Goal: Information Seeking & Learning: Learn about a topic

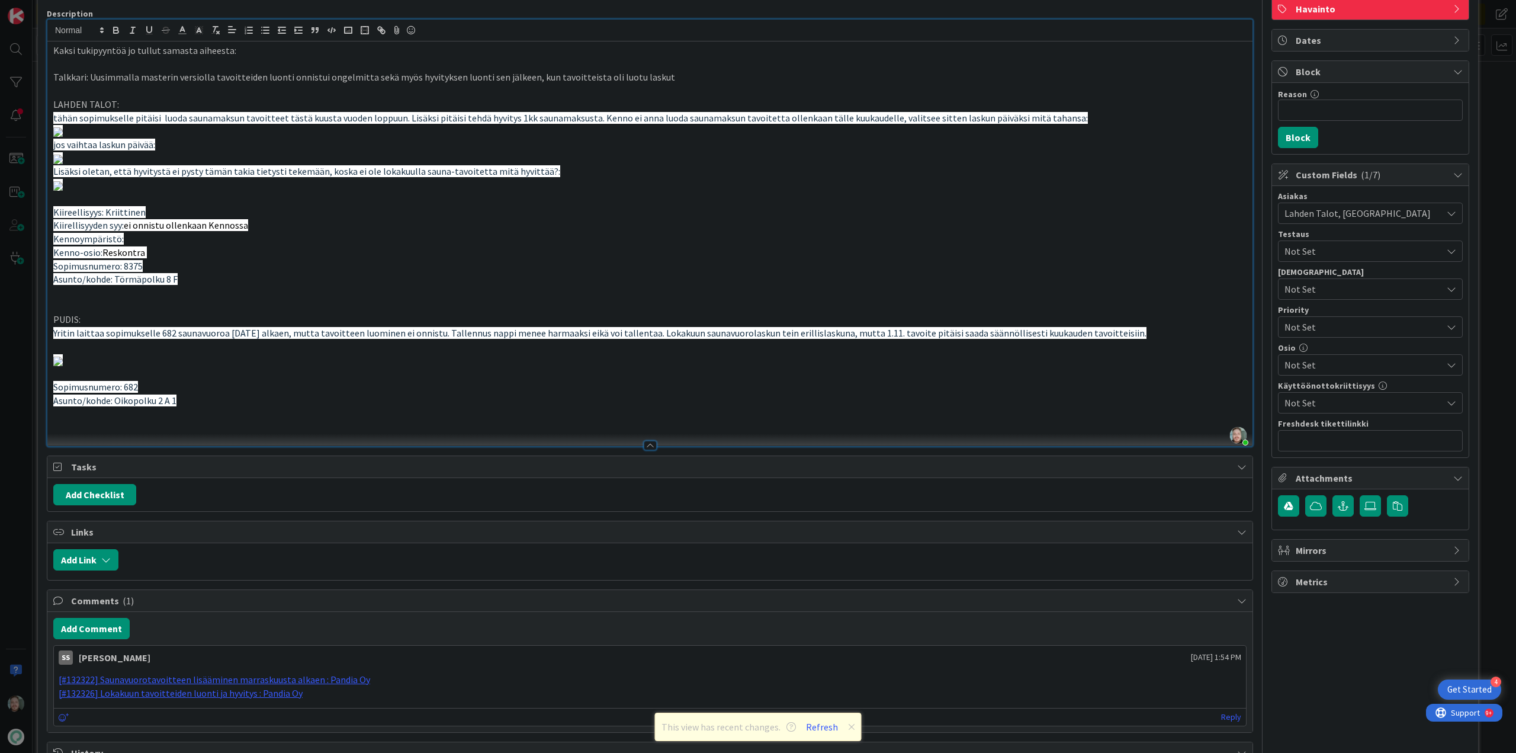
scroll to position [118, 0]
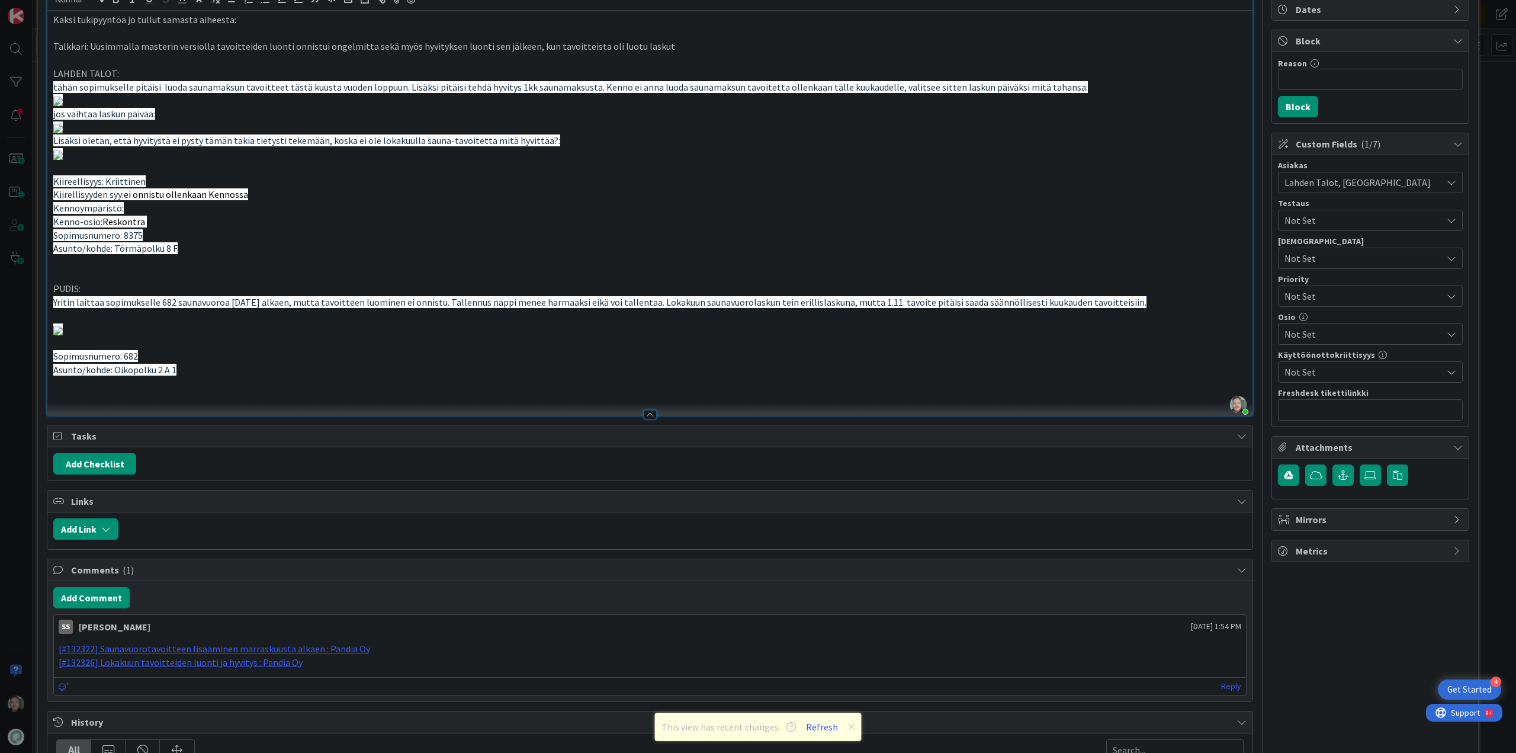
drag, startPoint x: 85, startPoint y: 309, endPoint x: 165, endPoint y: 313, distance: 80.1
click at [63, 106] on img at bounding box center [57, 101] width 9 height 9
click at [1027, 107] on p at bounding box center [650, 101] width 1194 height 14
click at [990, 107] on p at bounding box center [650, 101] width 1194 height 14
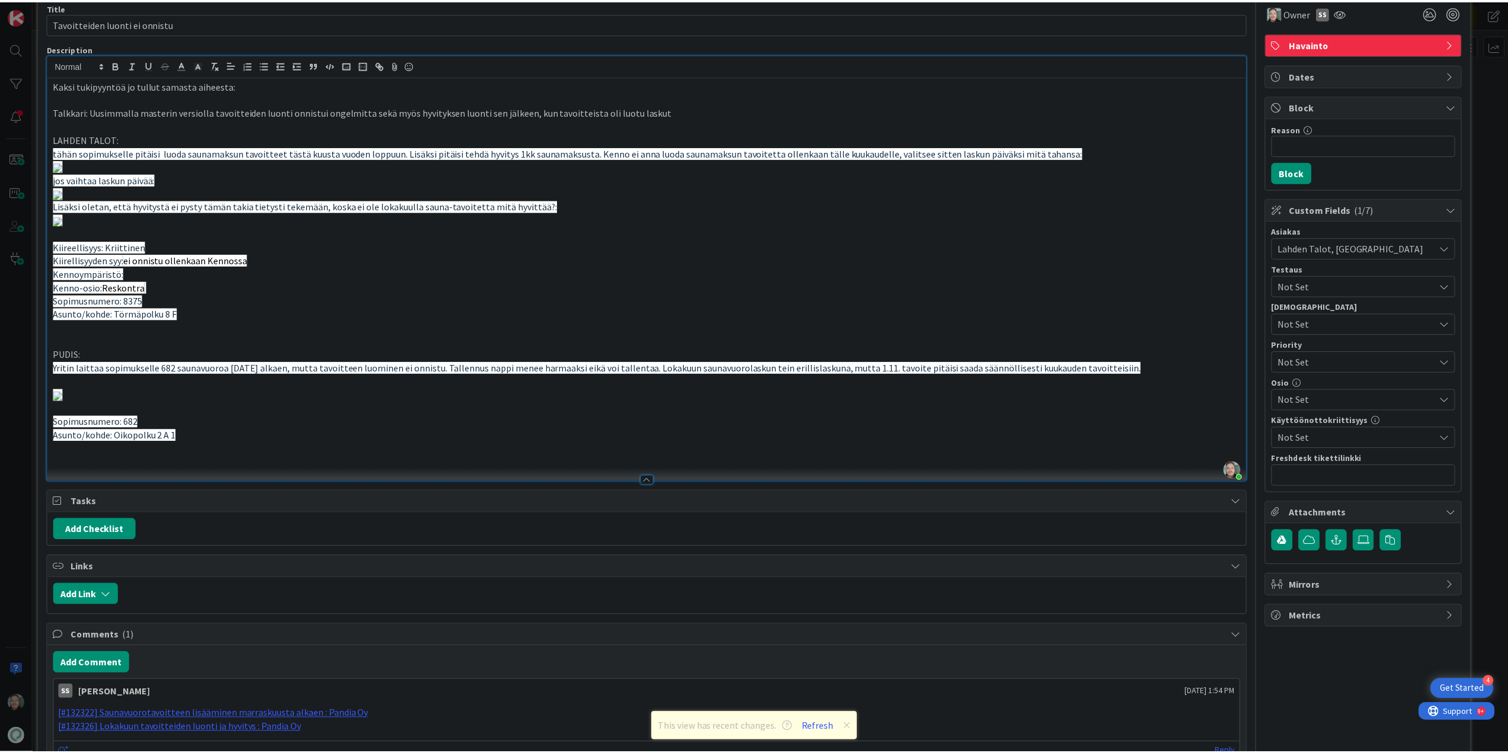
scroll to position [0, 0]
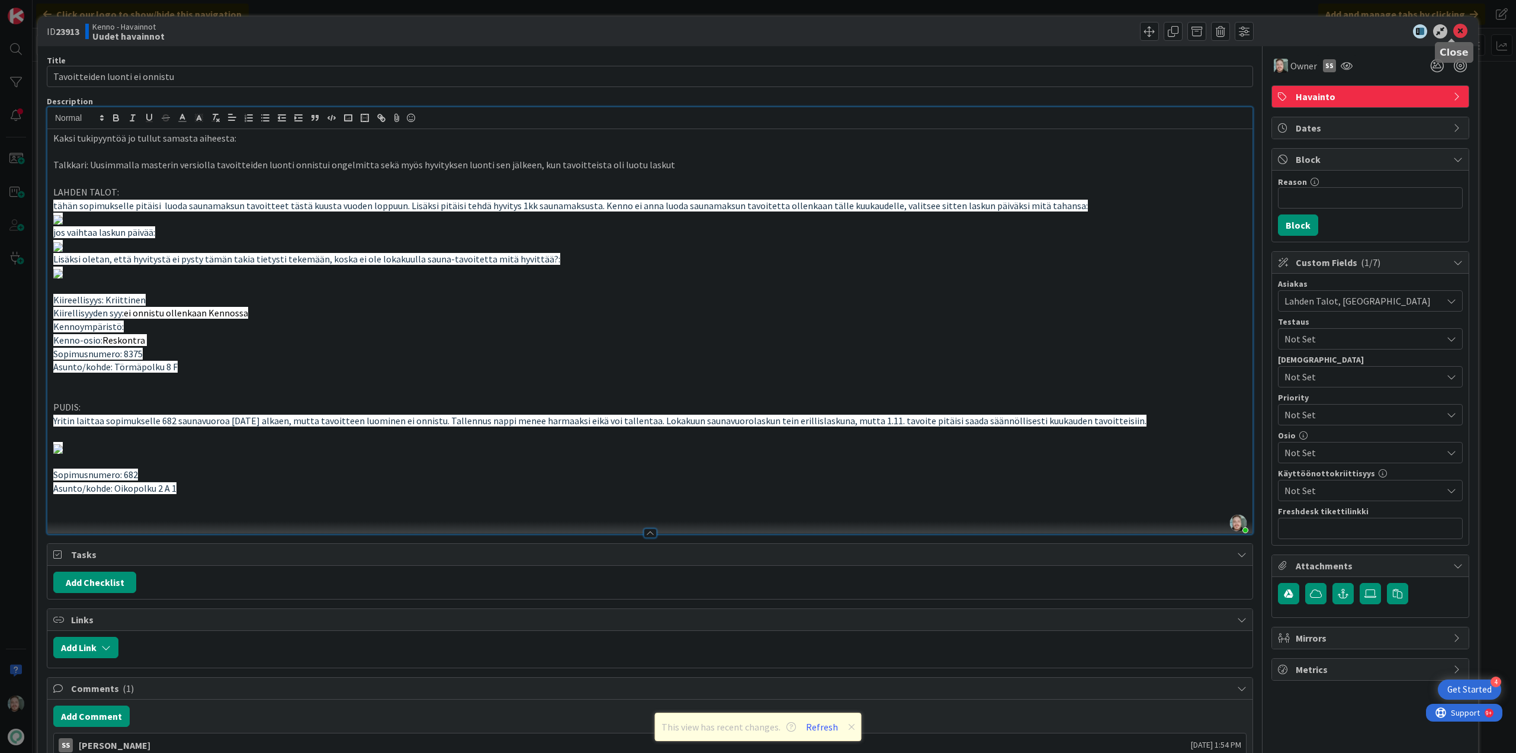
click at [1454, 33] on icon at bounding box center [1461, 31] width 14 height 14
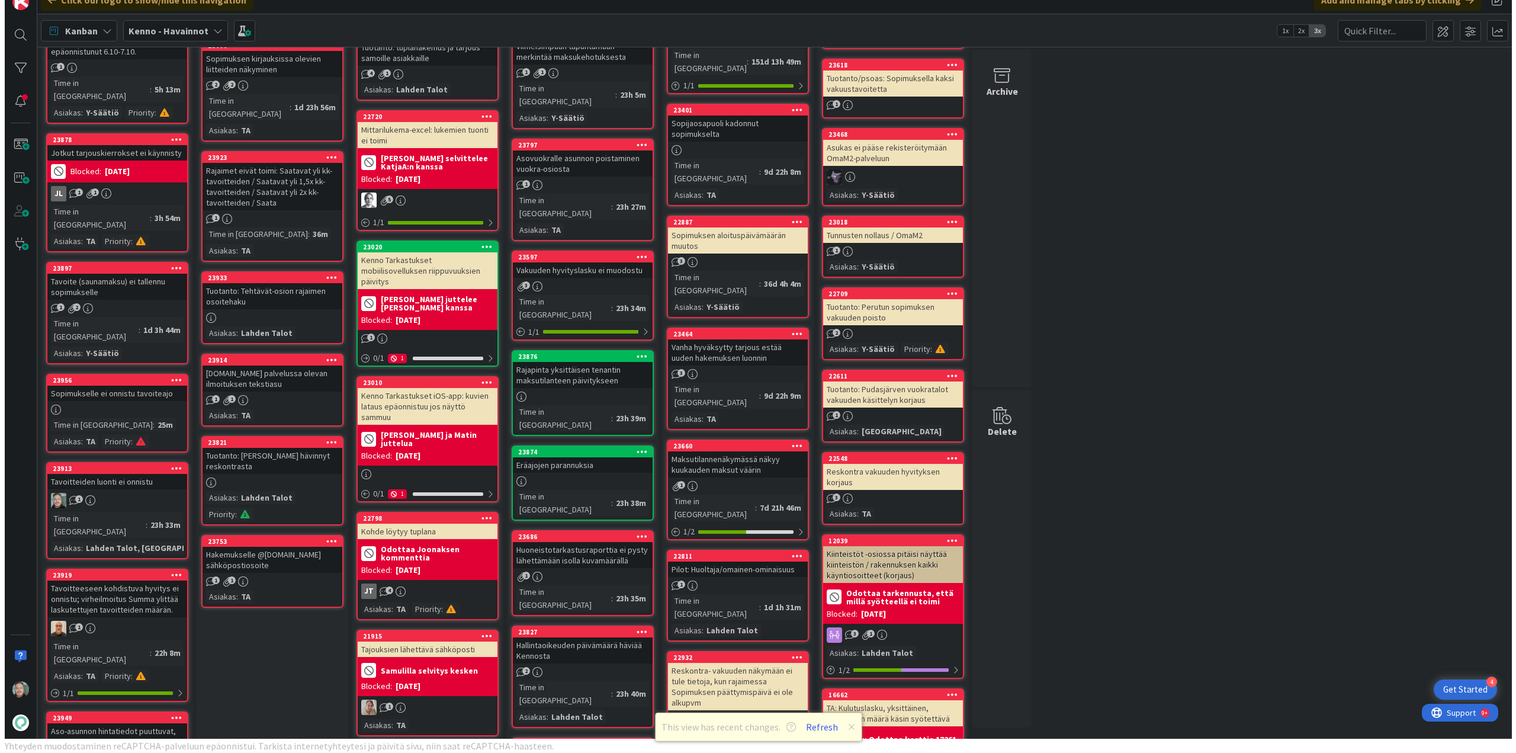
scroll to position [474, 0]
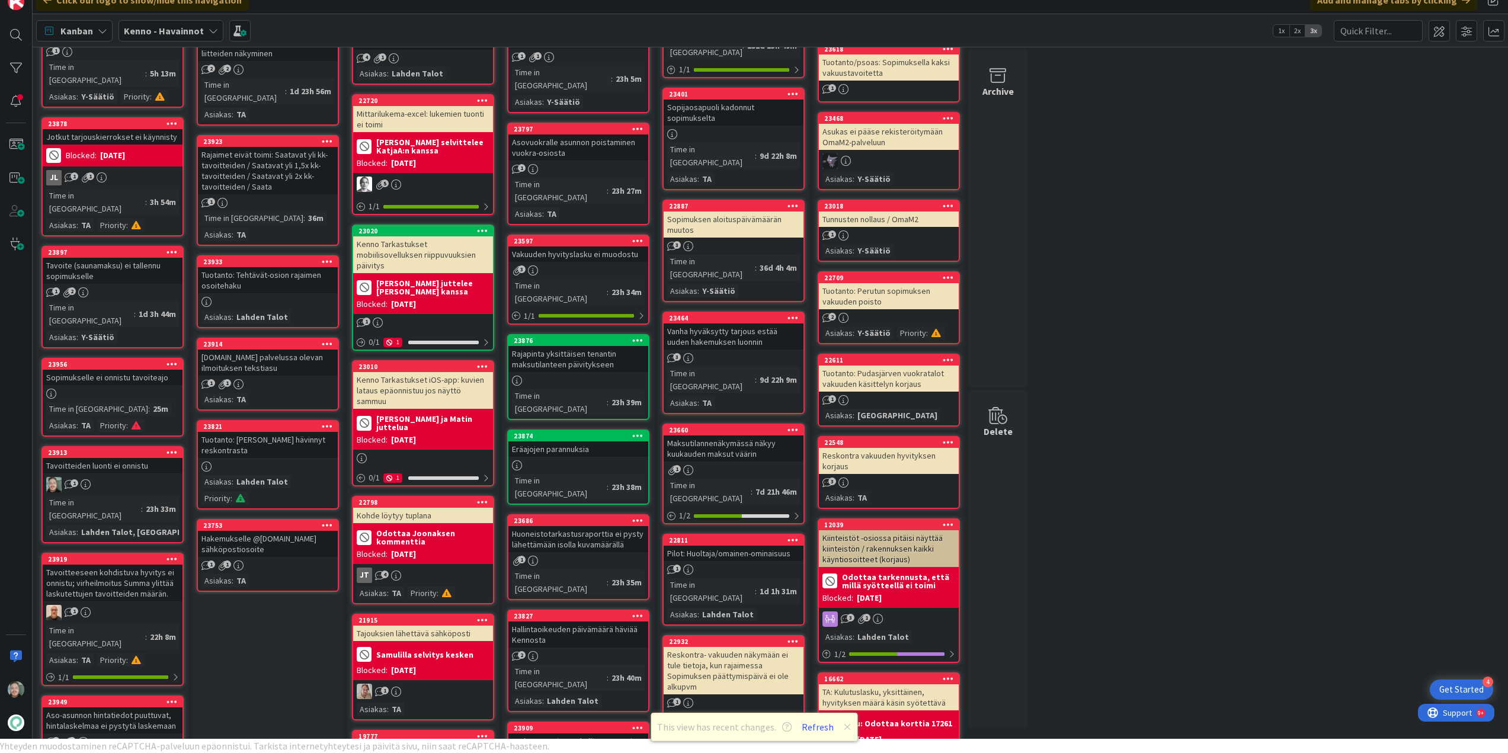
click at [127, 446] on div "23913 Tavoitteiden luonti ei onnistu 1 Time in Column : 23h 33m Asiakas : Lahde…" at bounding box center [112, 494] width 142 height 97
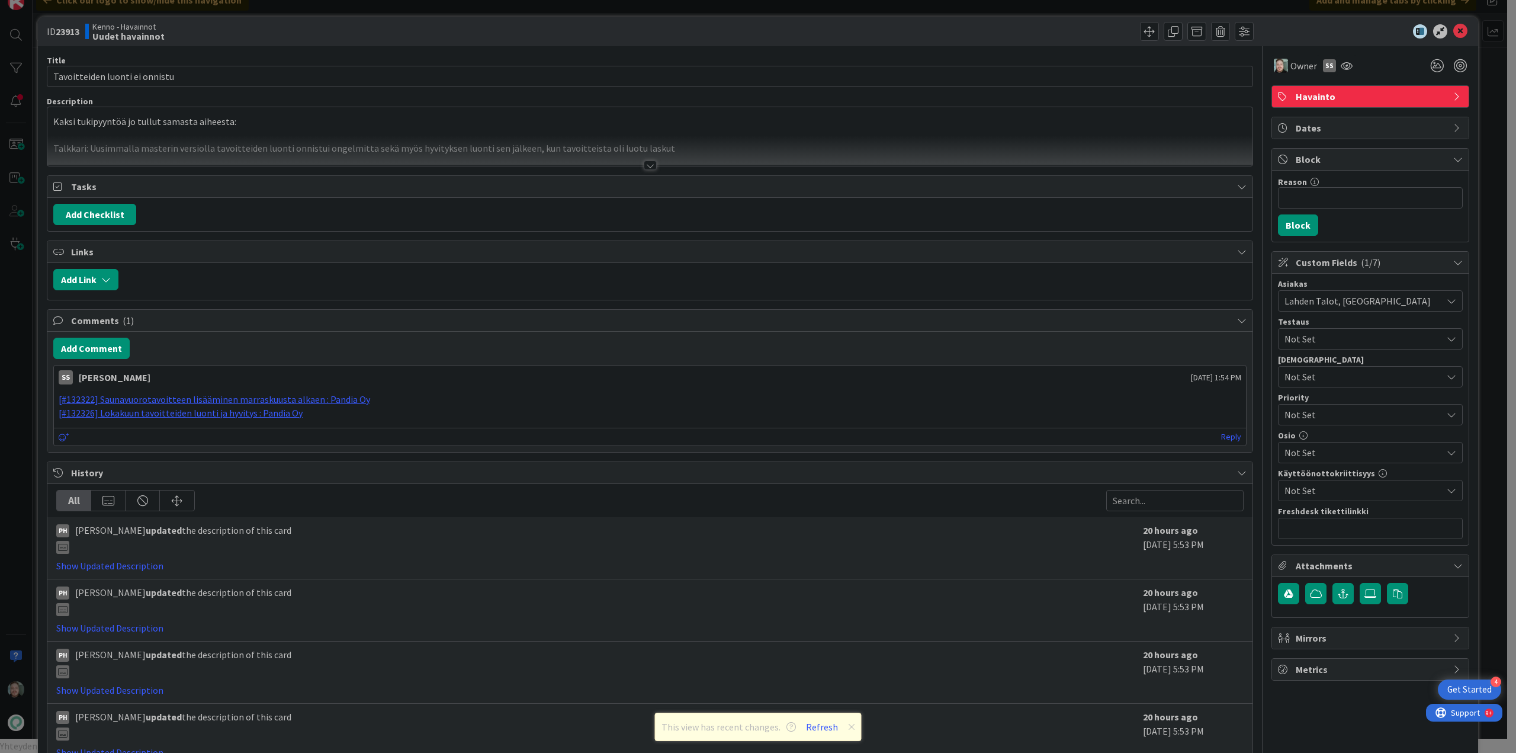
click at [652, 165] on div at bounding box center [650, 165] width 13 height 9
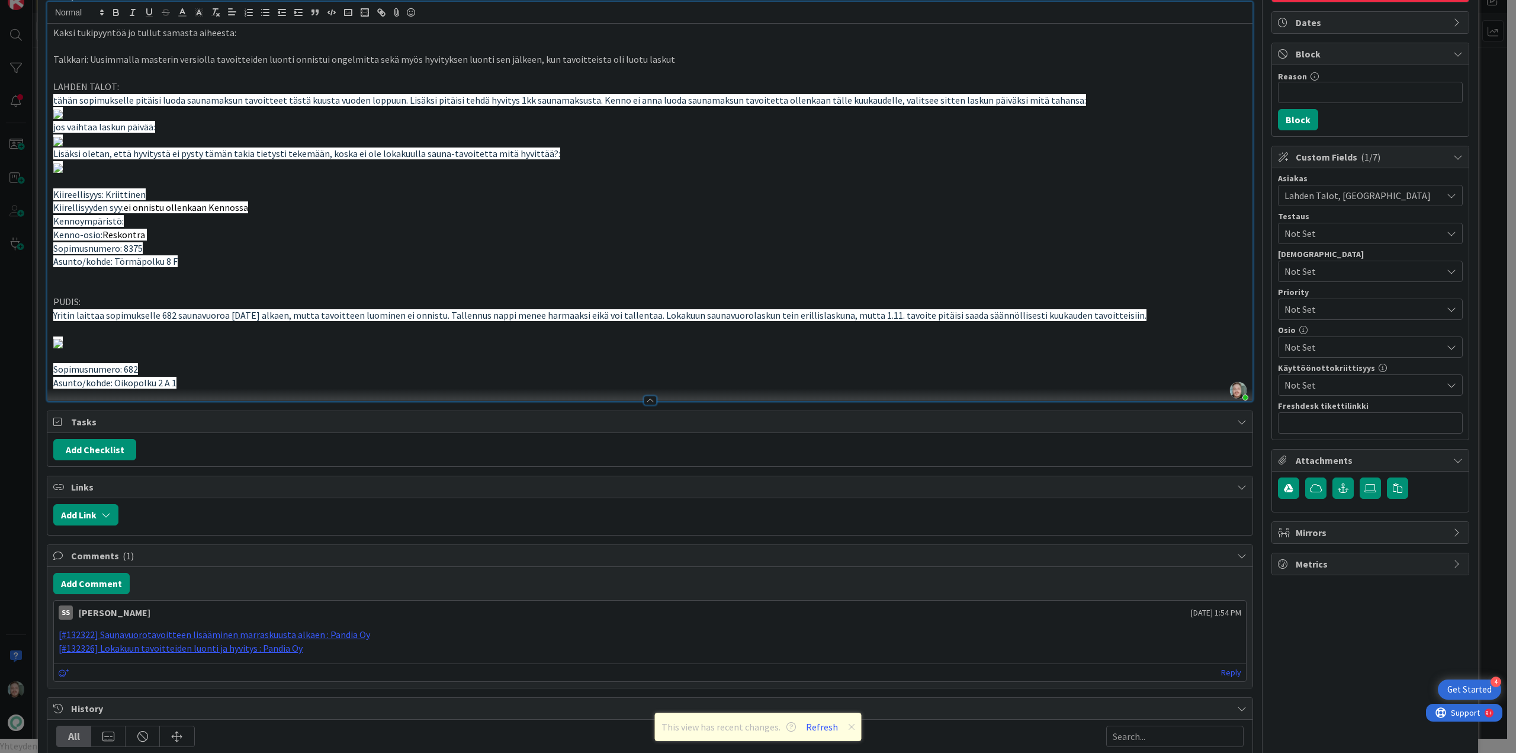
scroll to position [118, 0]
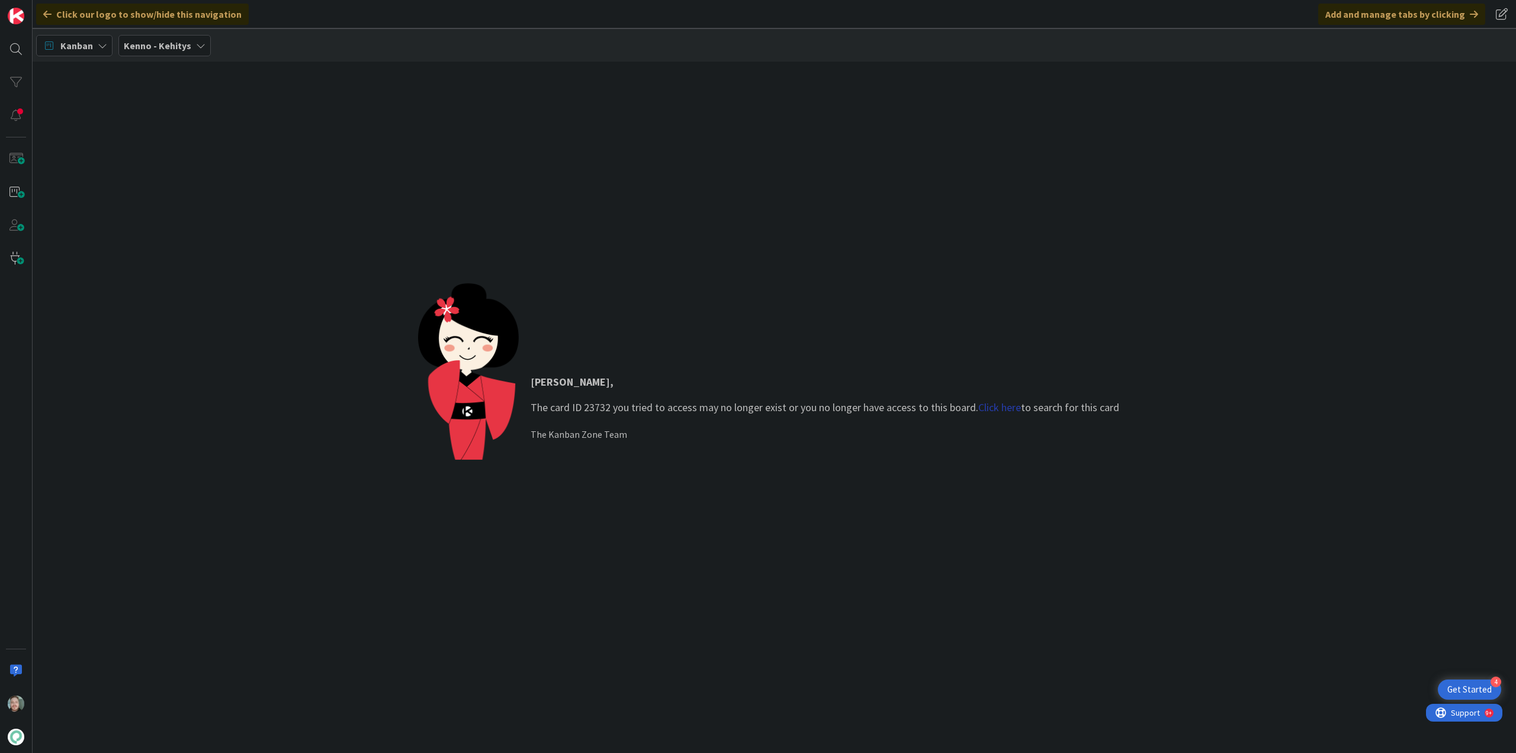
click at [1008, 405] on link "Click here" at bounding box center [1000, 407] width 43 height 14
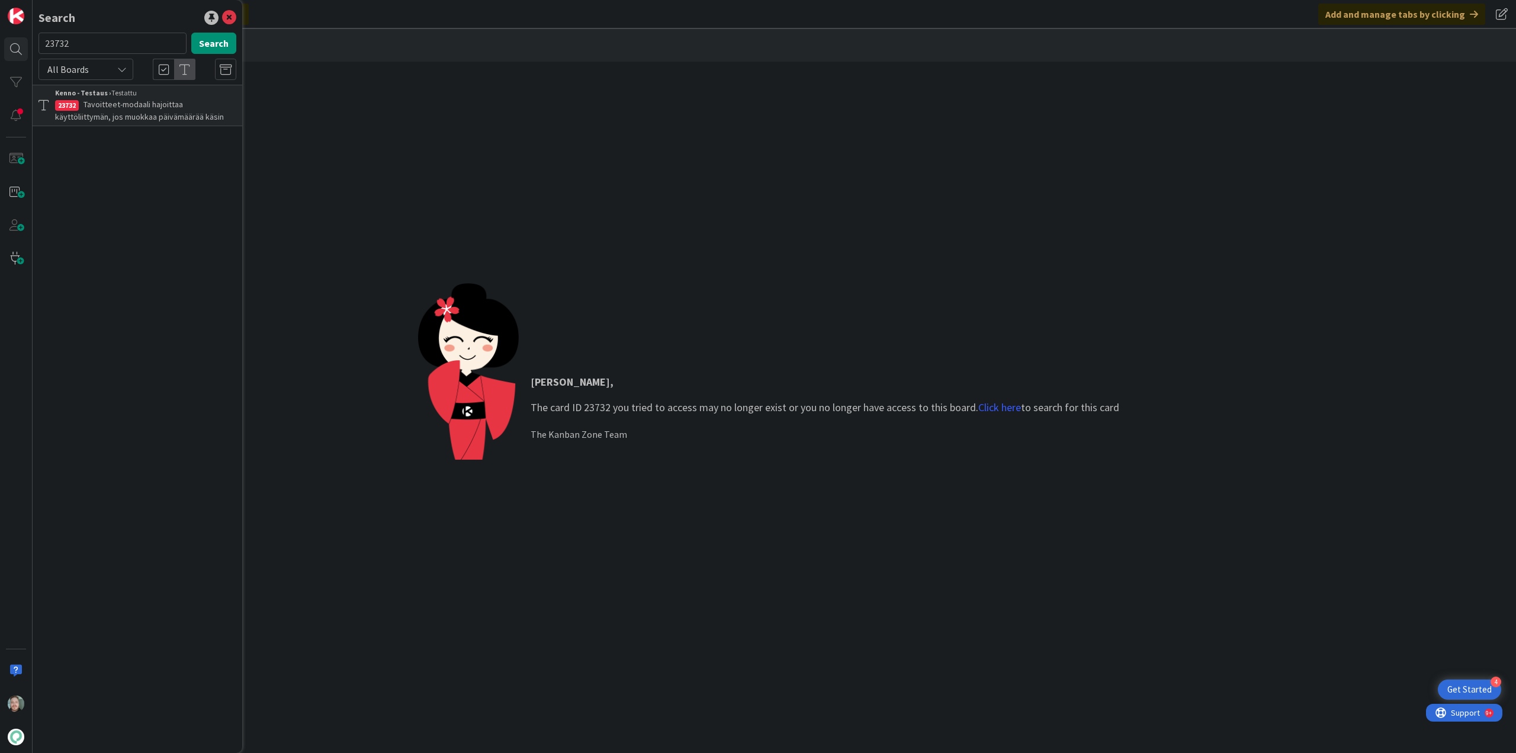
click at [155, 104] on span "Tavoitteet-modaali hajoittaa käyttöliittymän, jos muokkaa päivämäärää käsin" at bounding box center [139, 110] width 169 height 23
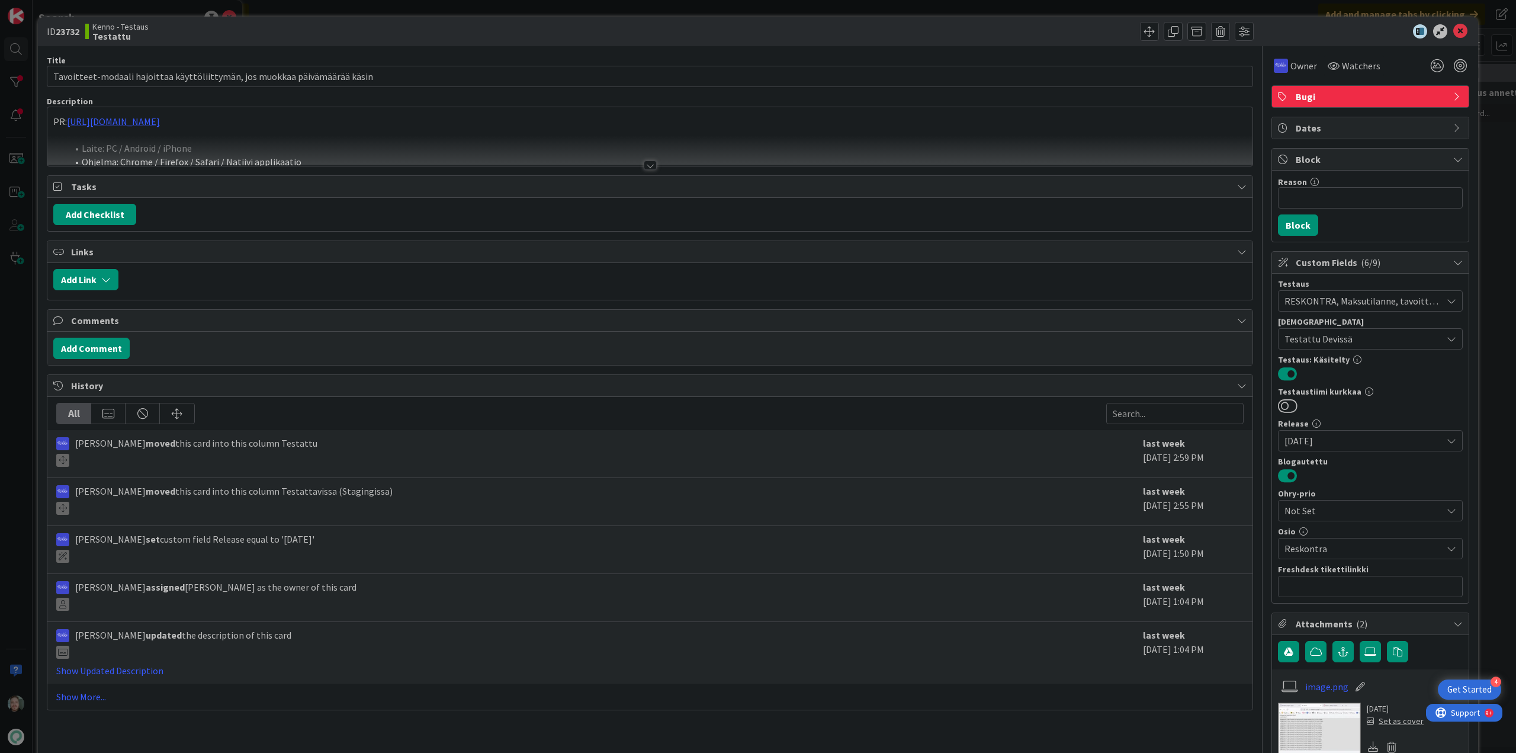
click at [649, 168] on div at bounding box center [650, 165] width 13 height 9
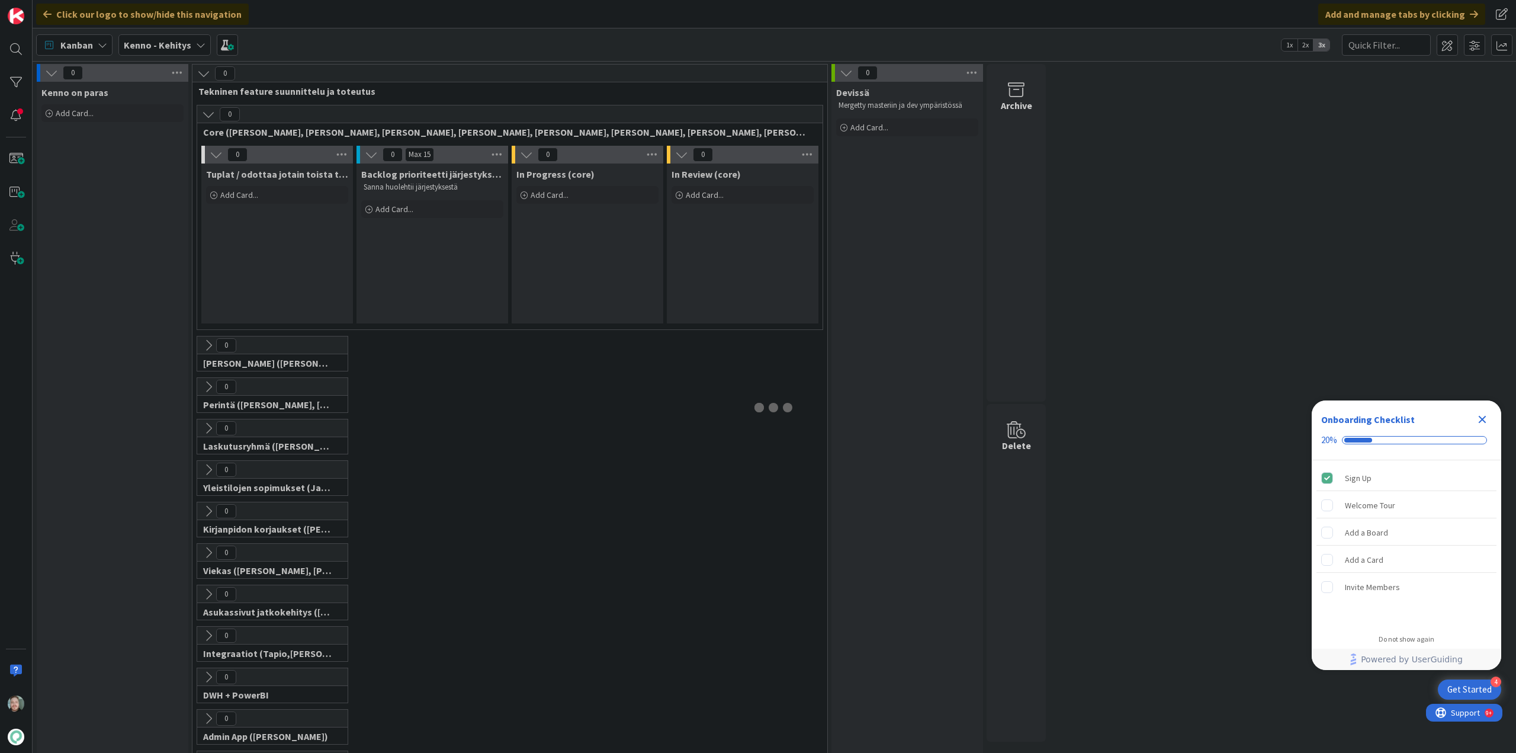
click at [190, 46] on div "Kenno - Kehitys" at bounding box center [164, 44] width 92 height 21
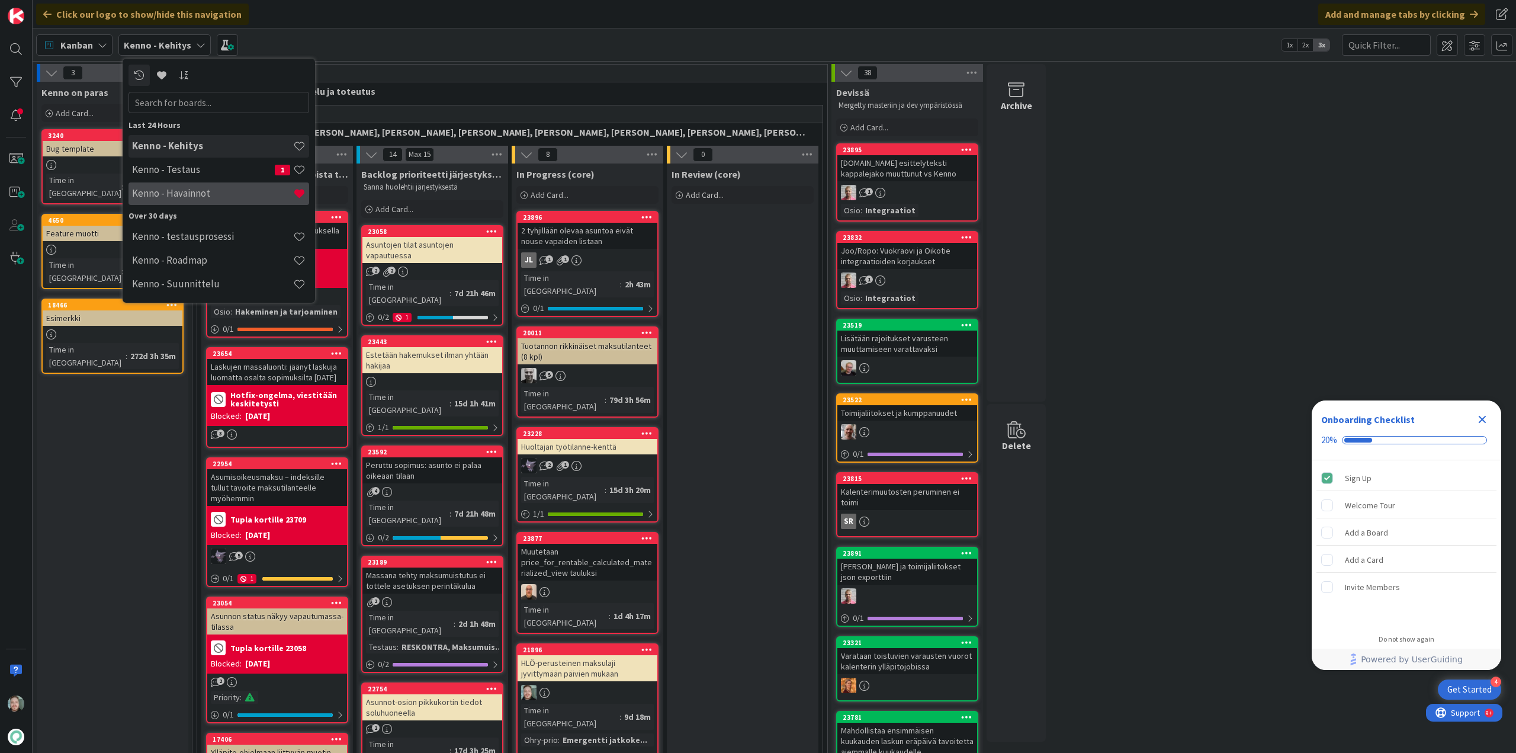
click at [185, 190] on h4 "Kenno - Havainnot" at bounding box center [212, 193] width 161 height 12
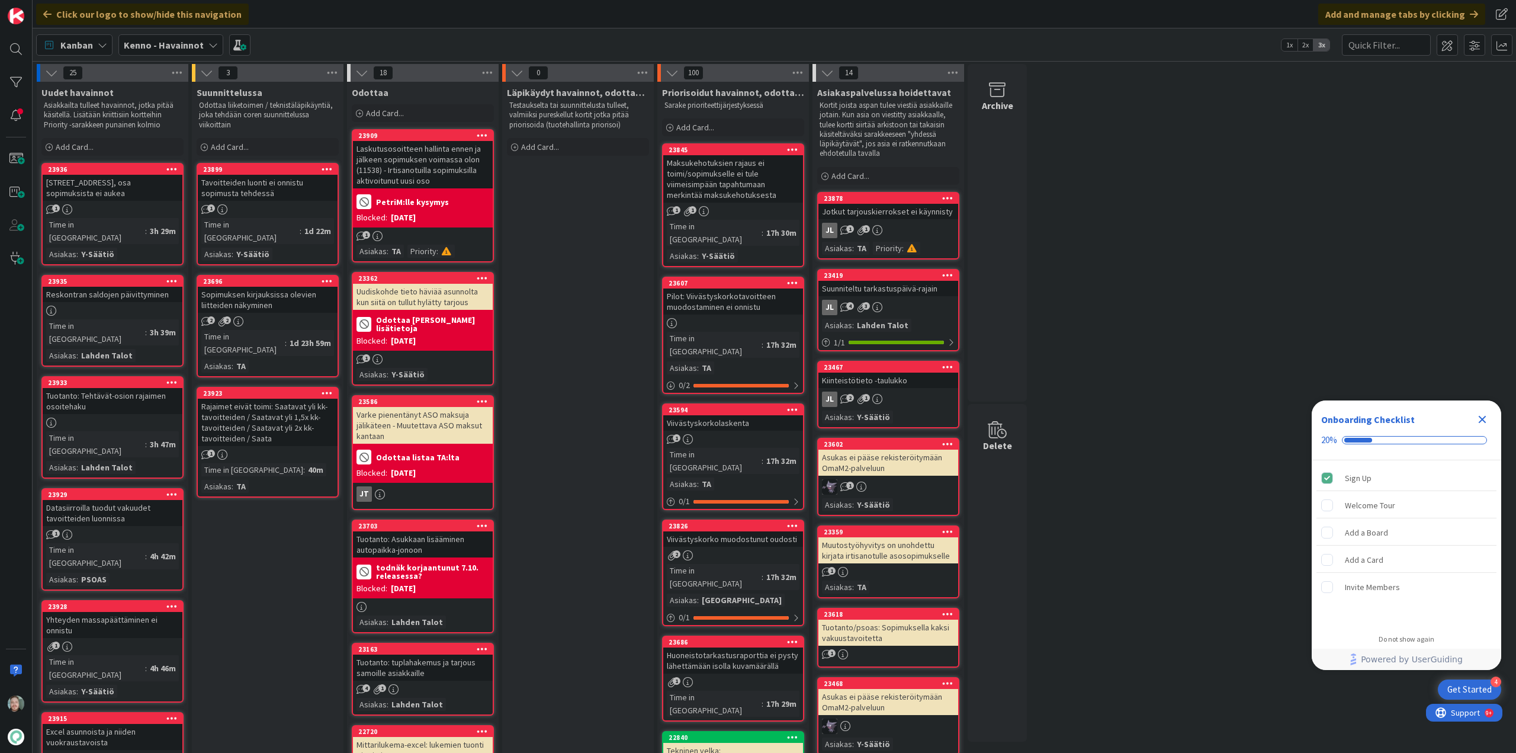
click at [111, 388] on div "Tuotanto: Tehtävät-osion rajaimen osoitehaku" at bounding box center [113, 401] width 140 height 26
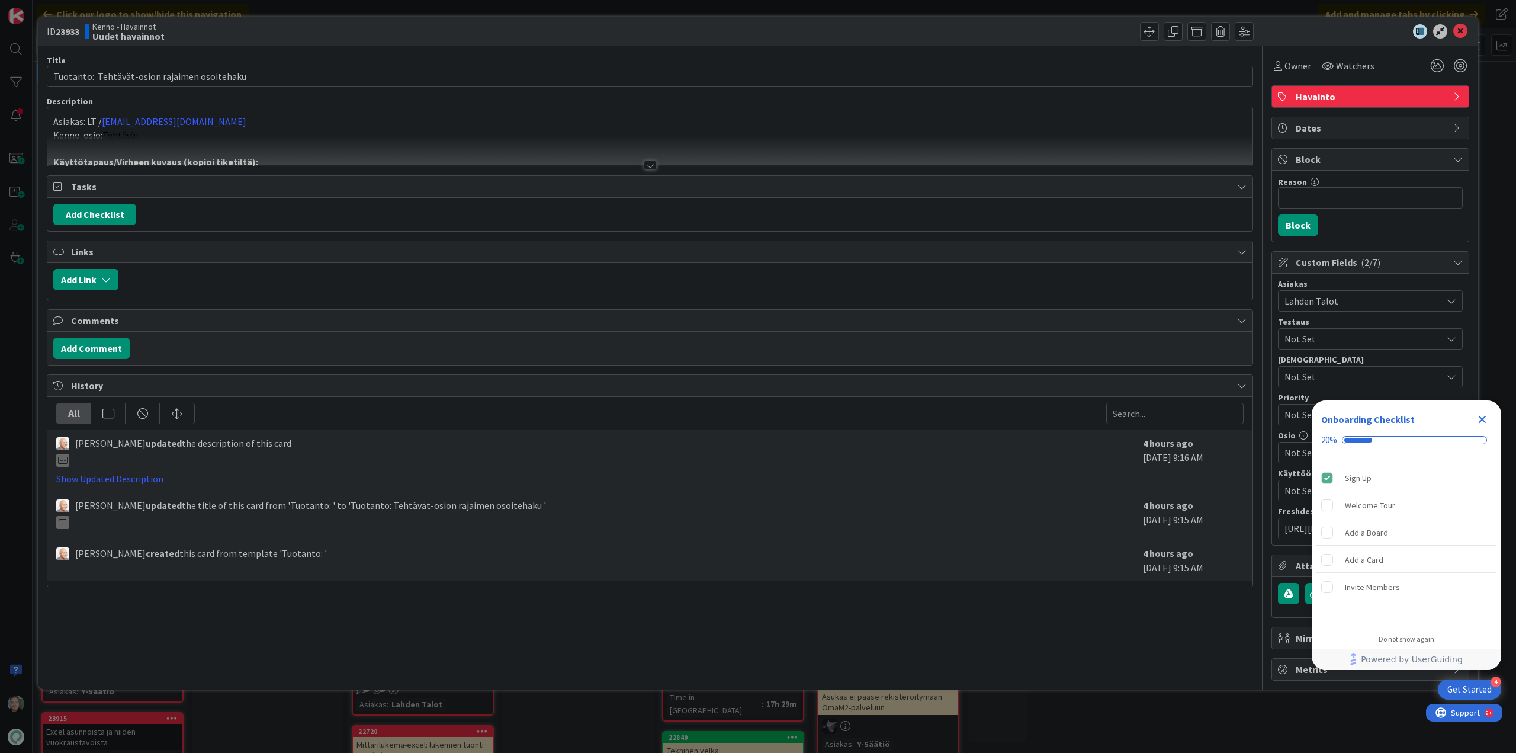
click at [651, 168] on div at bounding box center [650, 165] width 13 height 9
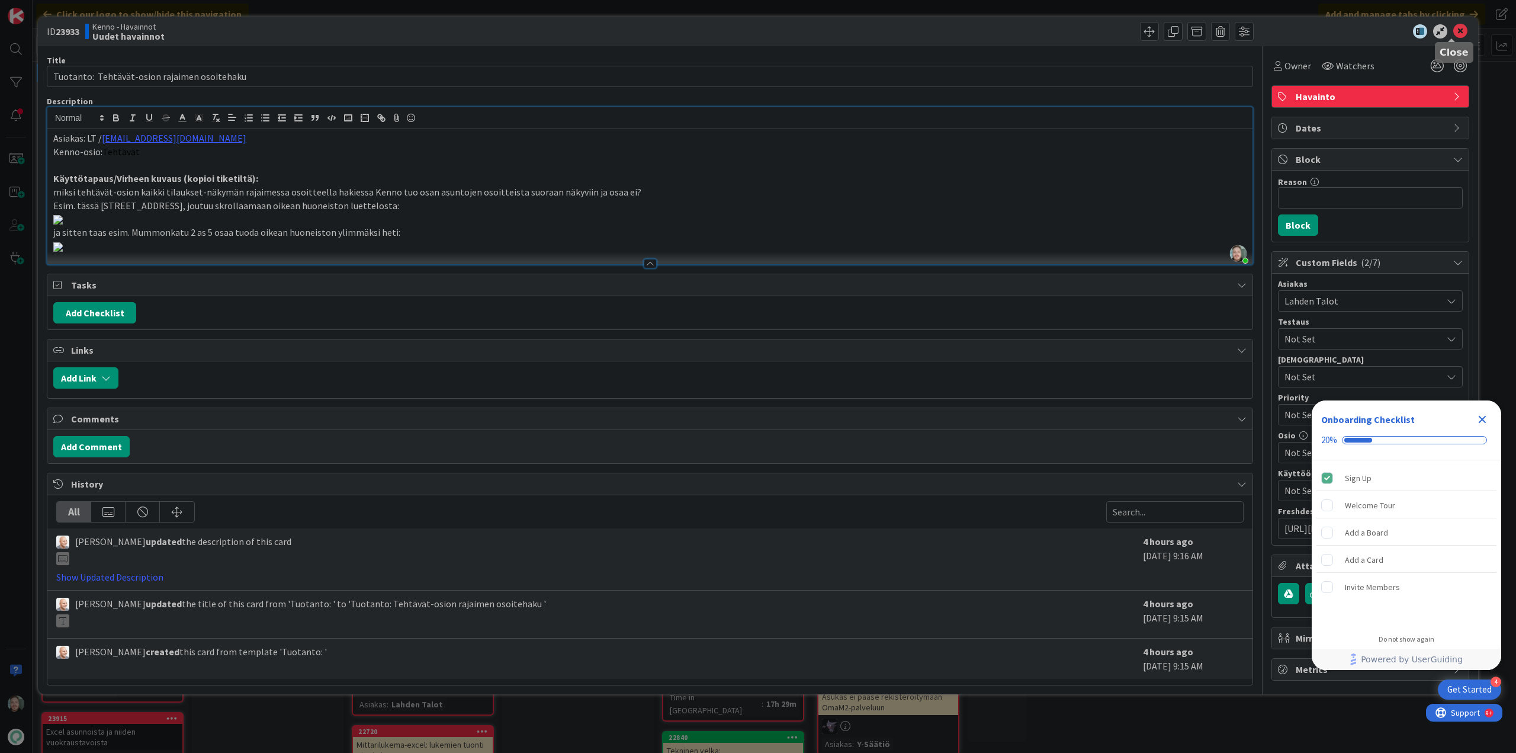
click at [1454, 27] on icon at bounding box center [1461, 31] width 14 height 14
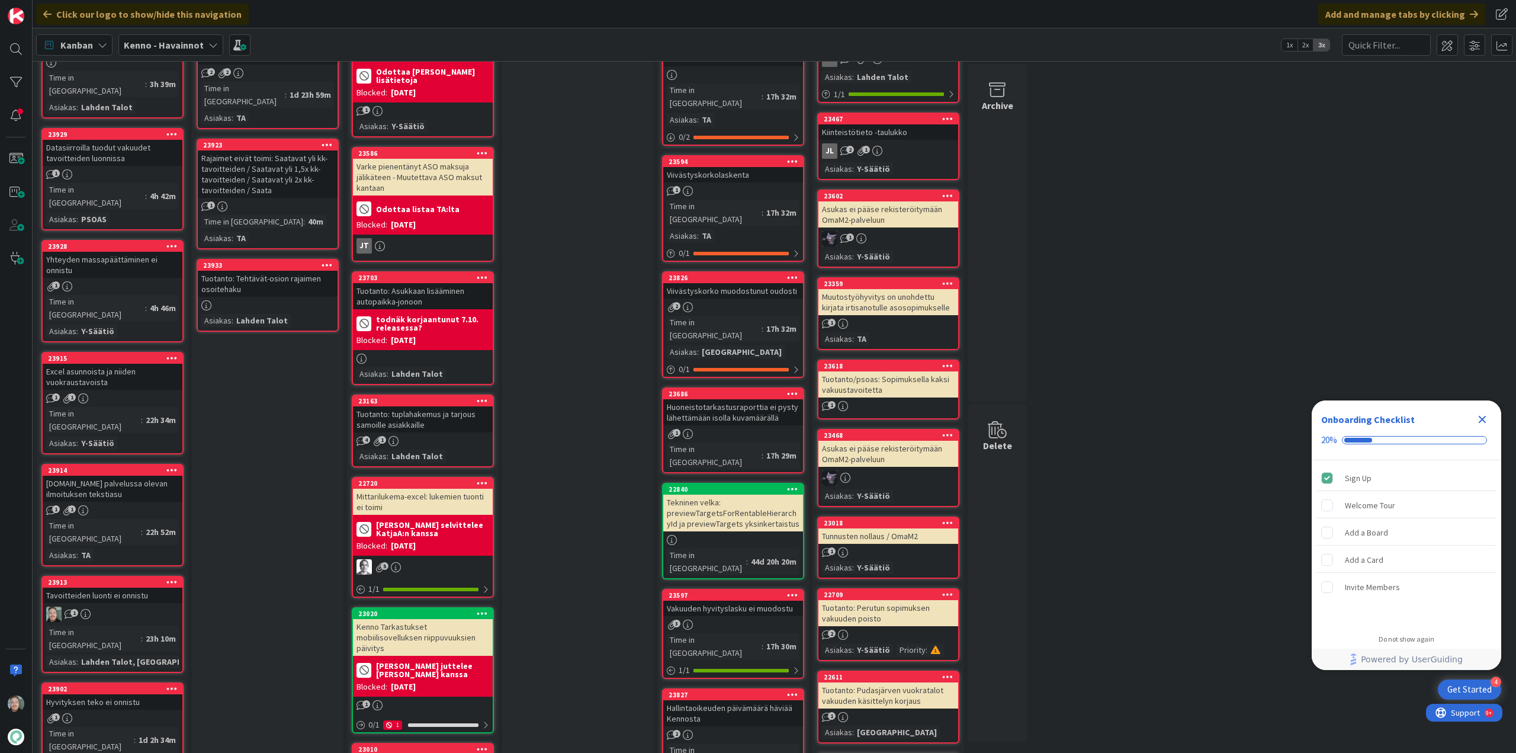
scroll to position [355, 0]
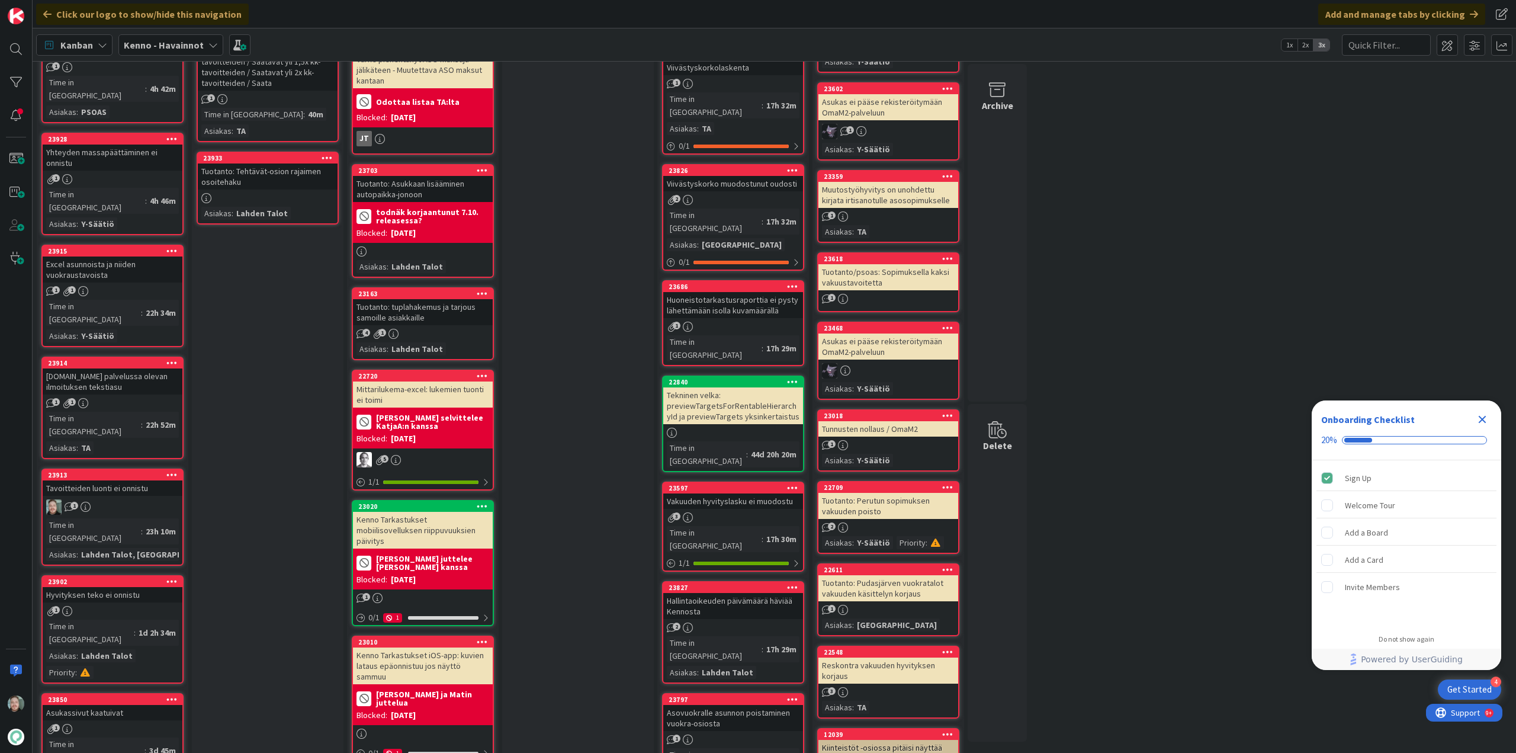
click at [145, 368] on div "[DOMAIN_NAME] palvelussa olevan ilmoituksen tekstiasu" at bounding box center [113, 381] width 140 height 26
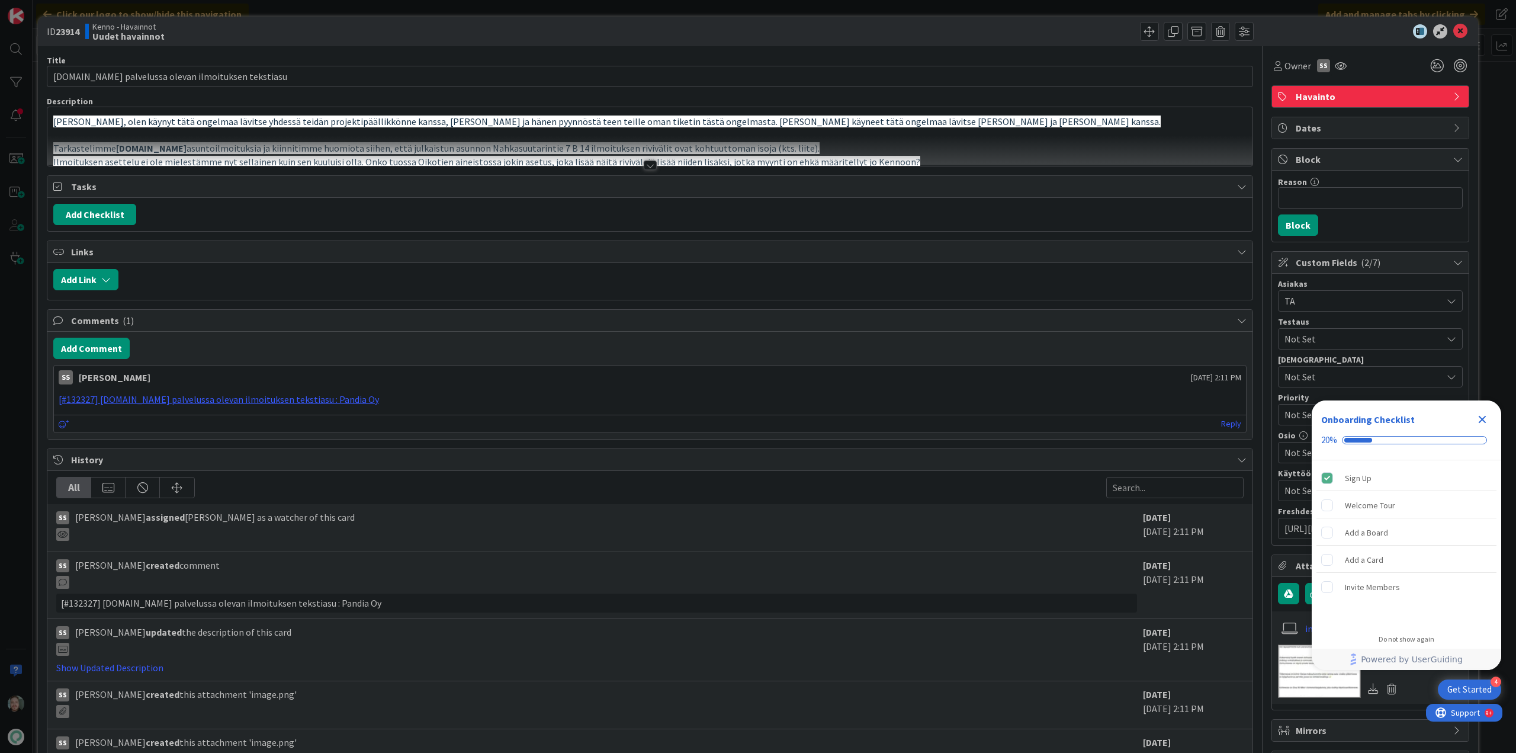
click at [644, 167] on div at bounding box center [650, 165] width 13 height 9
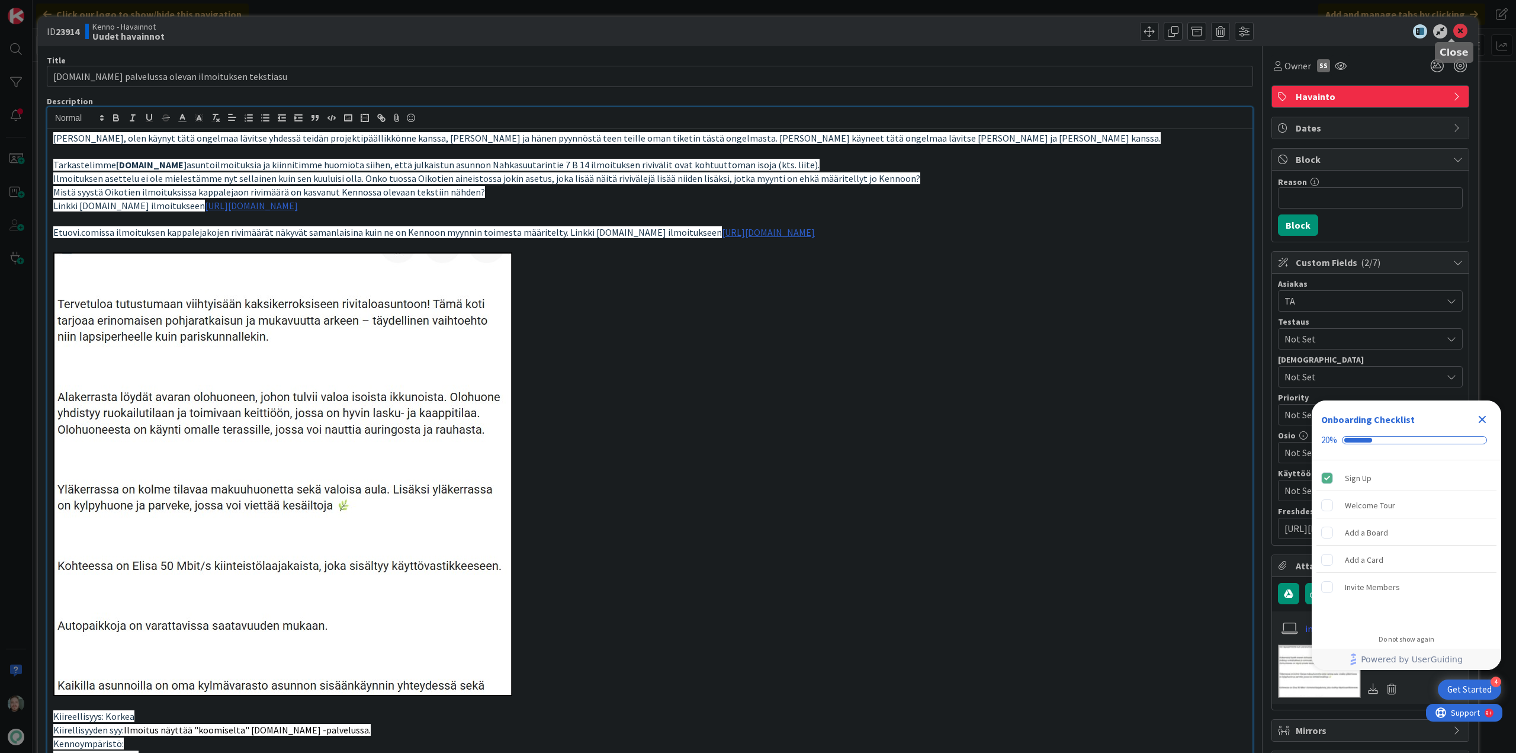
click at [1454, 33] on icon at bounding box center [1461, 31] width 14 height 14
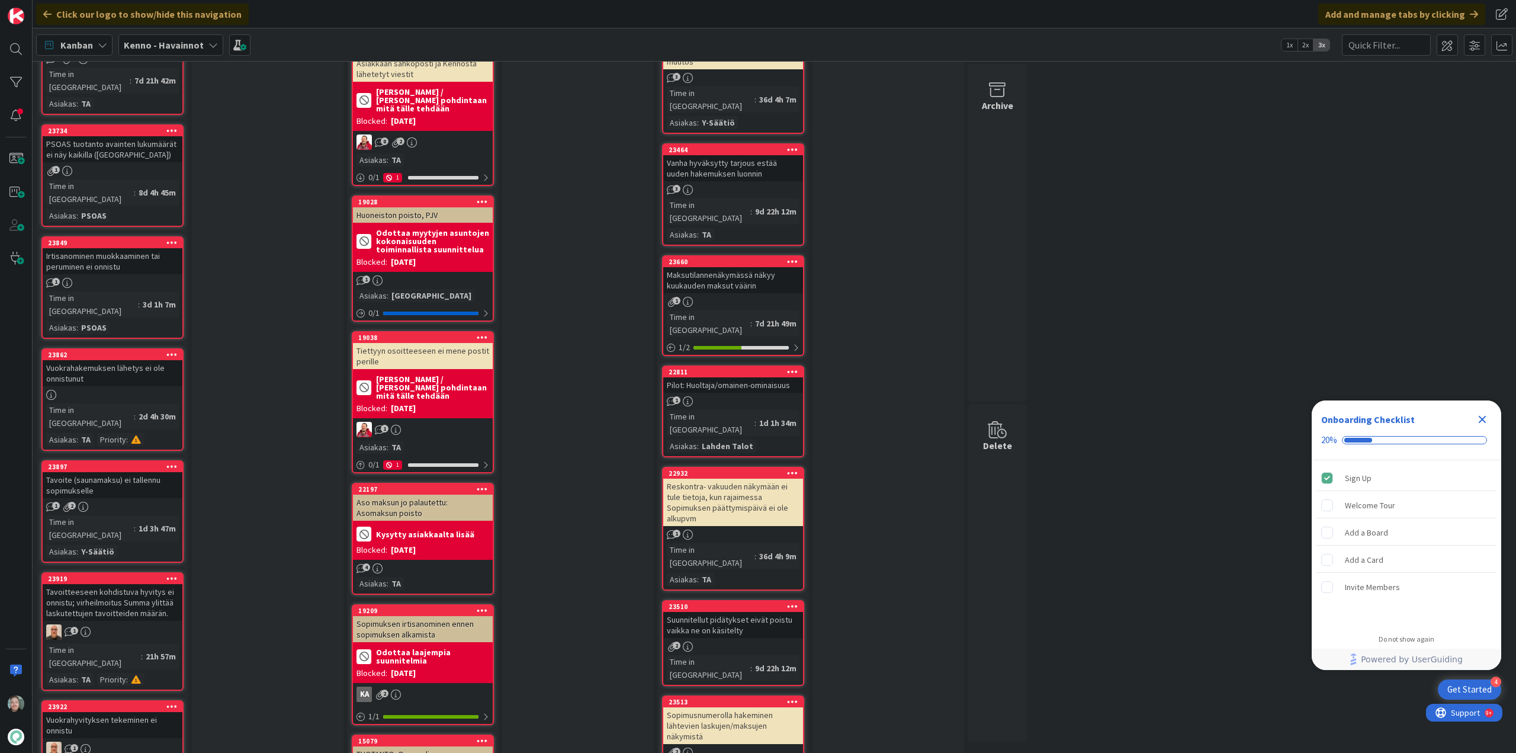
scroll to position [1599, 0]
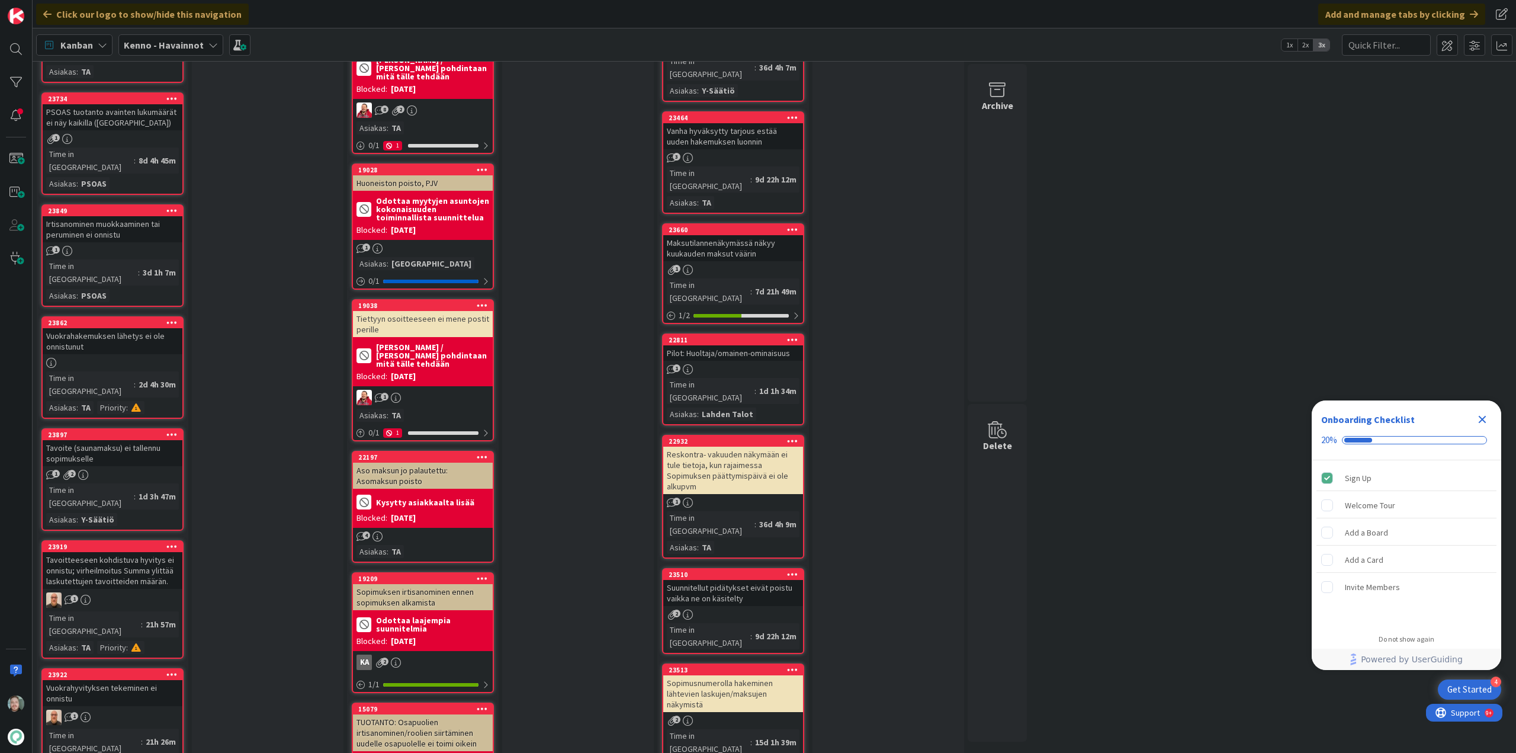
click at [131, 440] on div "Tavoite (saunamaksu) ei tallennu sopimukselle" at bounding box center [113, 453] width 140 height 26
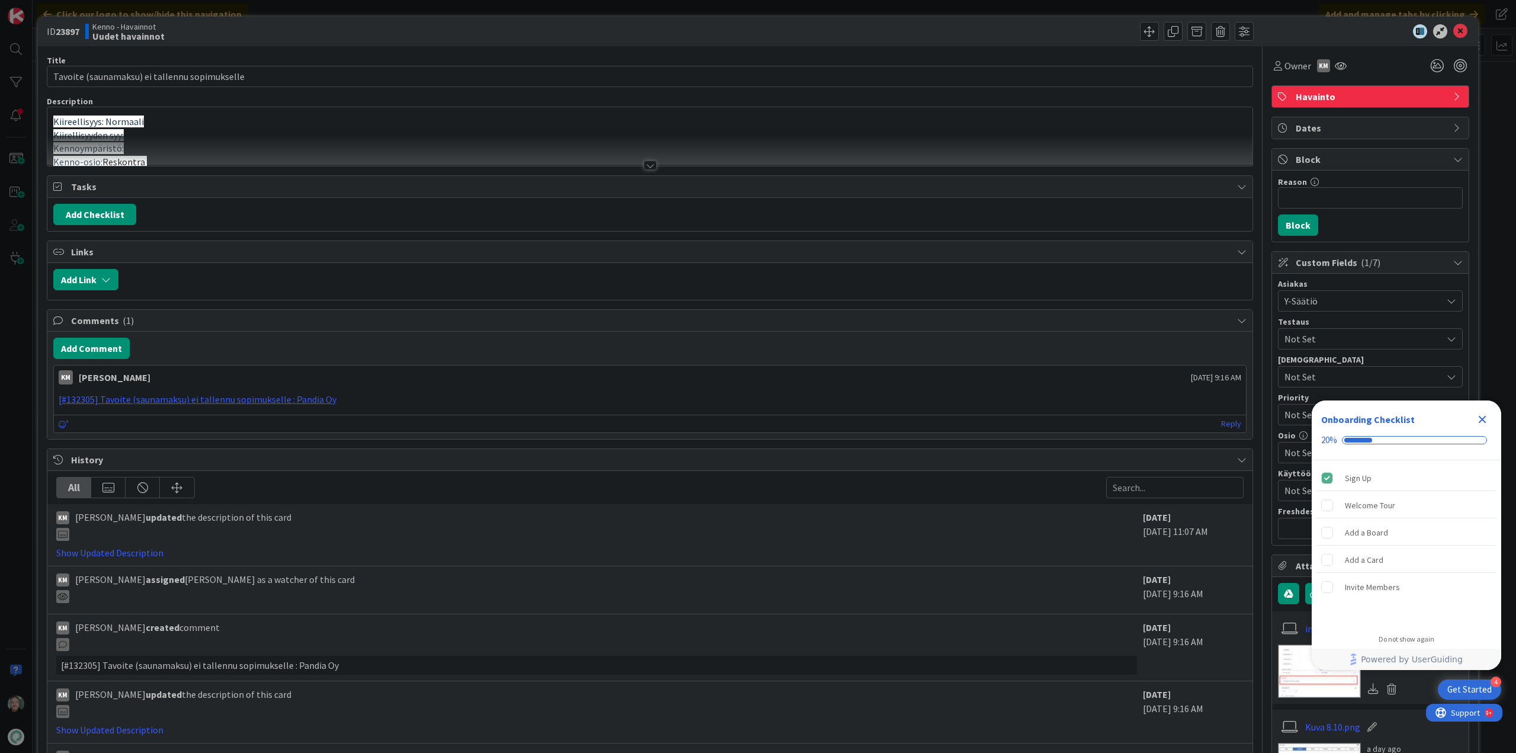
click at [646, 165] on div at bounding box center [650, 165] width 13 height 9
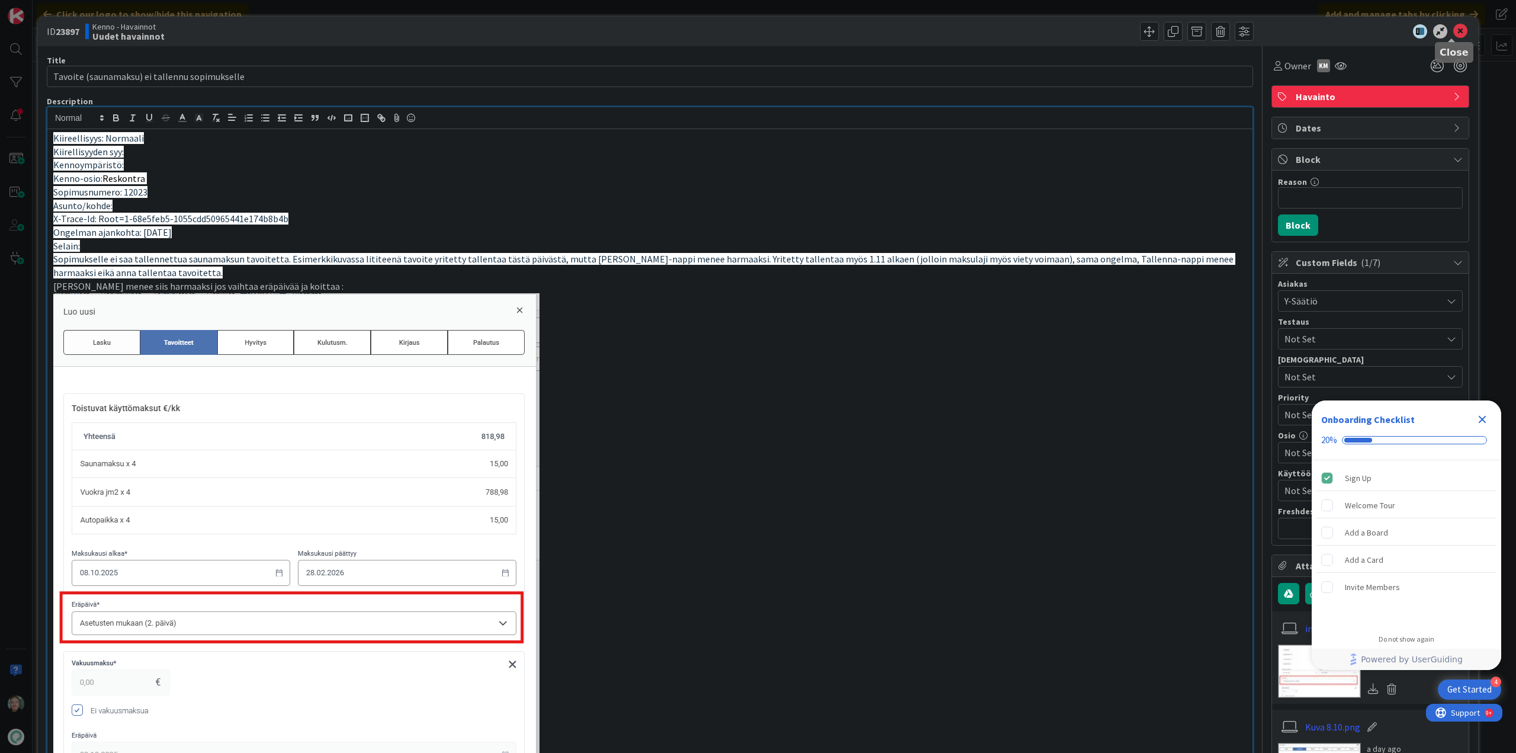
click at [1455, 33] on icon at bounding box center [1461, 31] width 14 height 14
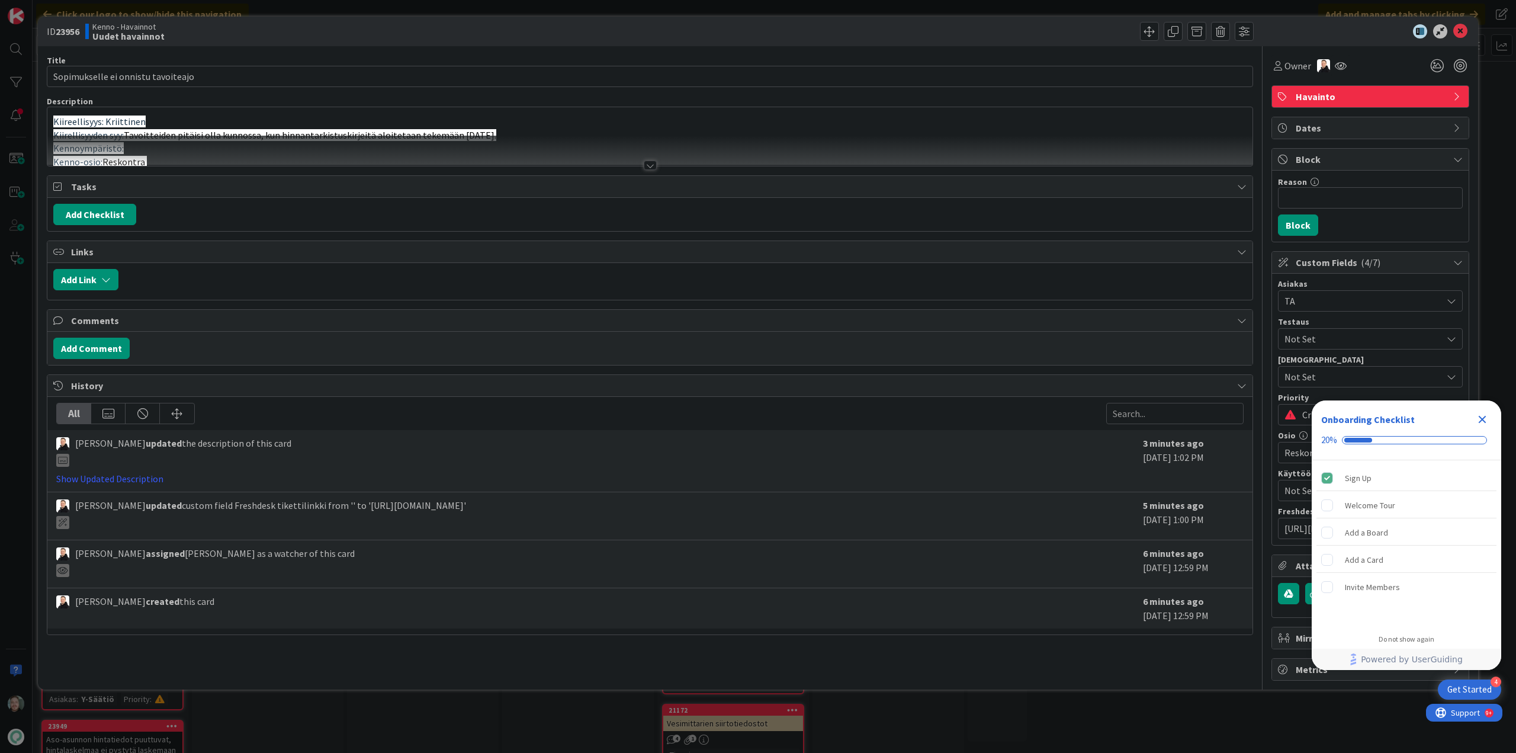
click at [641, 168] on div "Title 35 / 128 Sopimukselle ei onnistu tavoiteajo Description Kiireellisyys: Kr…" at bounding box center [650, 363] width 1207 height 634
click at [658, 167] on div "Title 35 / 128 Sopimukselle ei onnistu tavoiteajo Description Kiireellisyys: Kr…" at bounding box center [650, 363] width 1207 height 634
click at [646, 167] on div at bounding box center [650, 165] width 13 height 9
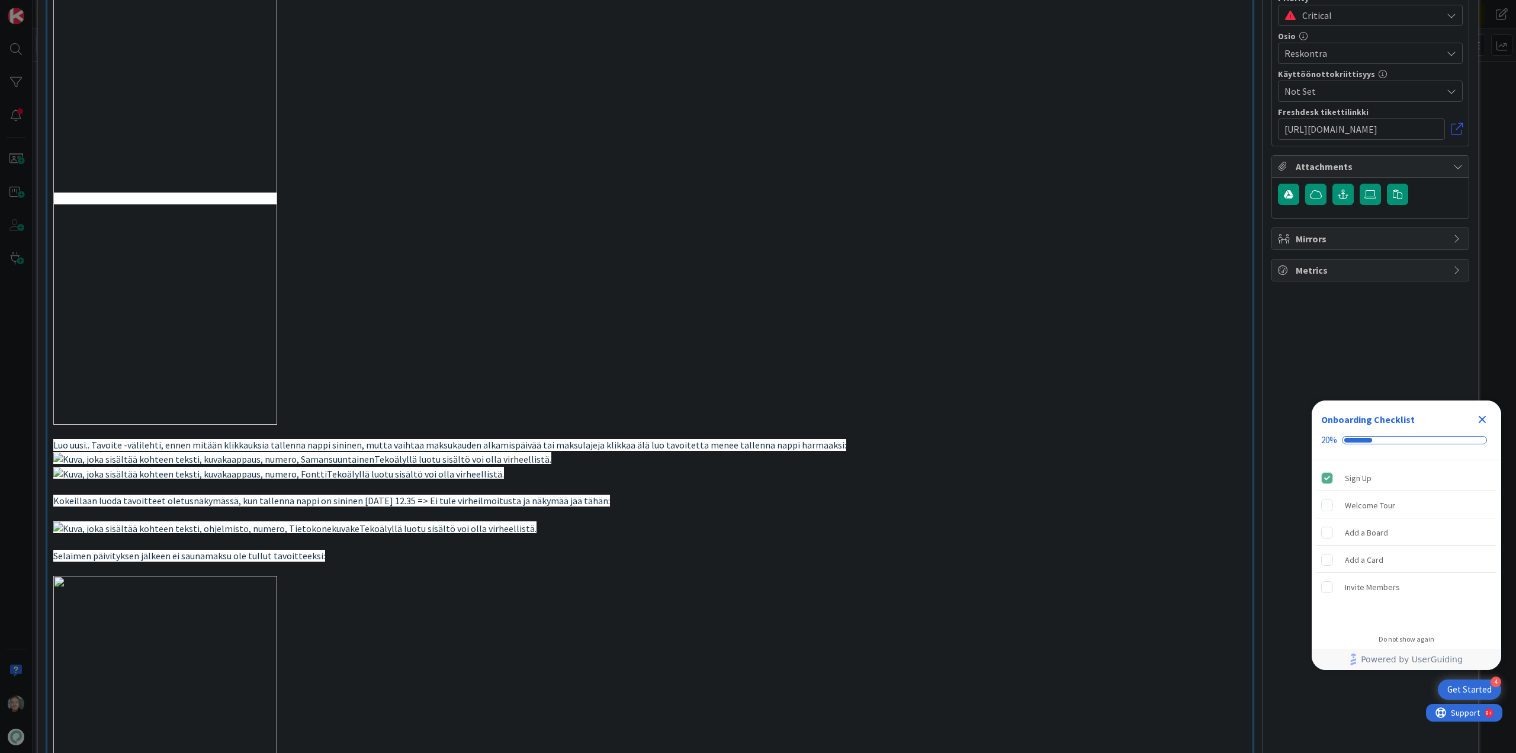
scroll to position [474, 0]
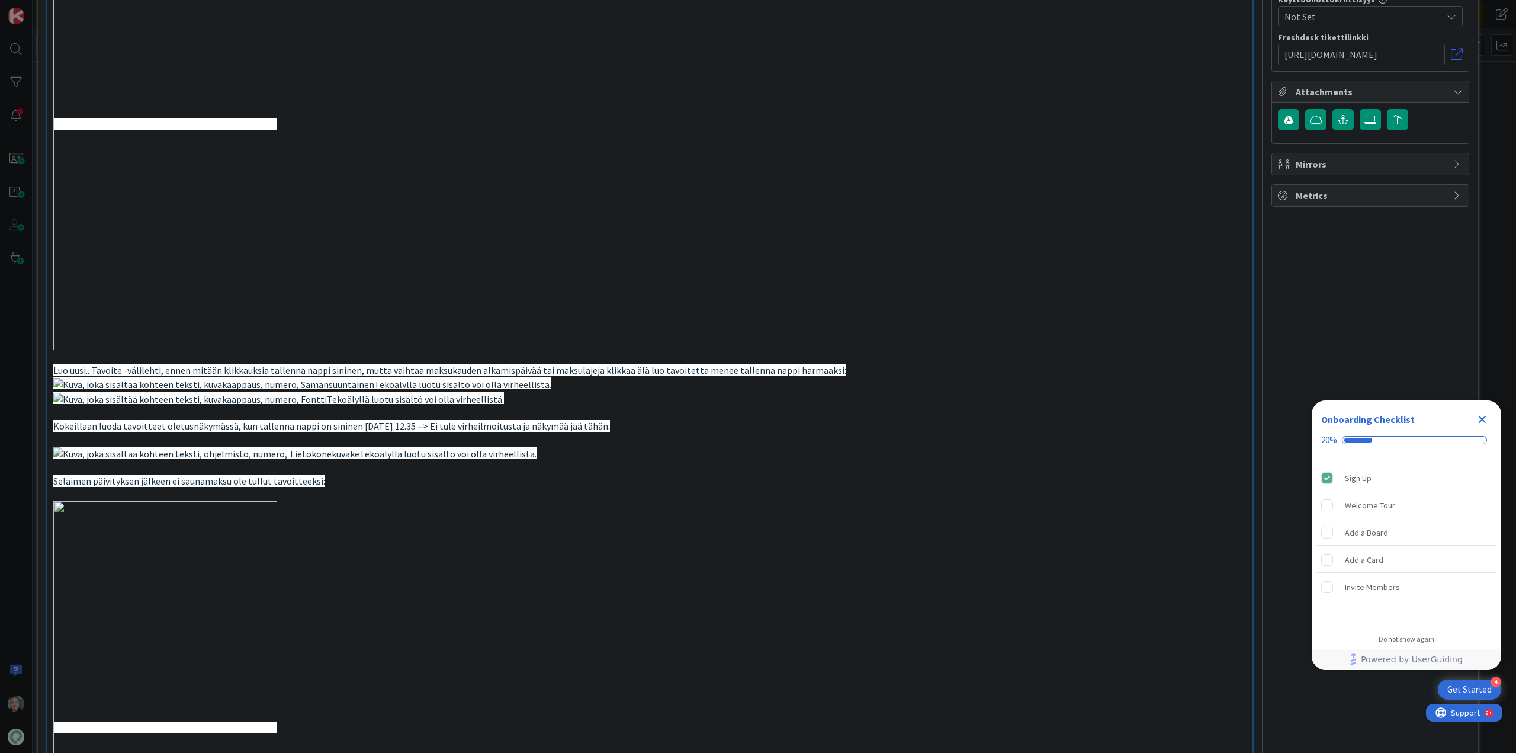
type input "Sopimukselle ei onnistu tavoiteajo"
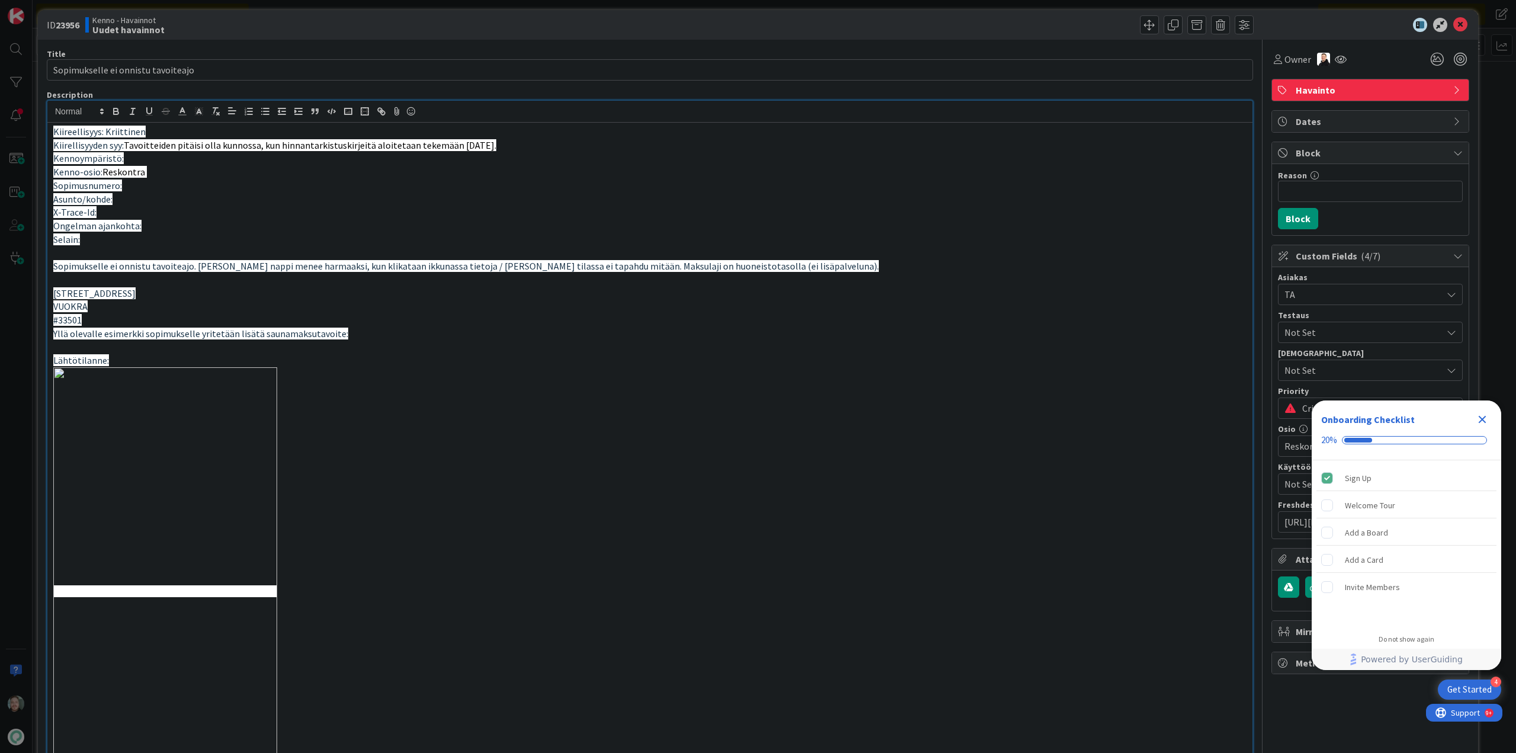
scroll to position [0, 0]
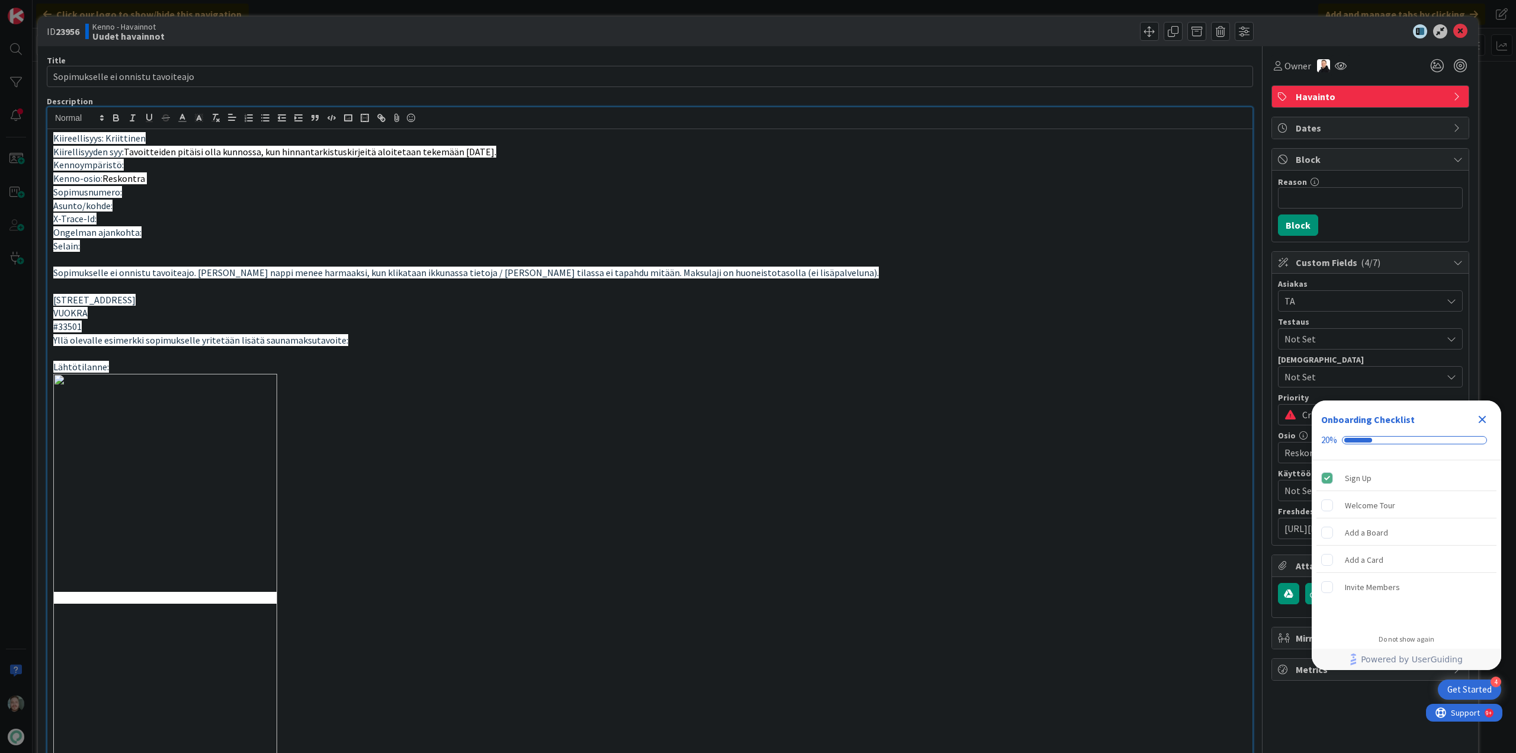
click at [1484, 418] on icon "Close Checklist" at bounding box center [1483, 420] width 8 height 8
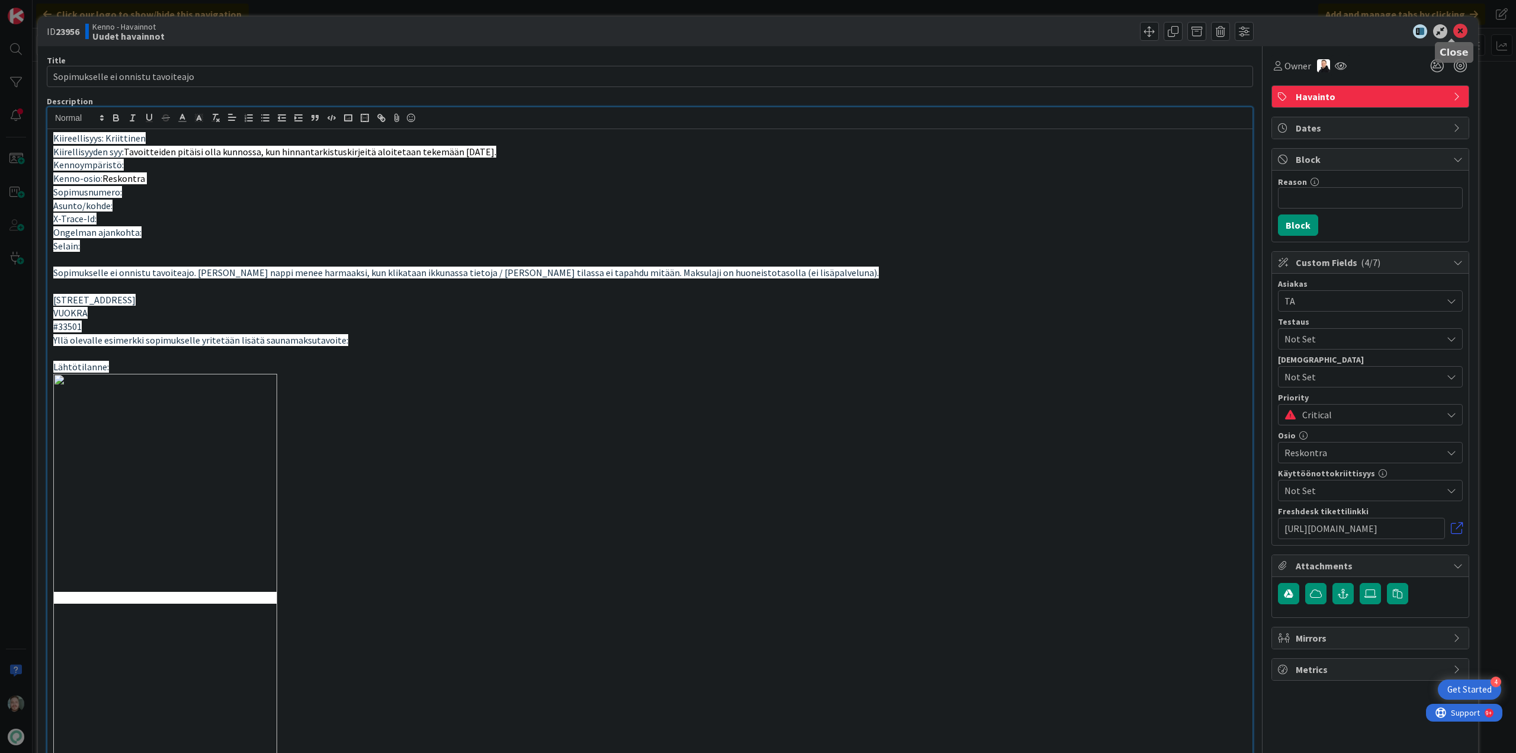
click at [1454, 26] on icon at bounding box center [1461, 31] width 14 height 14
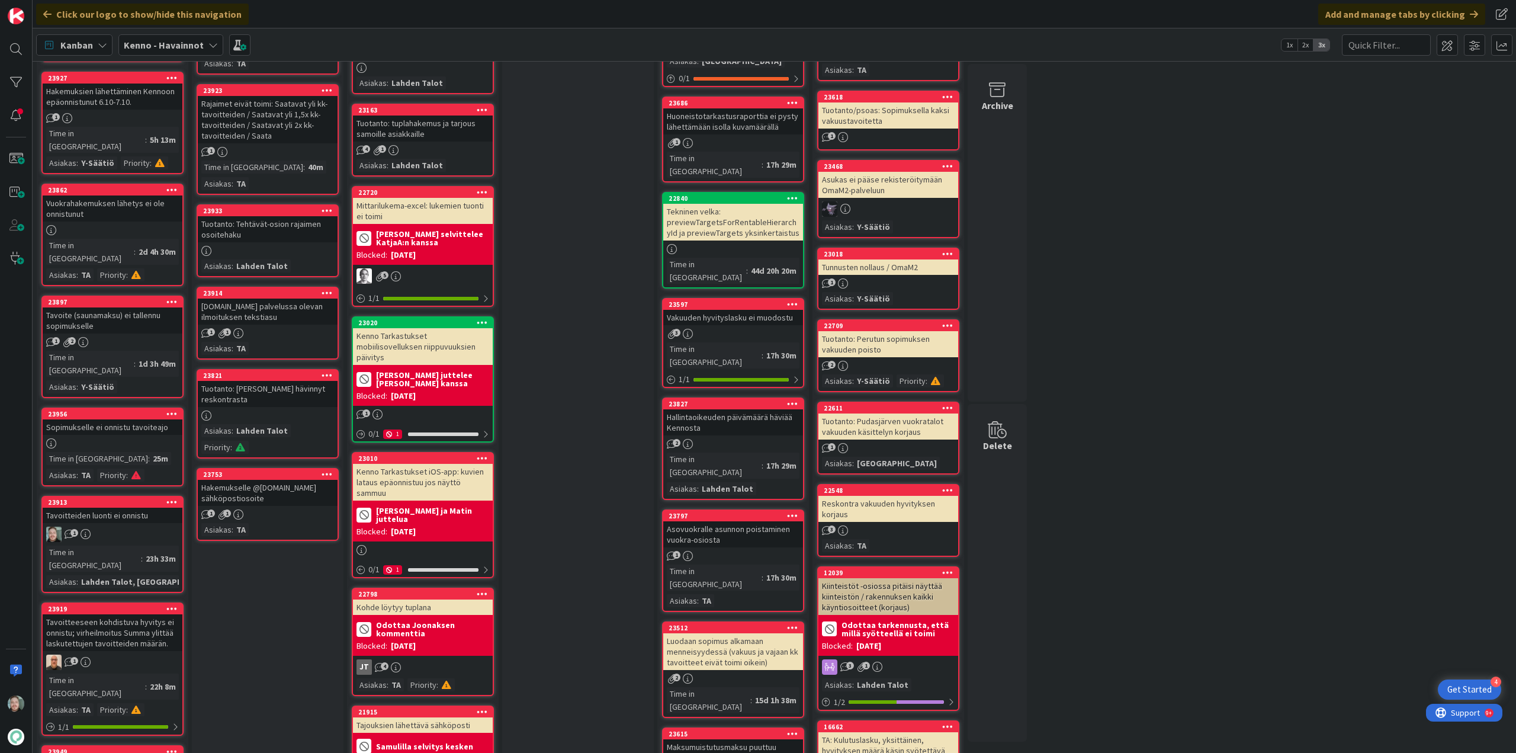
scroll to position [533, 0]
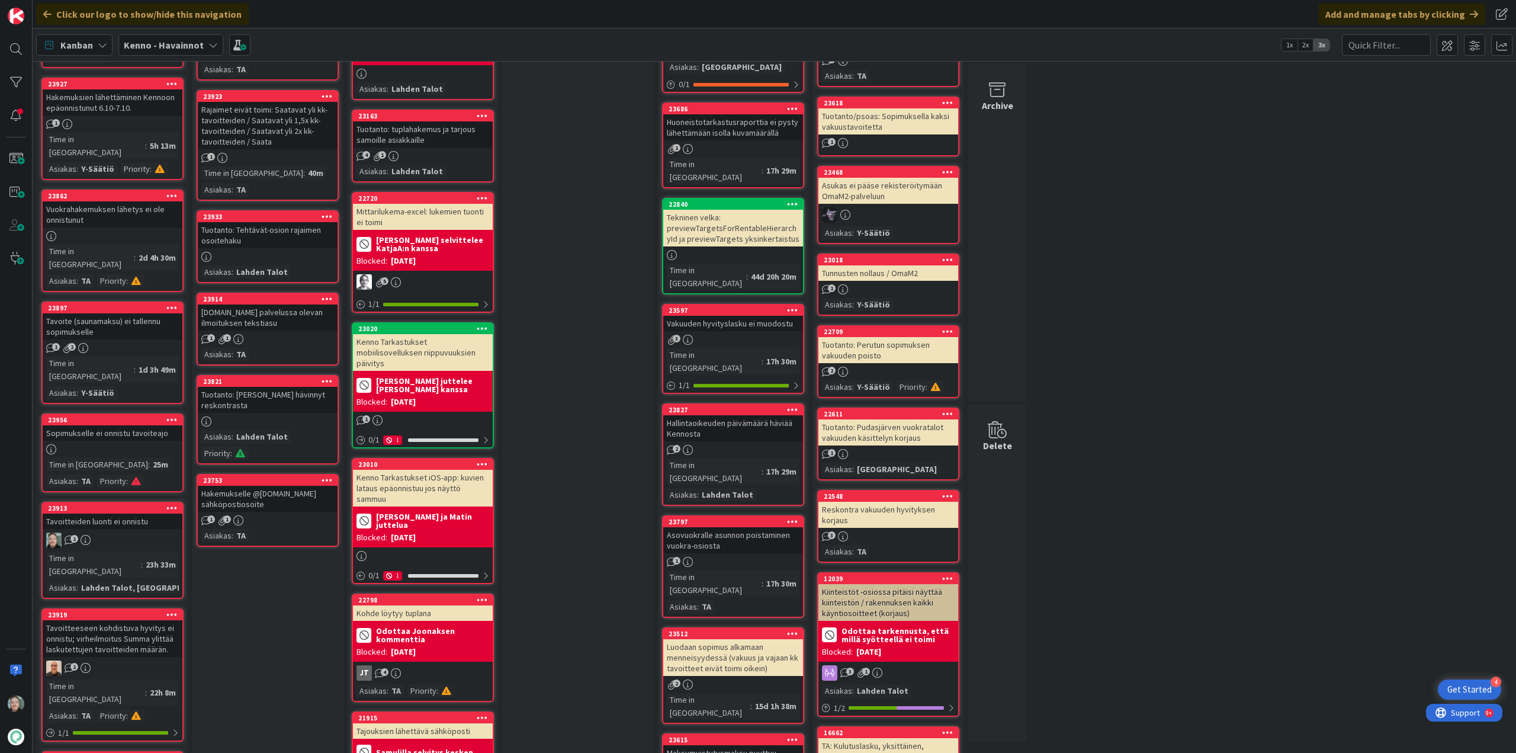
click at [114, 514] on div "Tavoitteiden luonti ei onnistu" at bounding box center [113, 521] width 140 height 15
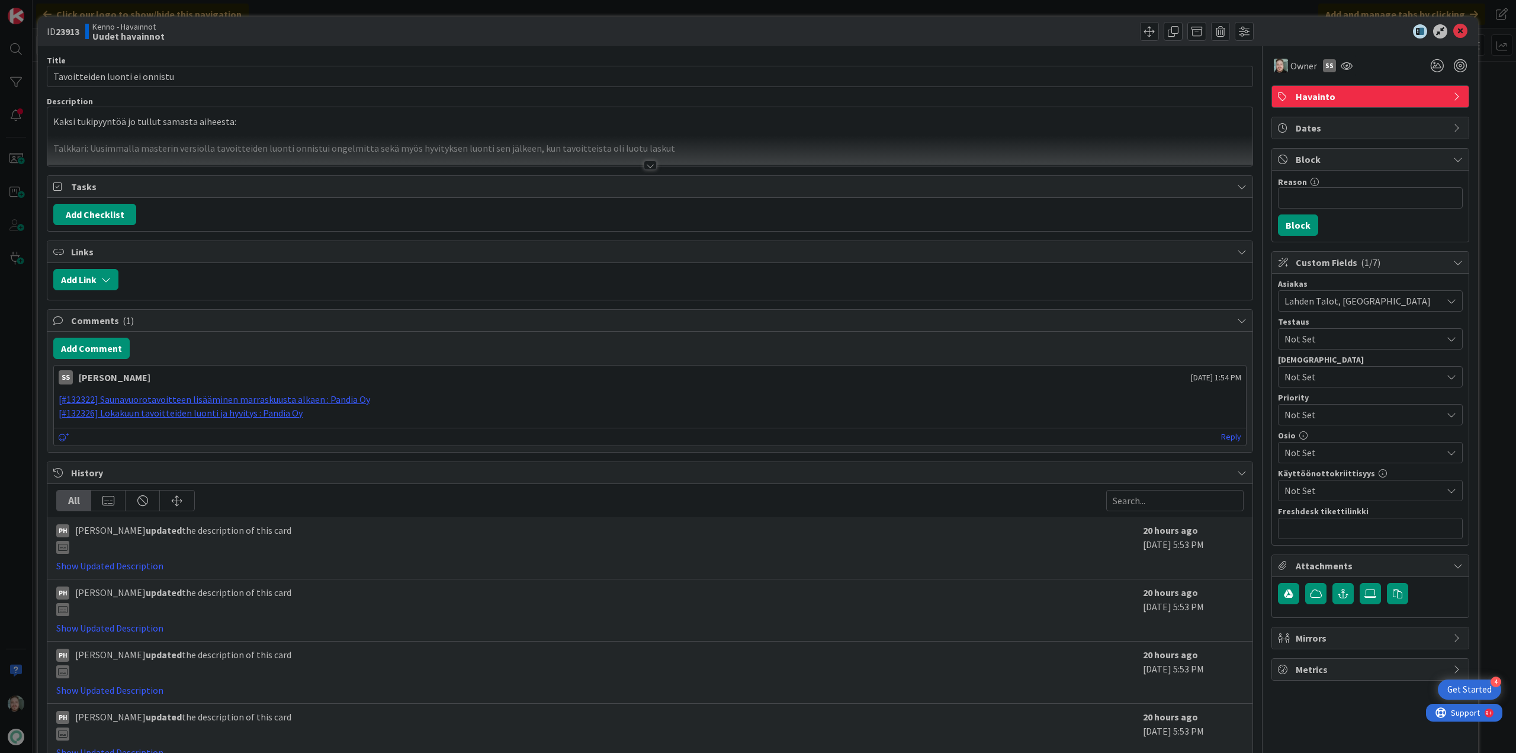
click at [649, 166] on div at bounding box center [650, 165] width 13 height 9
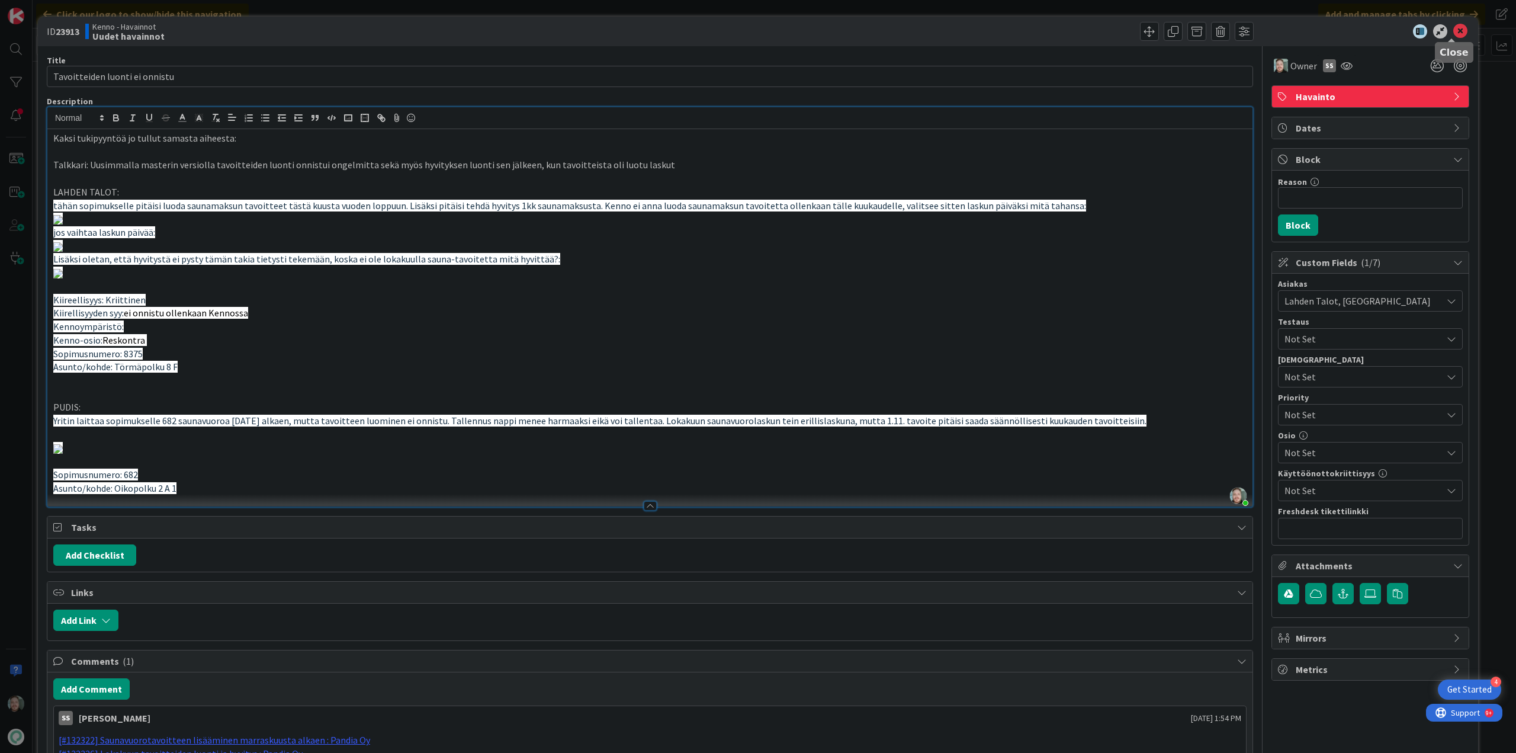
click at [1454, 27] on icon at bounding box center [1461, 31] width 14 height 14
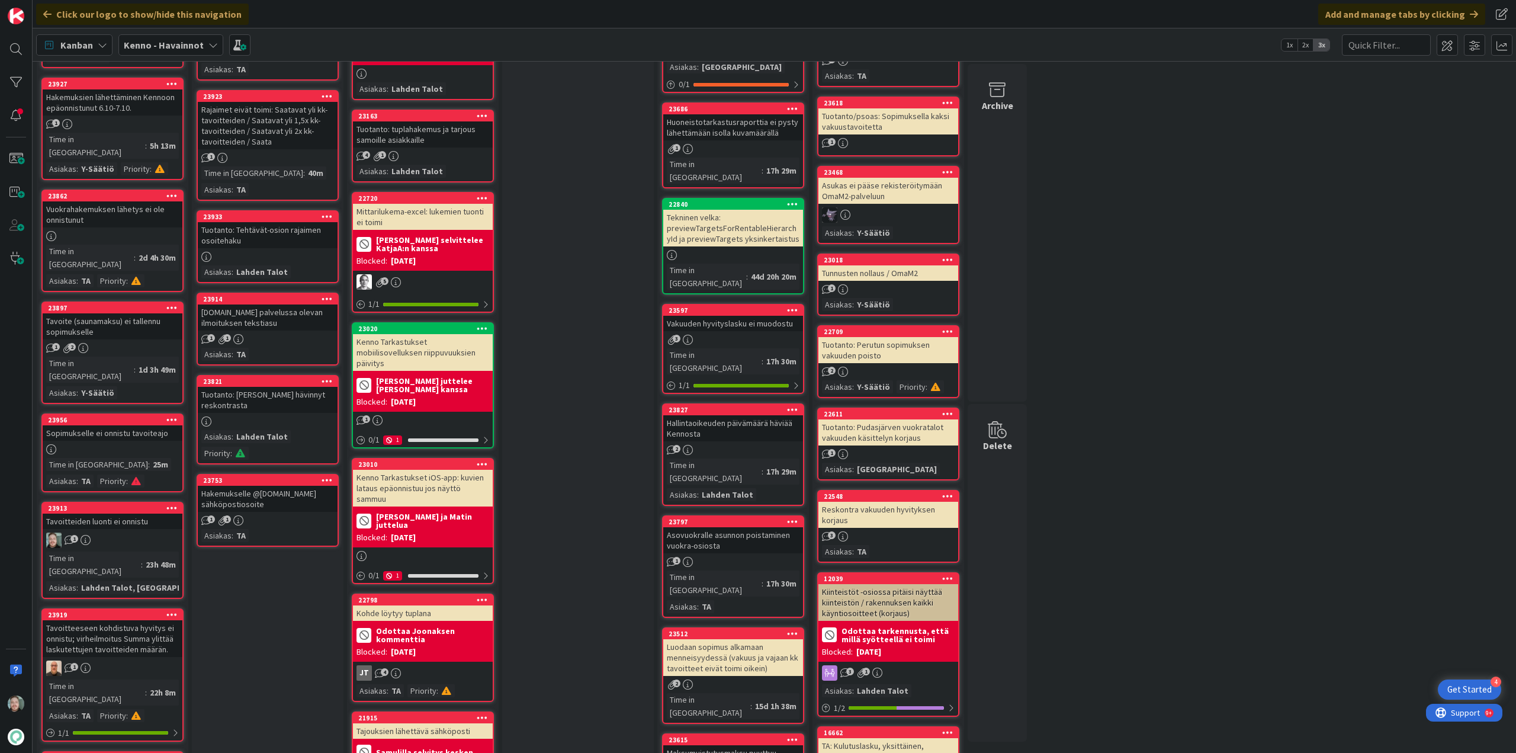
click at [97, 425] on div "Sopimukselle ei onnistu tavoiteajo" at bounding box center [113, 432] width 140 height 15
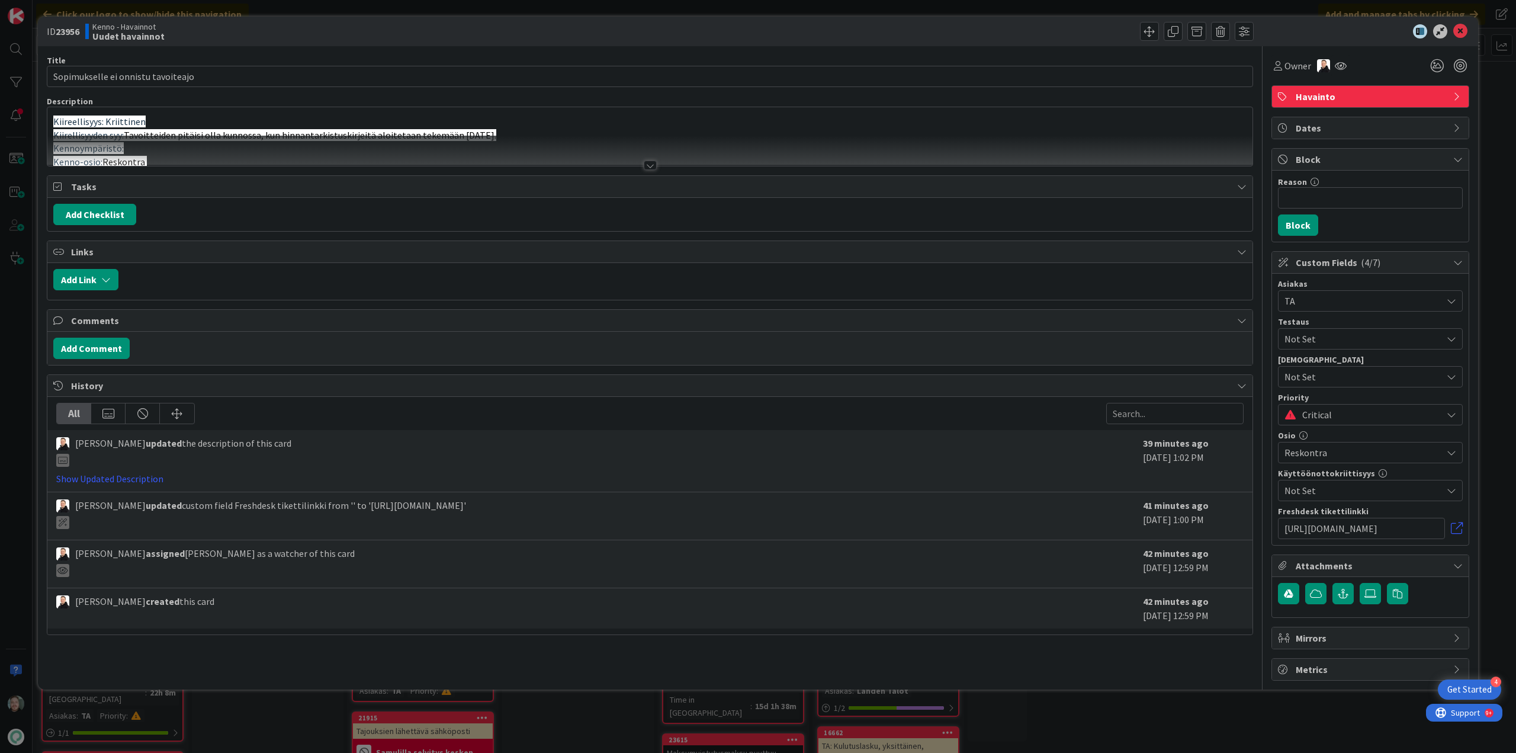
click at [654, 166] on div at bounding box center [650, 165] width 13 height 9
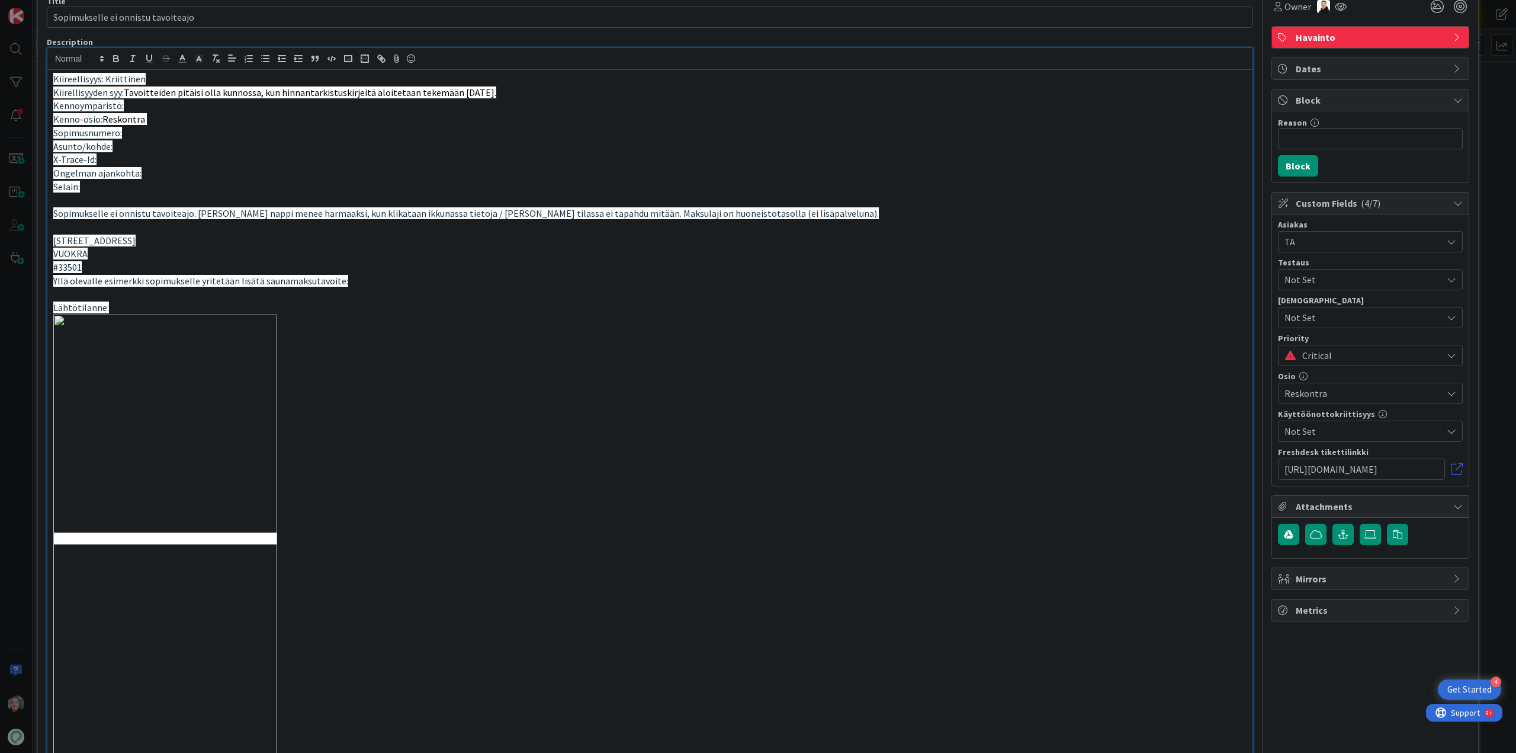
scroll to position [429, 0]
type input "Sopimukselle ei onnistu tavoiteajo"
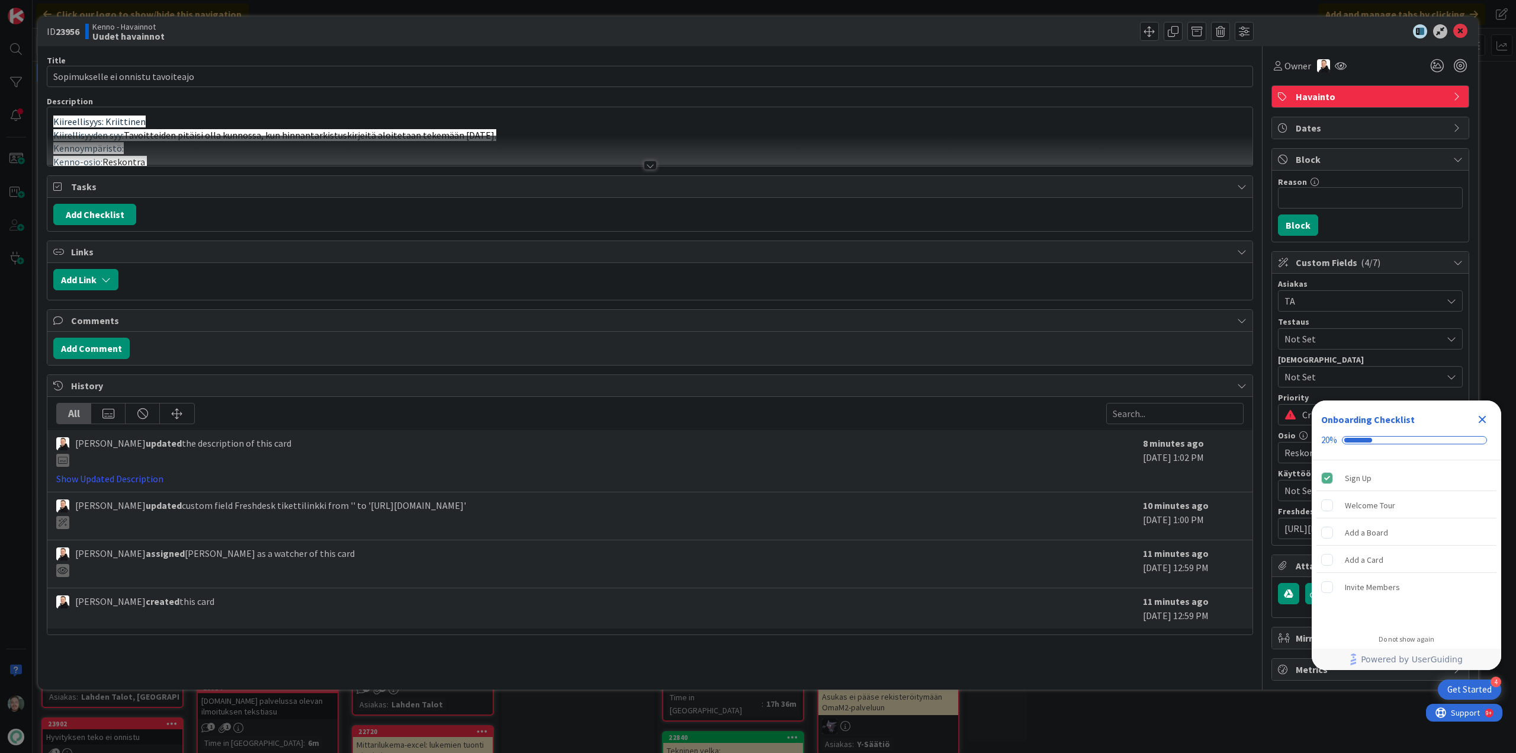
click at [655, 168] on div at bounding box center [650, 165] width 13 height 9
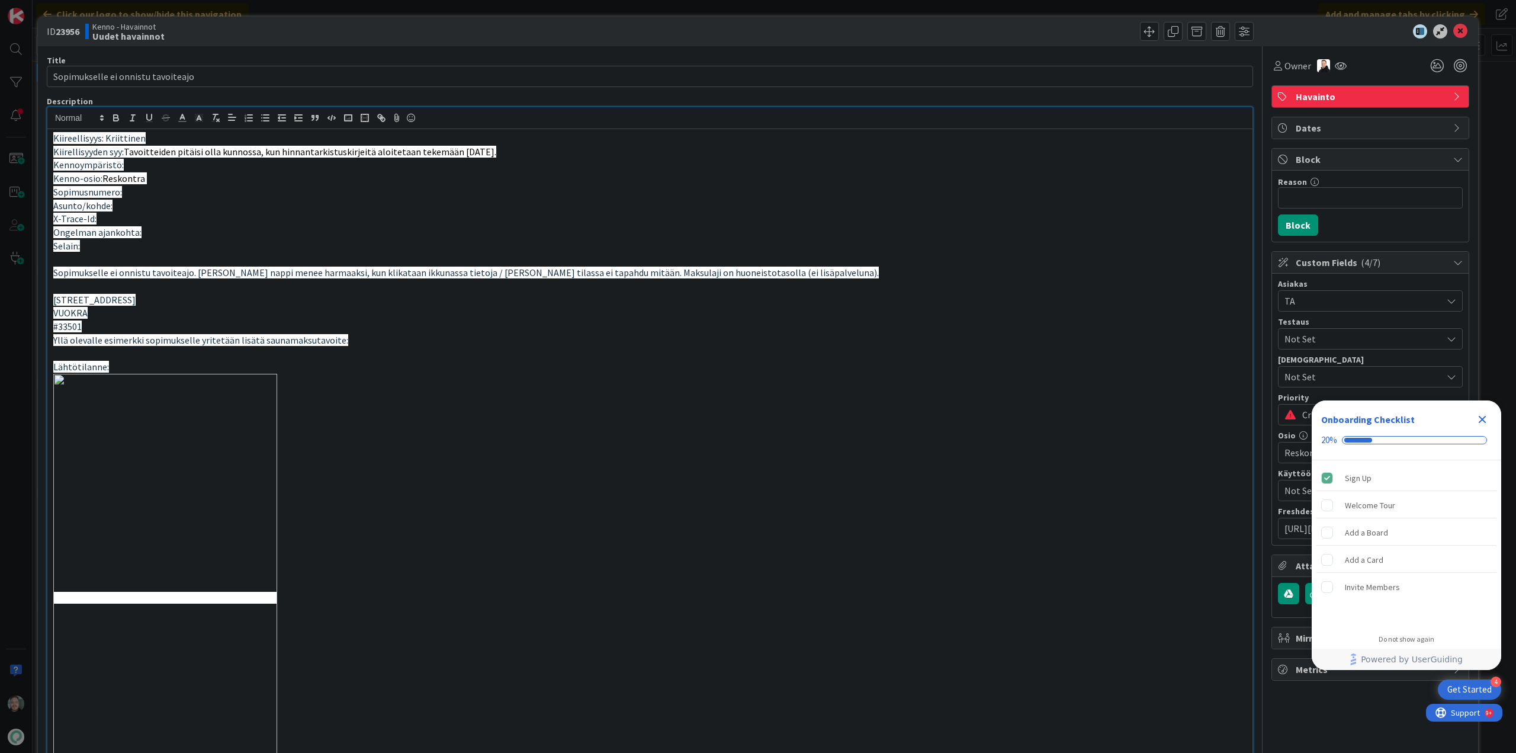
click at [986, 34] on div at bounding box center [953, 31] width 601 height 19
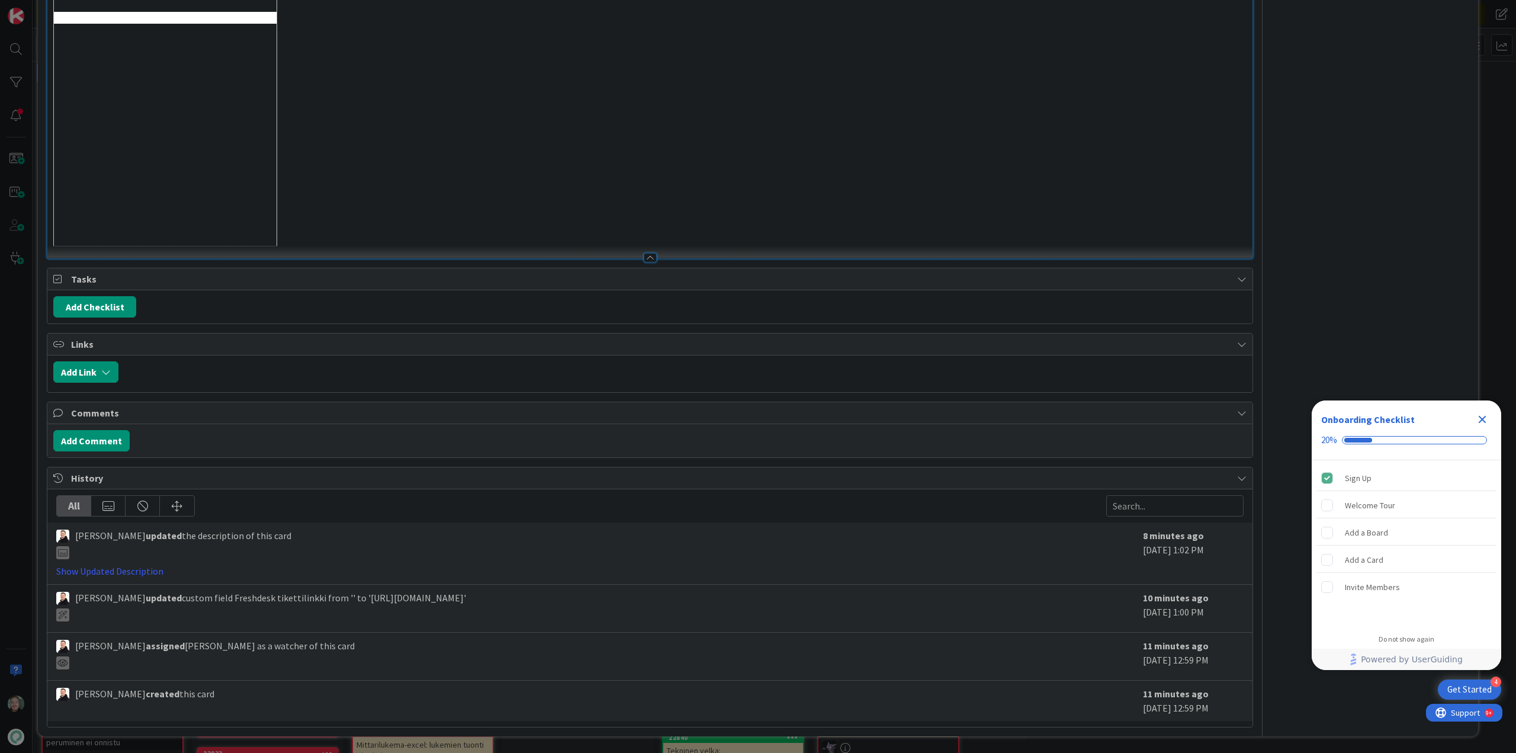
scroll to position [3258, 0]
type input "Sopimukselle ei onnistu tavoiteajo"
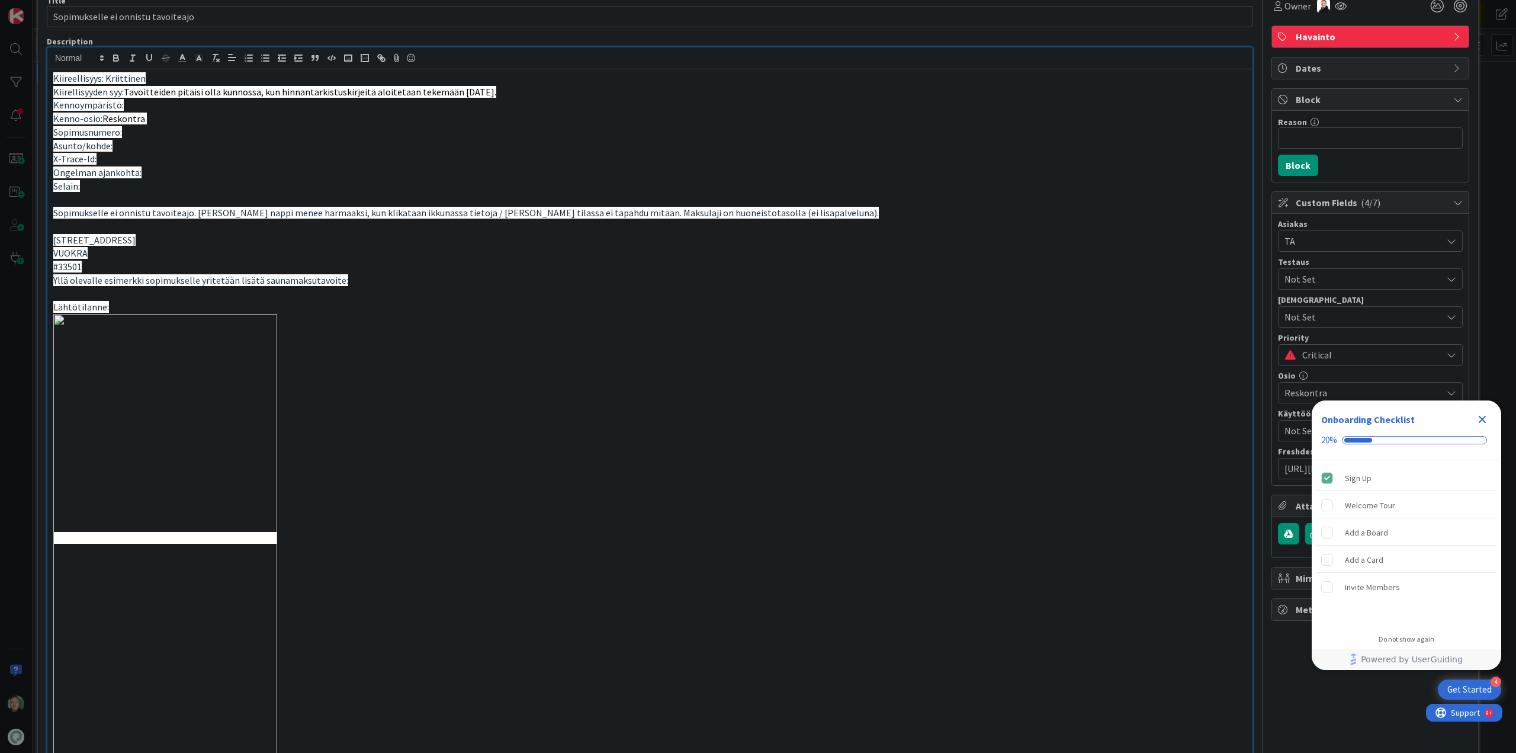
scroll to position [0, 0]
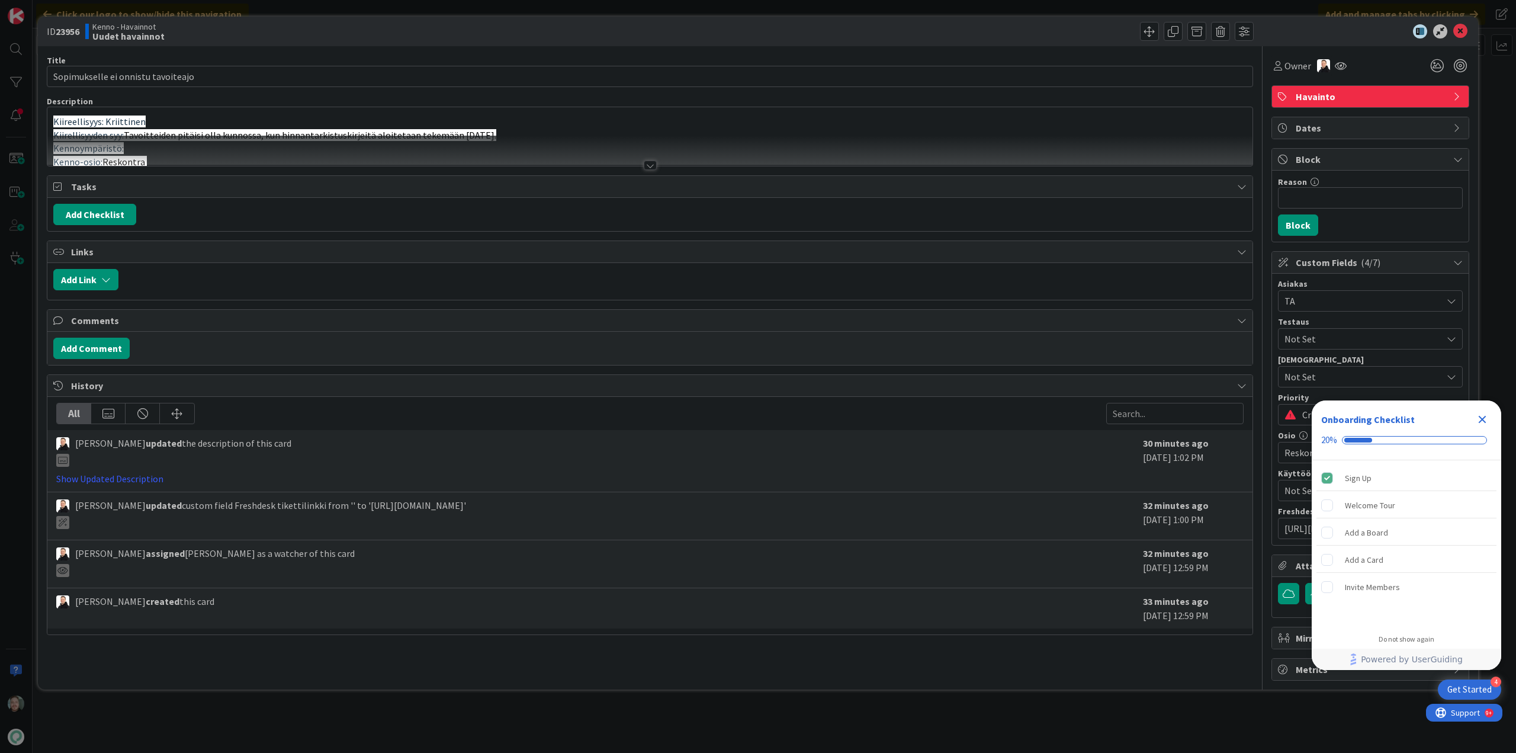
click at [655, 168] on div at bounding box center [650, 165] width 13 height 9
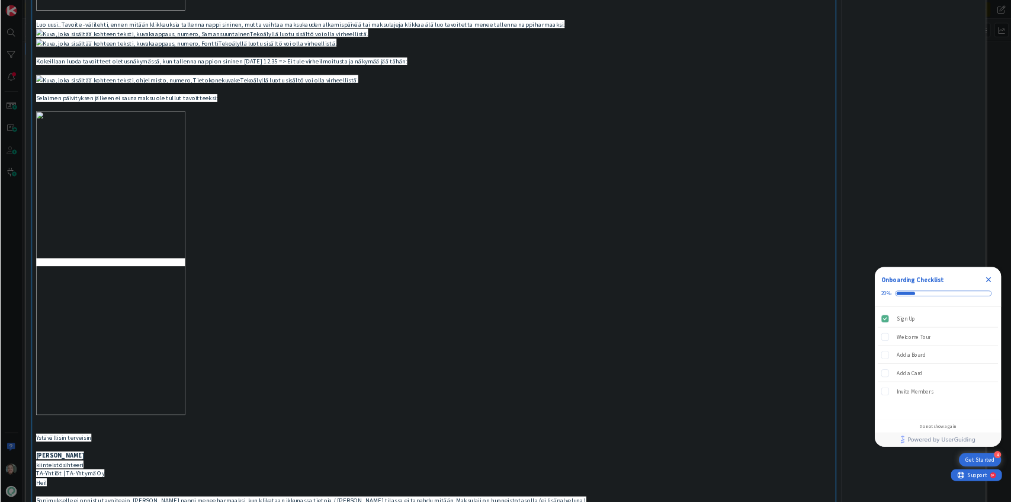
scroll to position [829, 0]
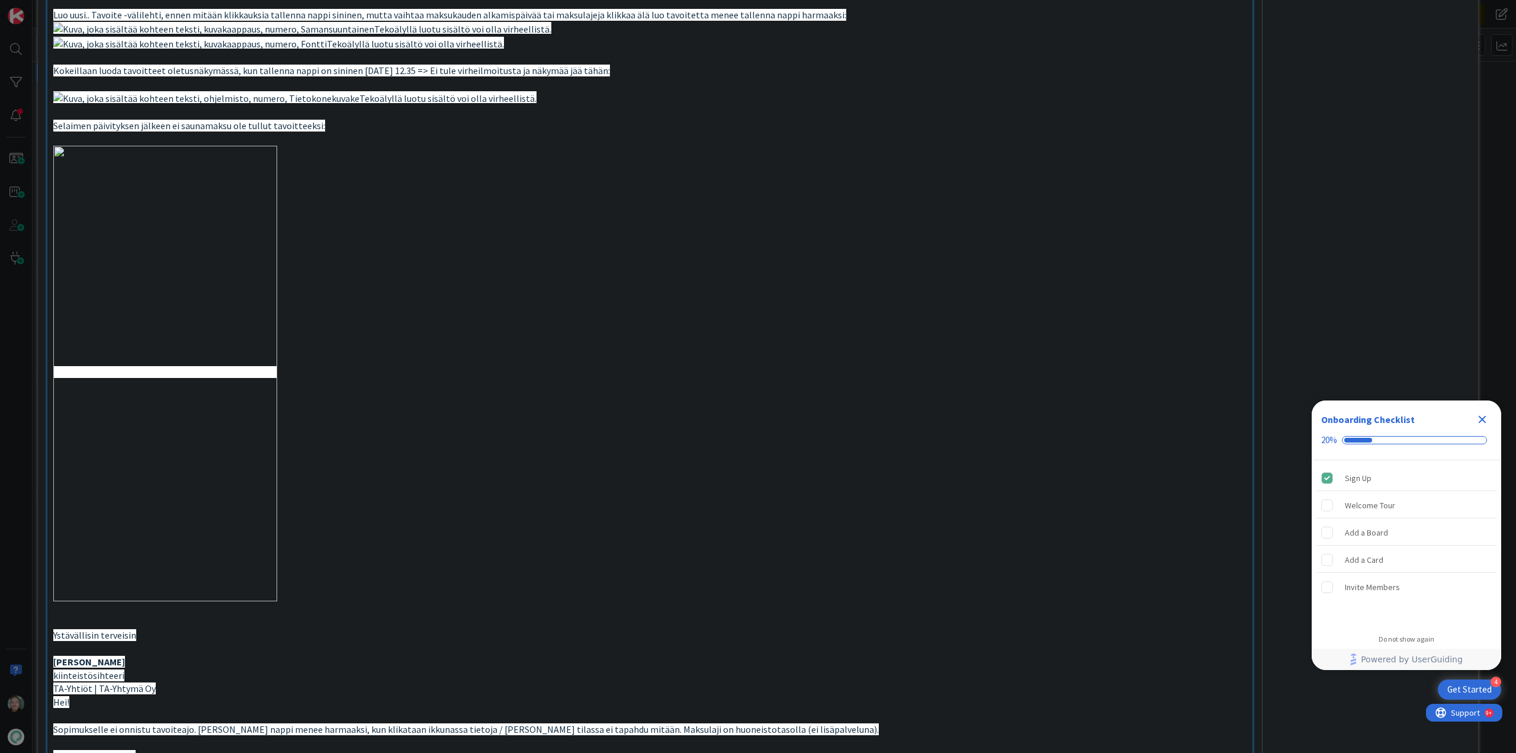
click at [386, 105] on img at bounding box center [294, 99] width 483 height 14
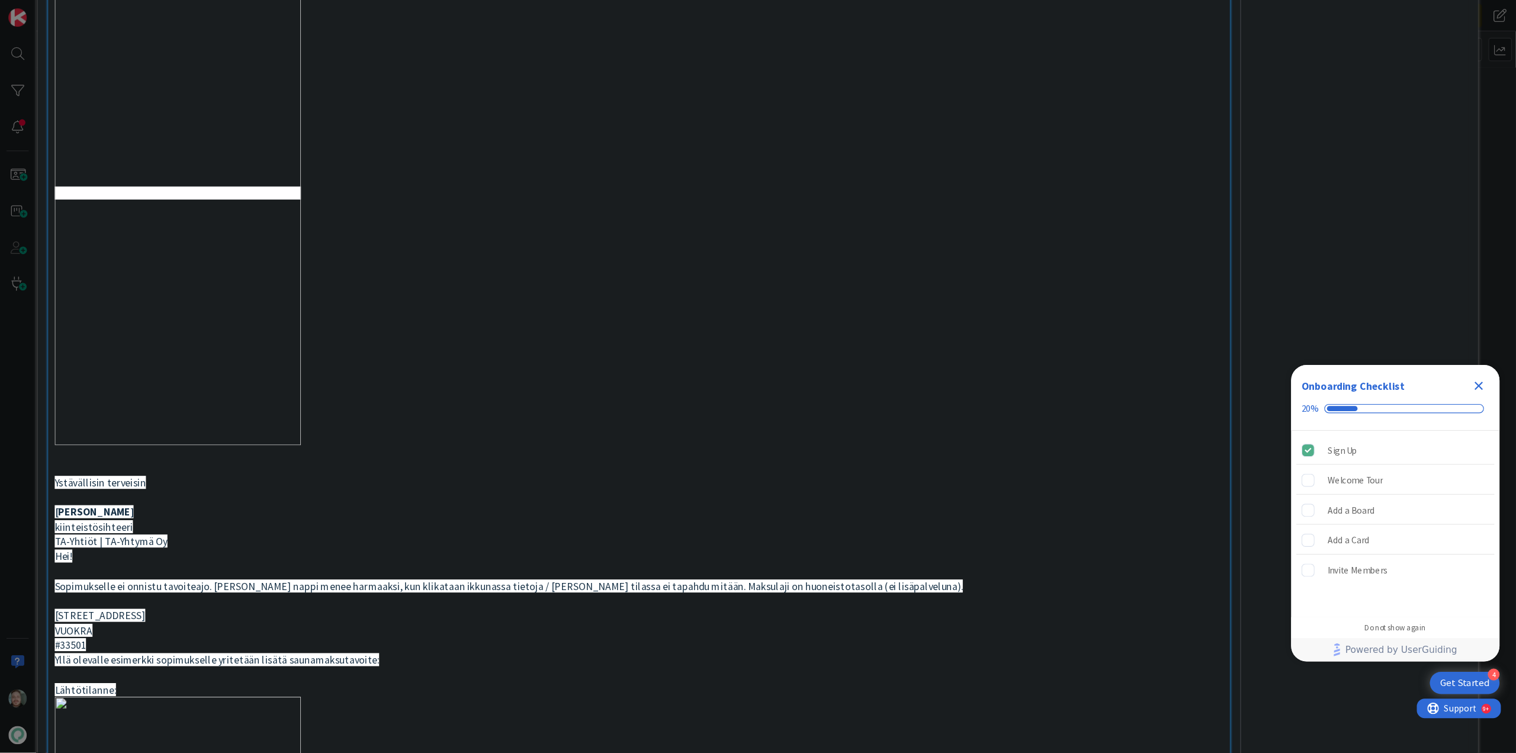
scroll to position [1027, 0]
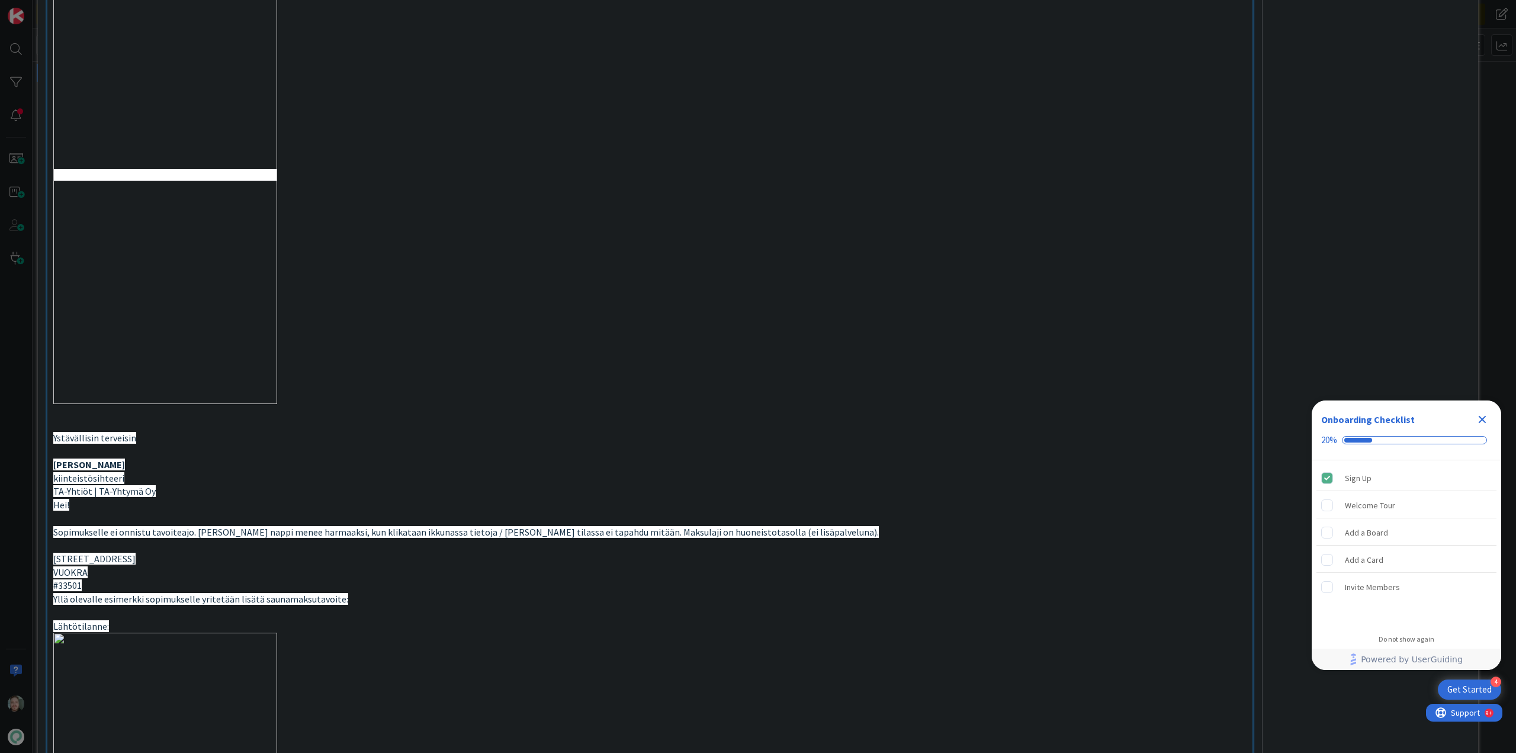
click at [1483, 414] on icon "Close Checklist" at bounding box center [1483, 419] width 14 height 14
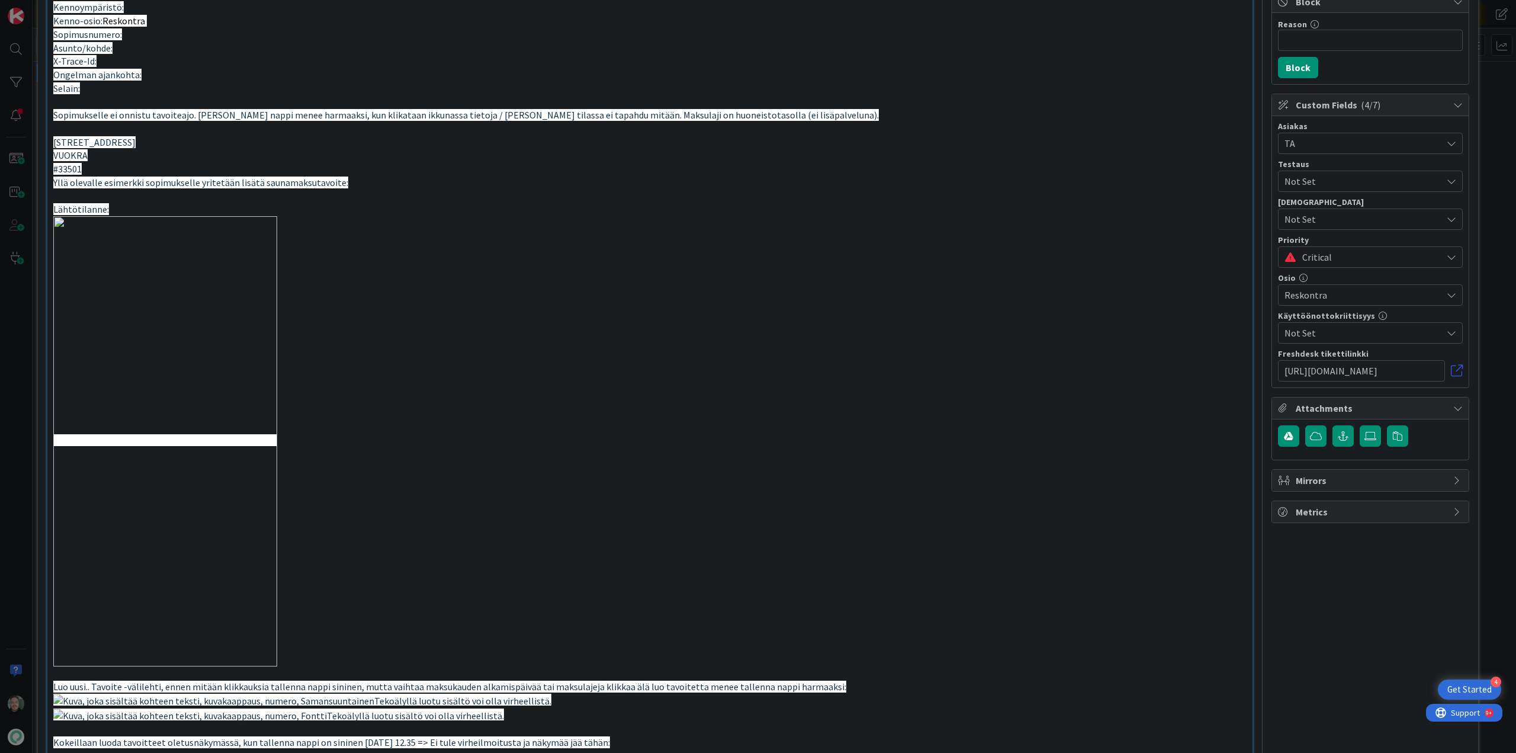
scroll to position [138, 0]
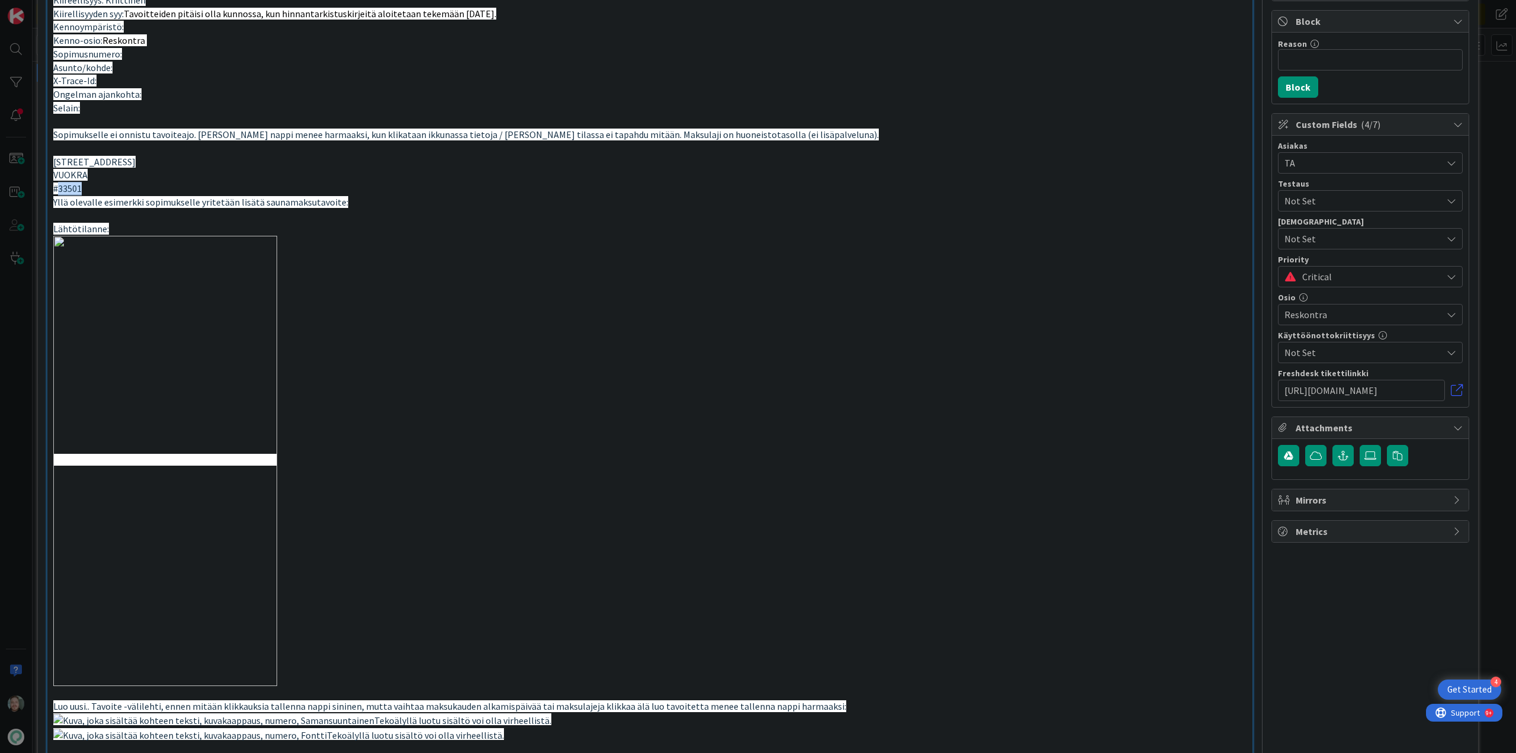
drag, startPoint x: 80, startPoint y: 190, endPoint x: 56, endPoint y: 192, distance: 24.4
click at [56, 192] on span "#33501" at bounding box center [67, 188] width 28 height 12
copy span "33501"
click at [520, 201] on p "Yllä olevalle esimerkki sopimukselle yritetään lisätä saunamaksutavoite:" at bounding box center [650, 202] width 1194 height 14
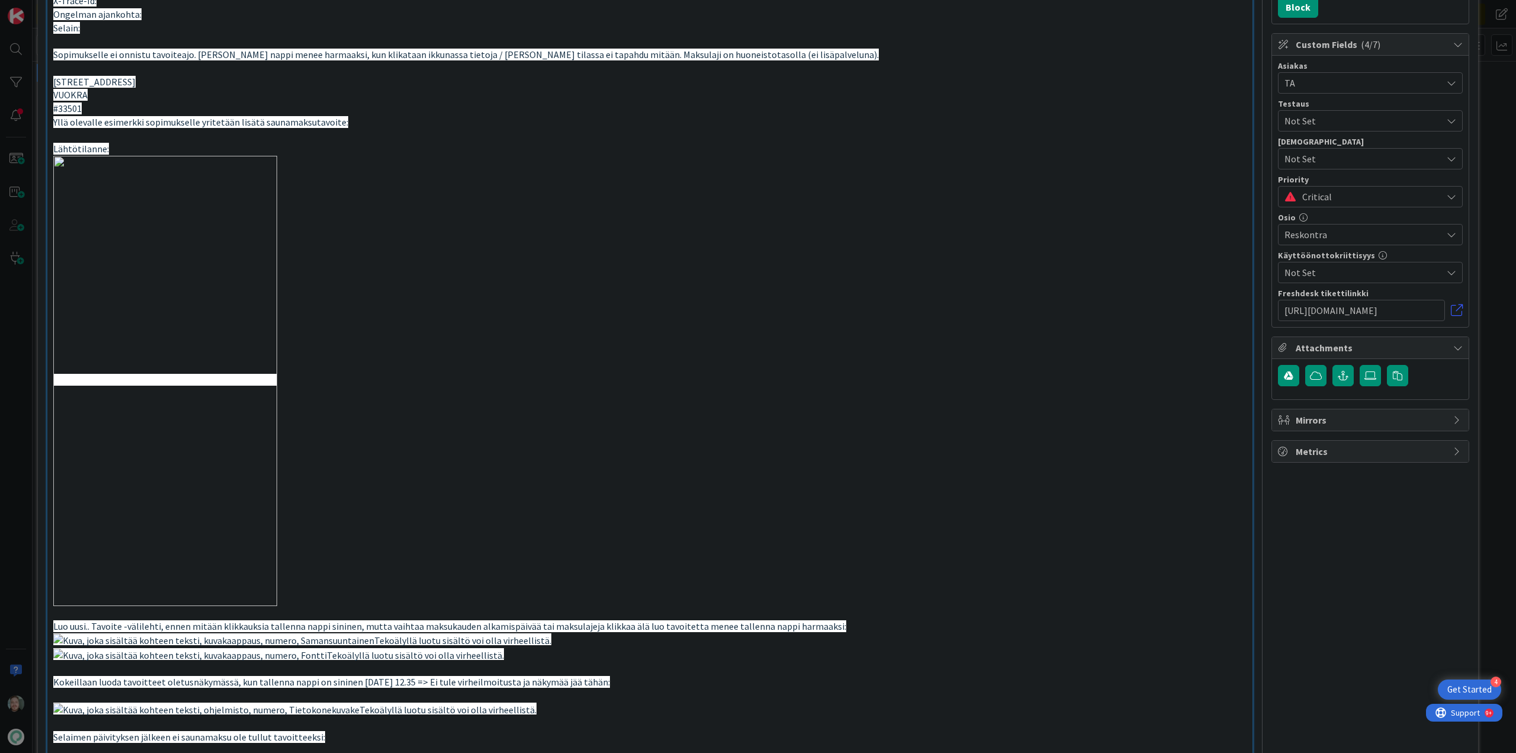
scroll to position [493, 0]
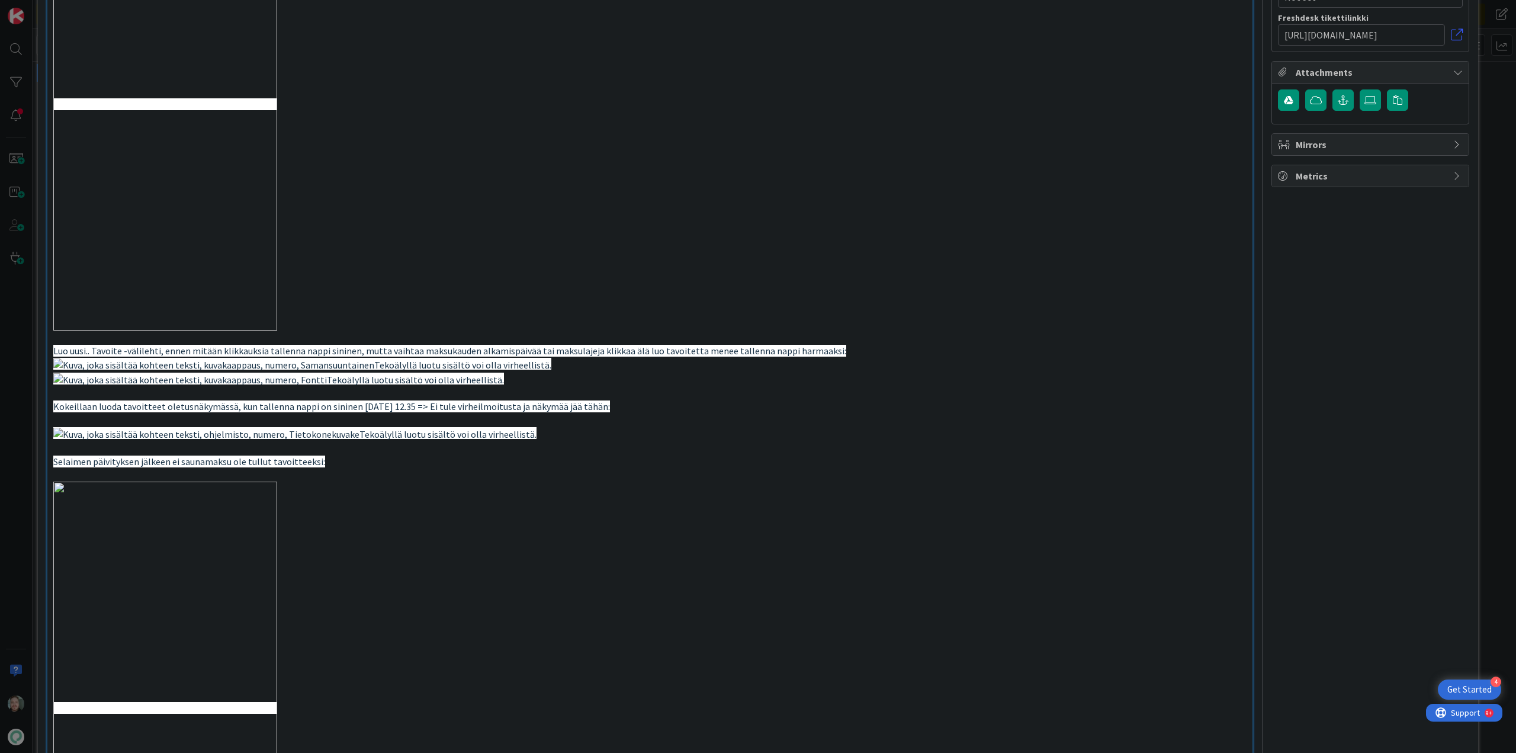
type input "Sopimukselle ei onnistu tavoiteajo"
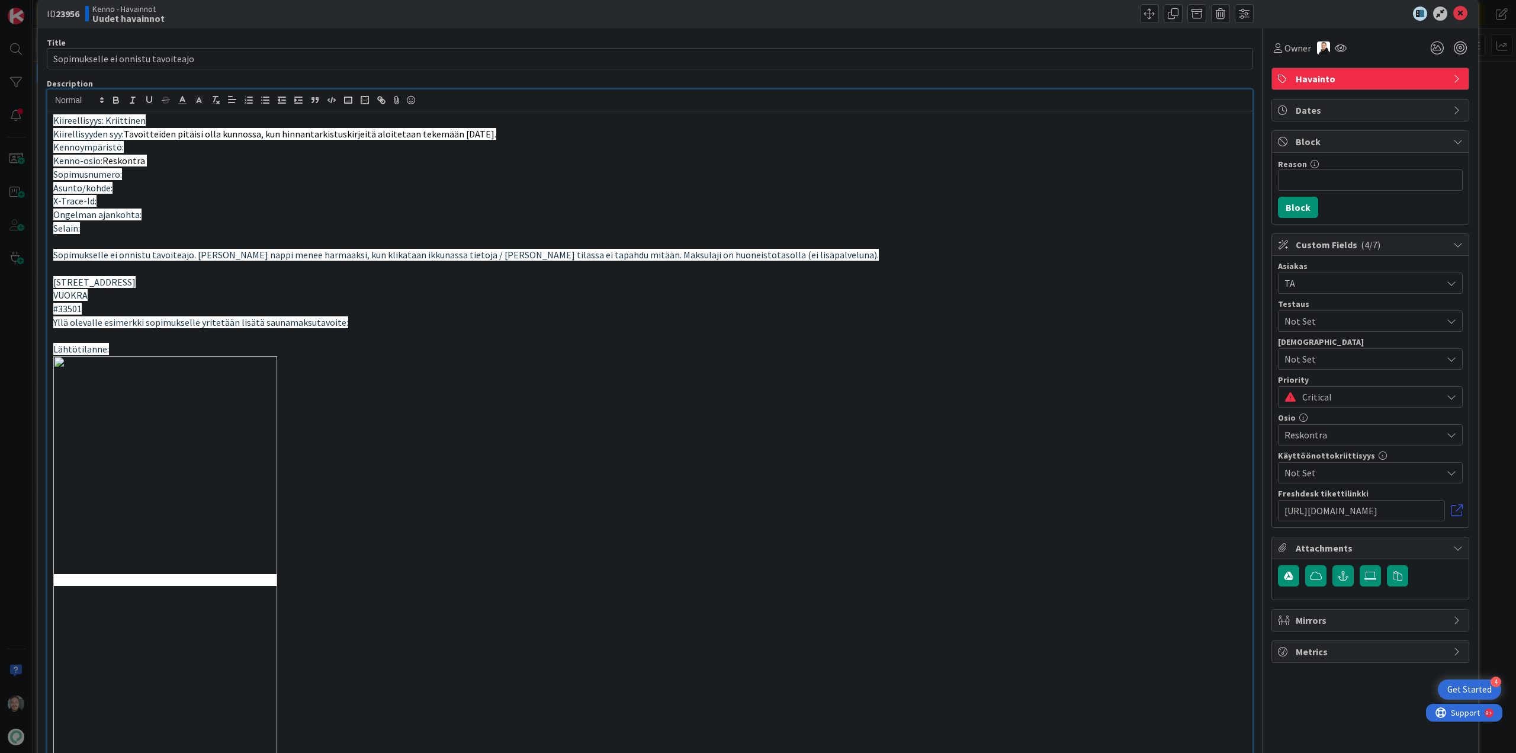
scroll to position [0, 0]
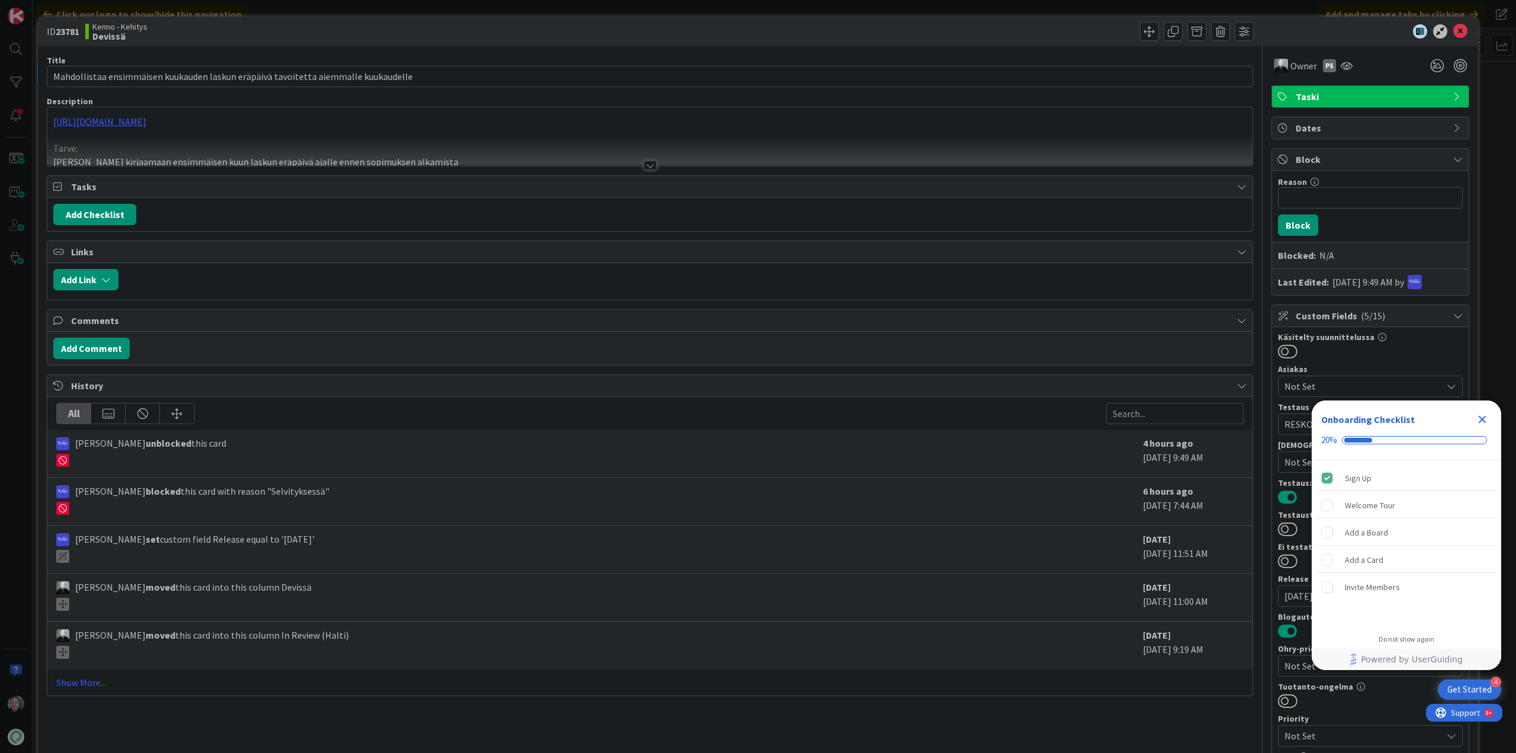
click at [649, 162] on div at bounding box center [650, 165] width 13 height 9
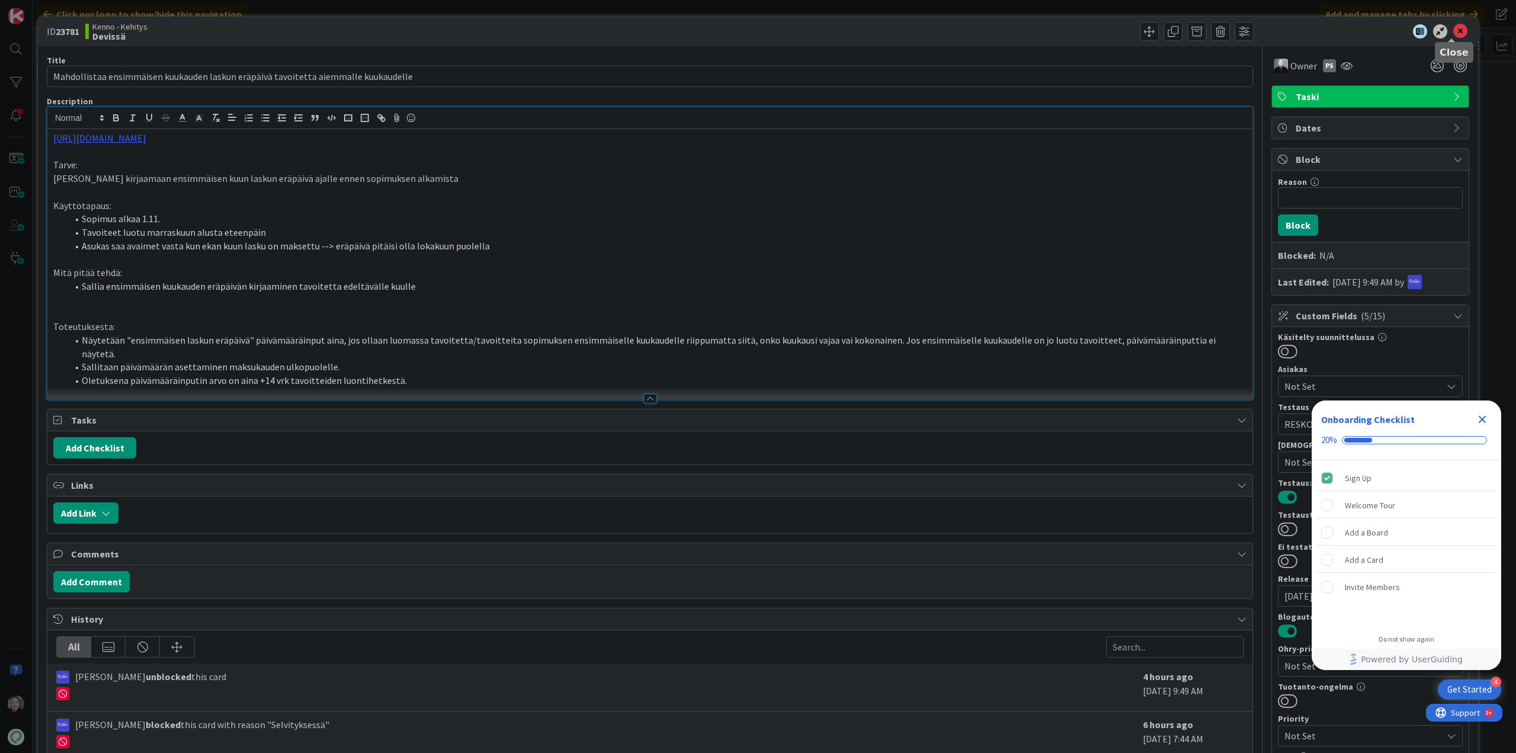
click at [1457, 33] on icon at bounding box center [1461, 31] width 14 height 14
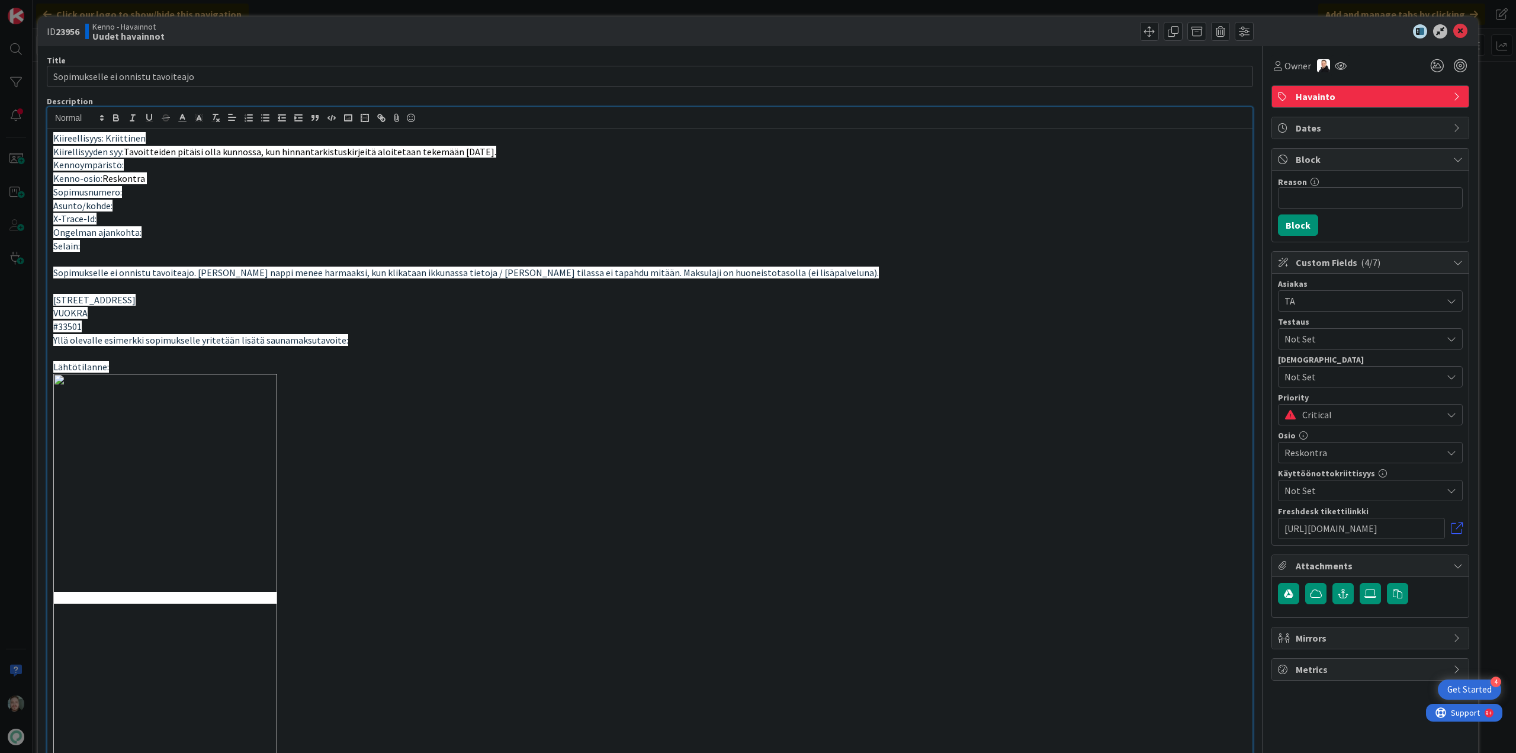
click at [663, 32] on div at bounding box center [953, 31] width 601 height 19
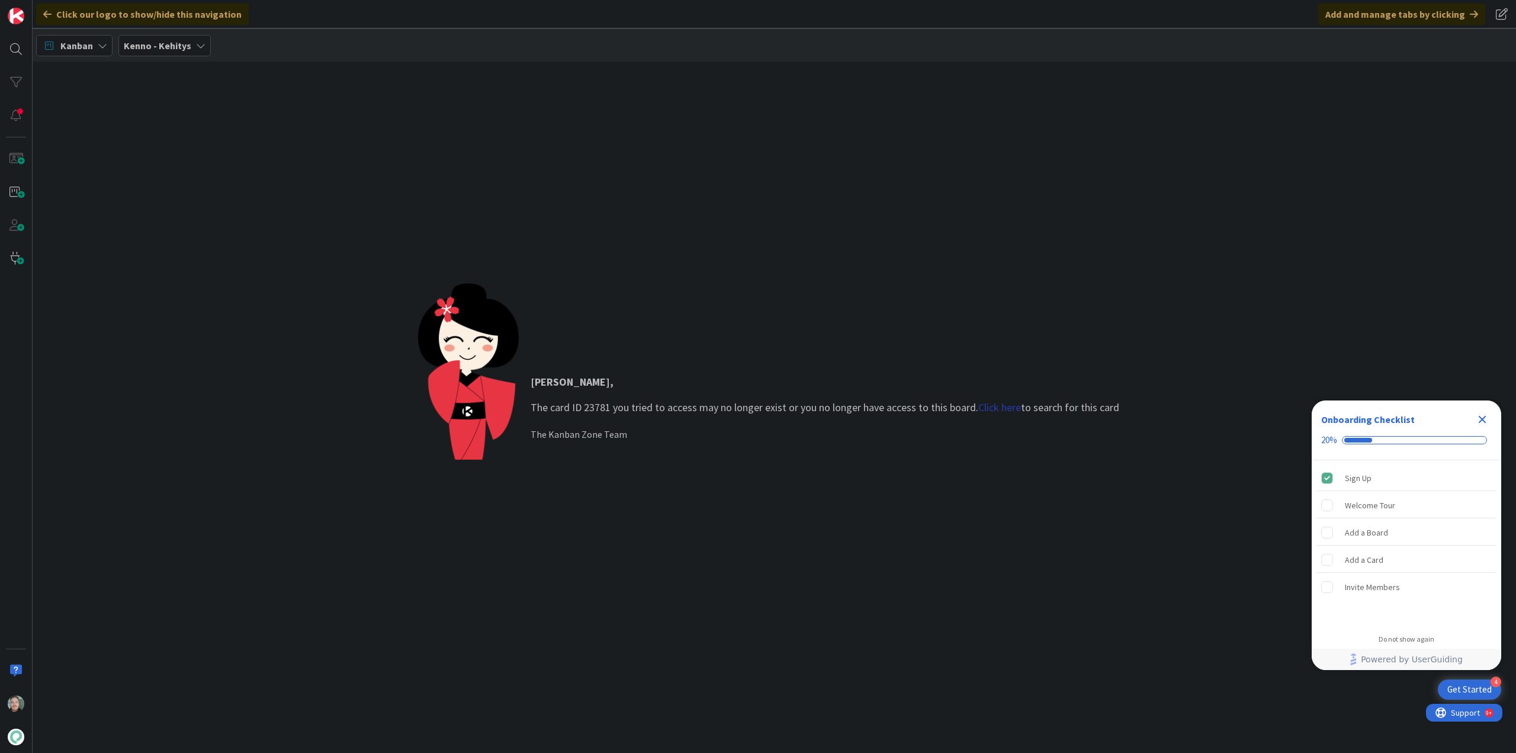
click at [1009, 408] on link "Click here" at bounding box center [1000, 407] width 43 height 14
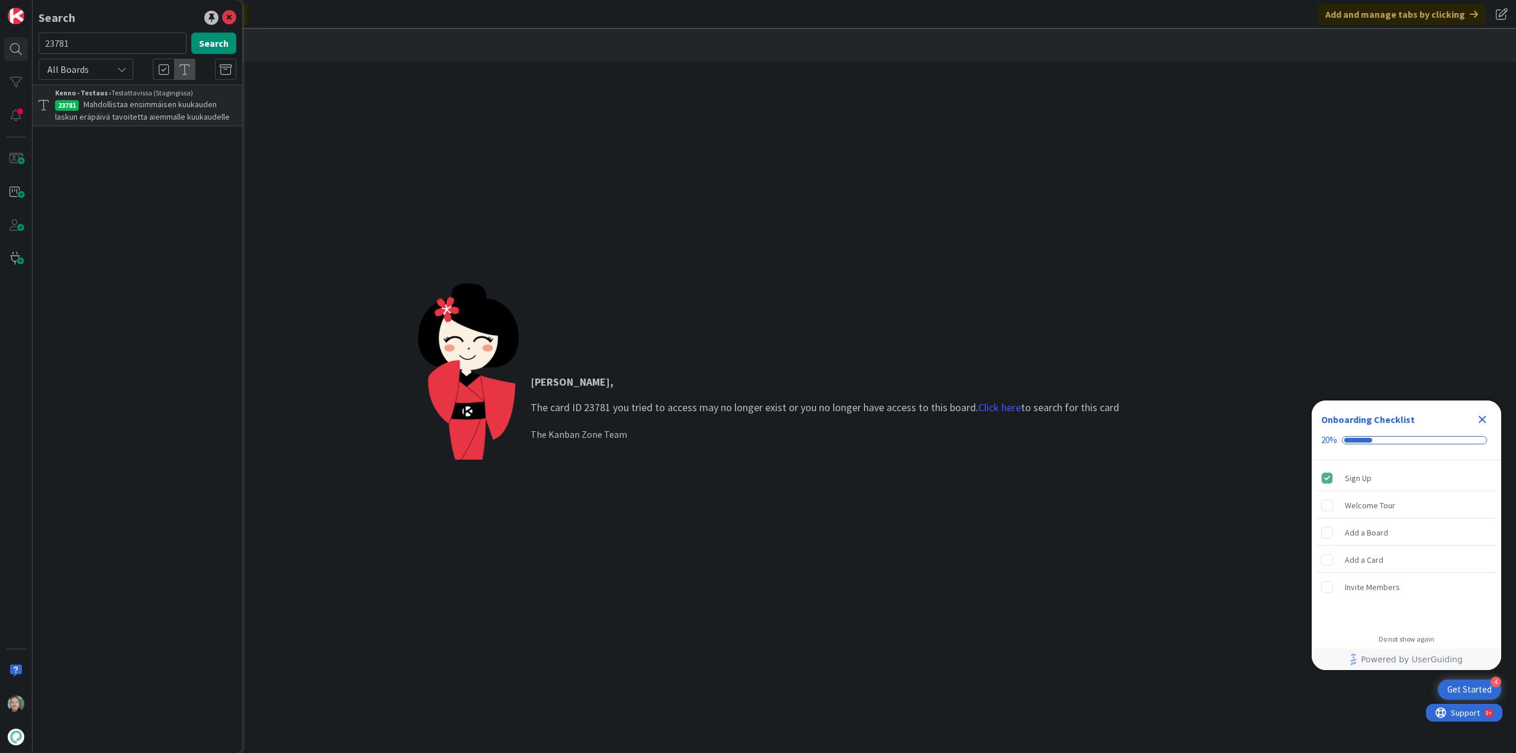
click at [196, 118] on span "Mahdollistaa ensimmäisen kuukauden laskun eräpäivä tavoitetta aiemmalle kuukaud…" at bounding box center [142, 110] width 175 height 23
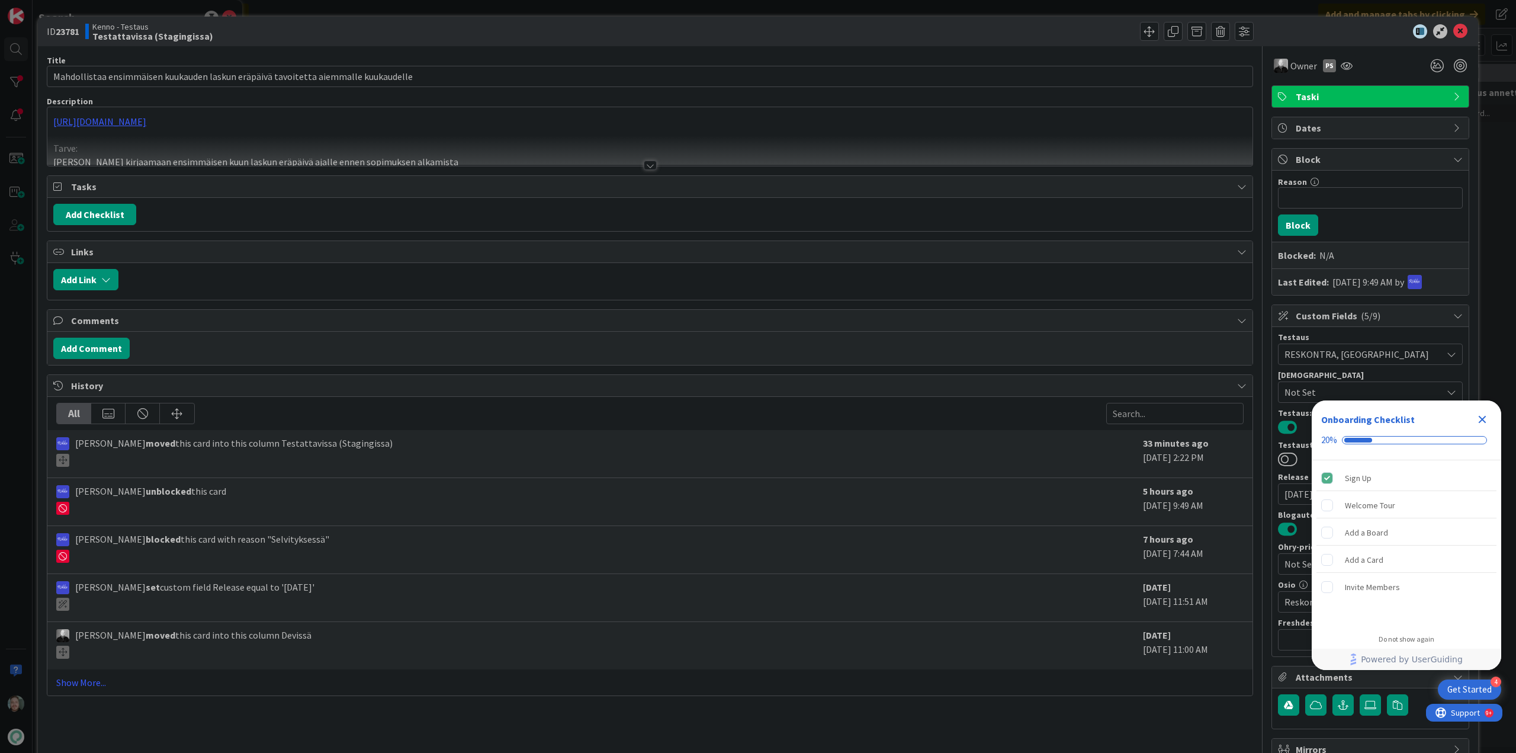
click at [1483, 414] on icon "Close Checklist" at bounding box center [1483, 419] width 14 height 14
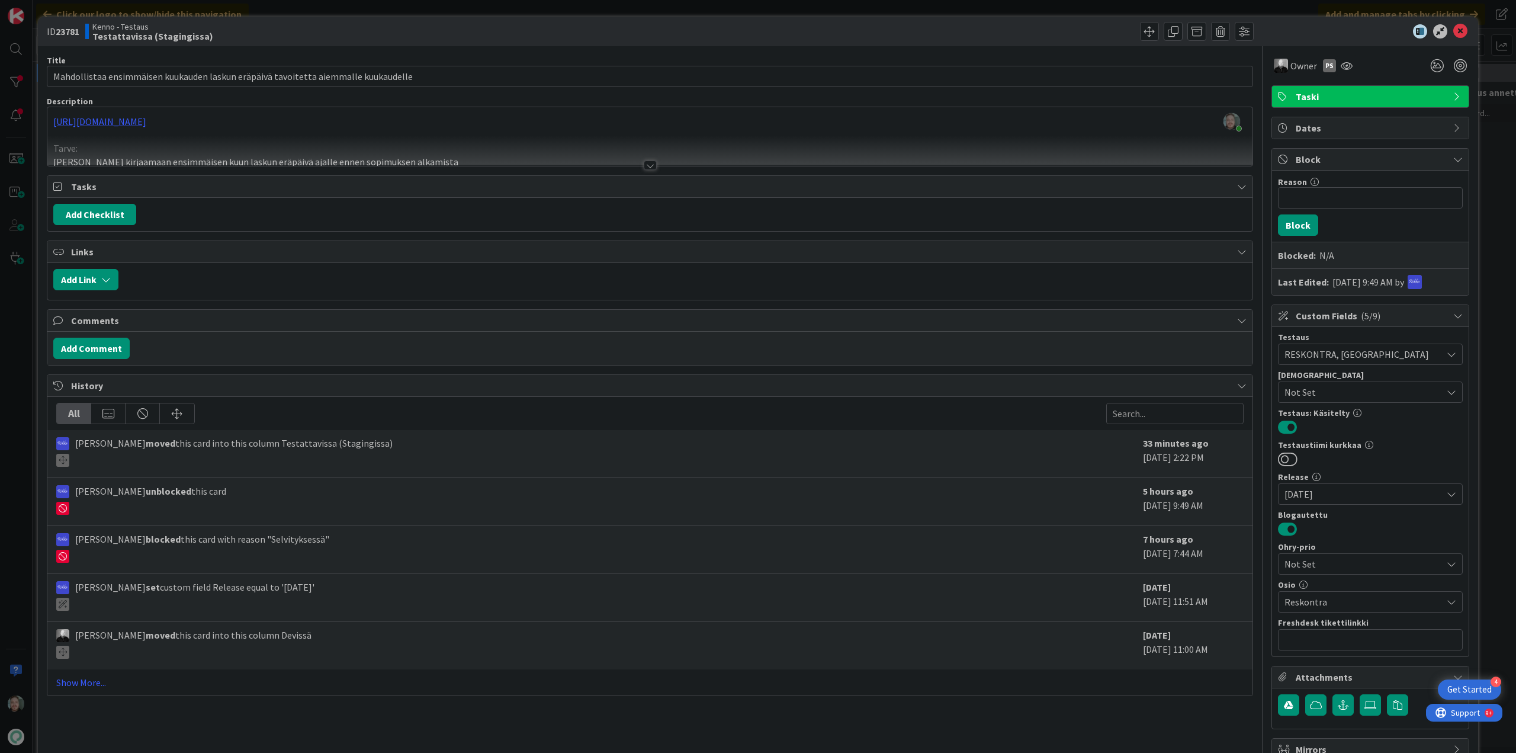
click at [651, 167] on div at bounding box center [650, 165] width 13 height 9
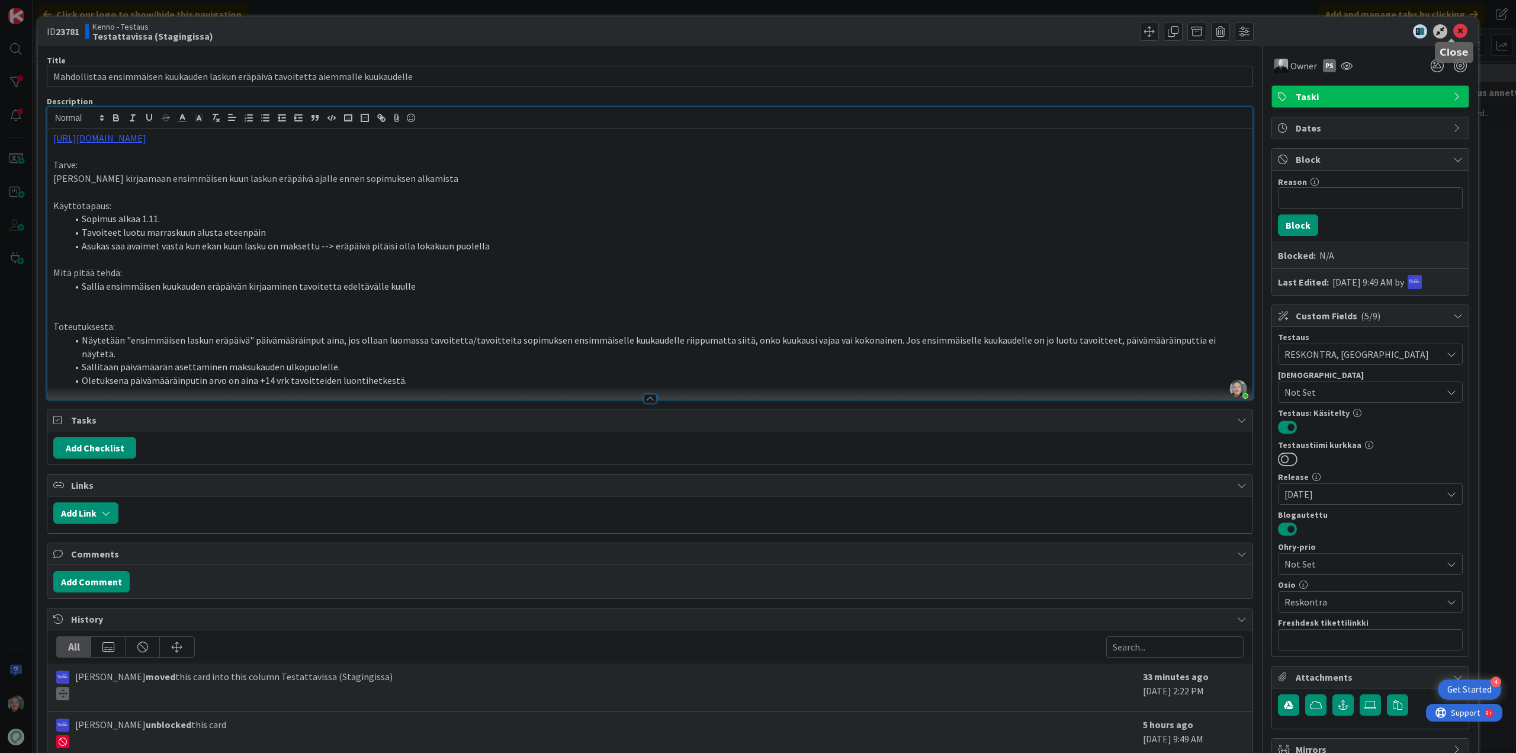
click at [1454, 27] on icon at bounding box center [1461, 31] width 14 height 14
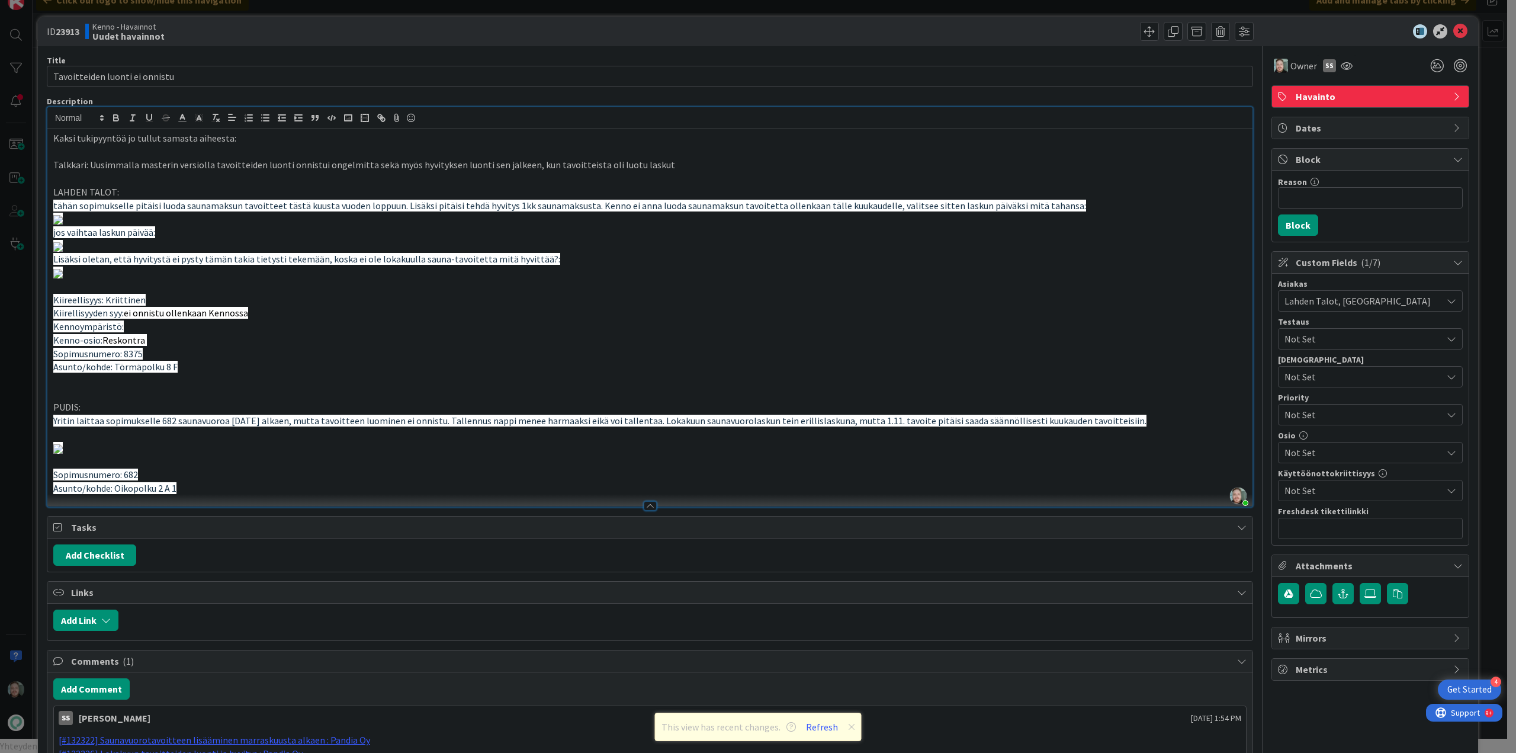
scroll to position [281, 0]
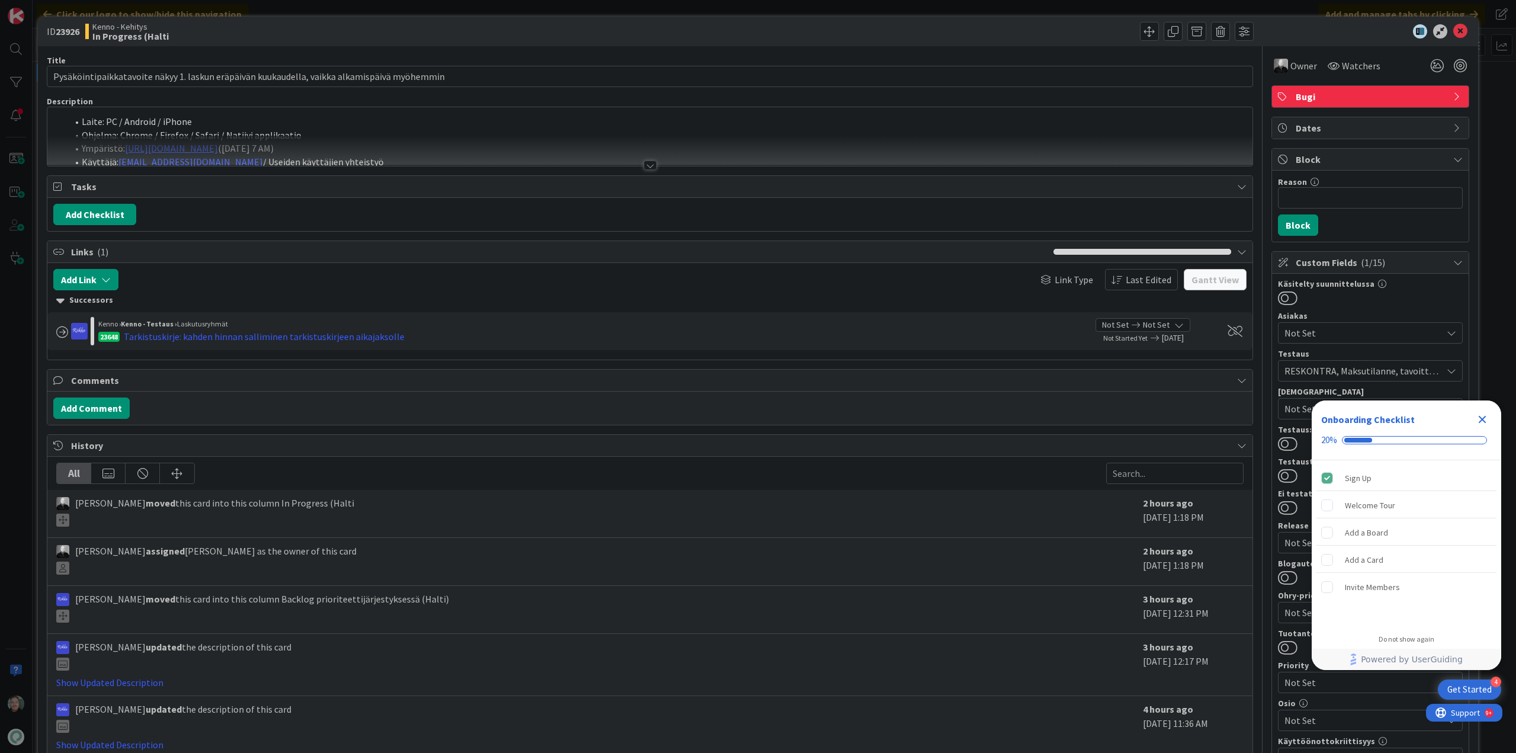
click at [646, 161] on div at bounding box center [650, 165] width 13 height 9
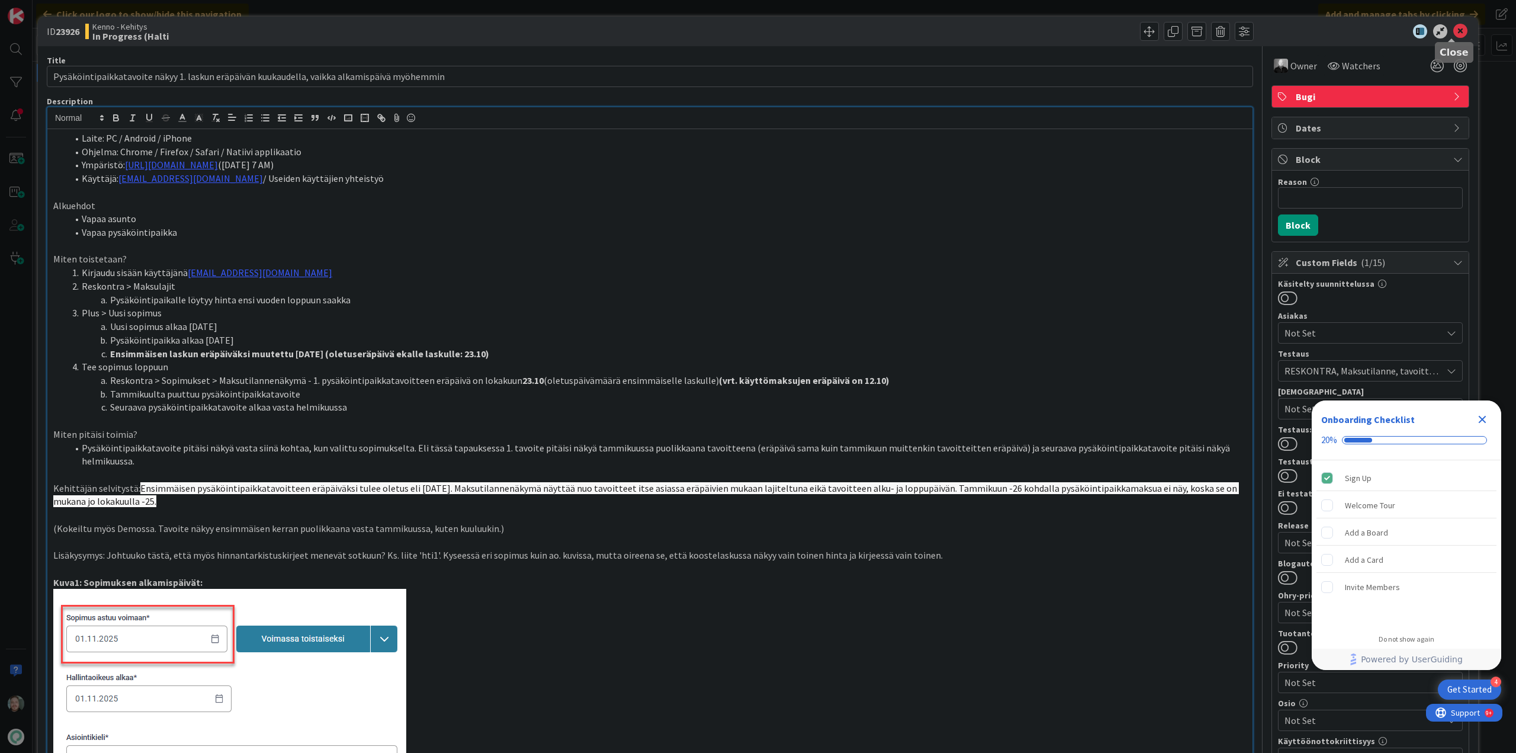
click at [1458, 30] on icon at bounding box center [1461, 31] width 14 height 14
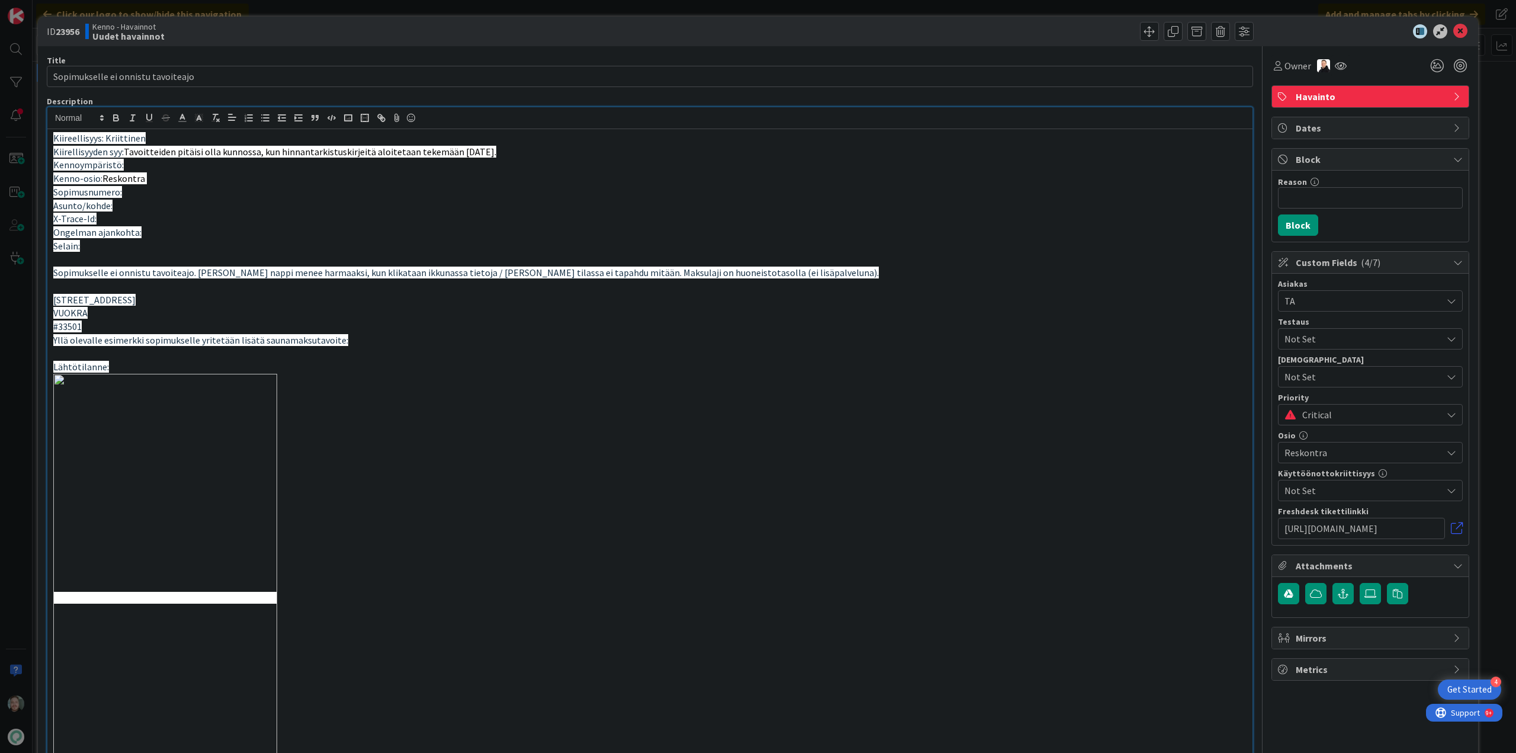
scroll to position [236, 0]
type input "Sopimukselle ei onnistu tavoiteajo"
